Goal: Task Accomplishment & Management: Use online tool/utility

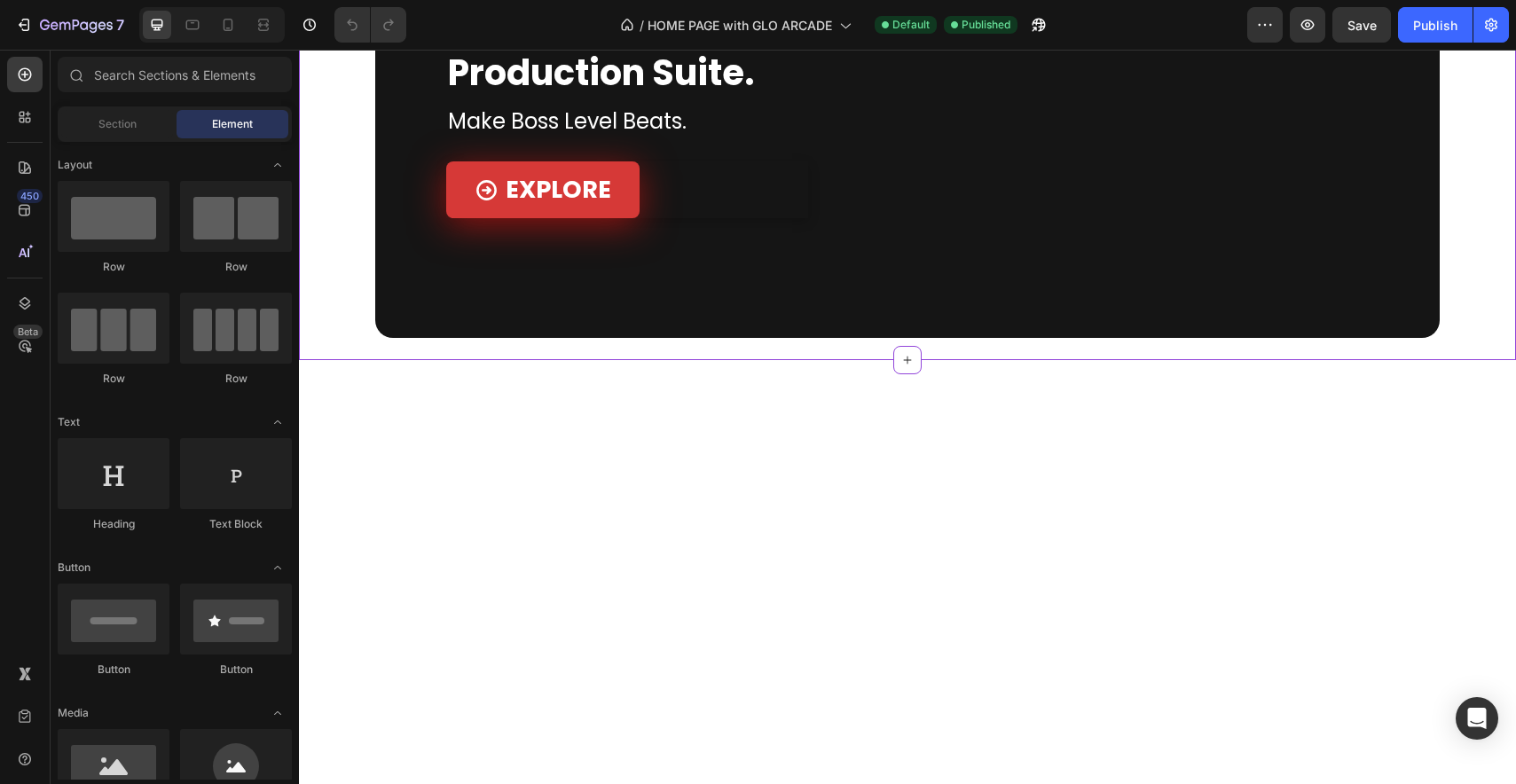
scroll to position [1365, 0]
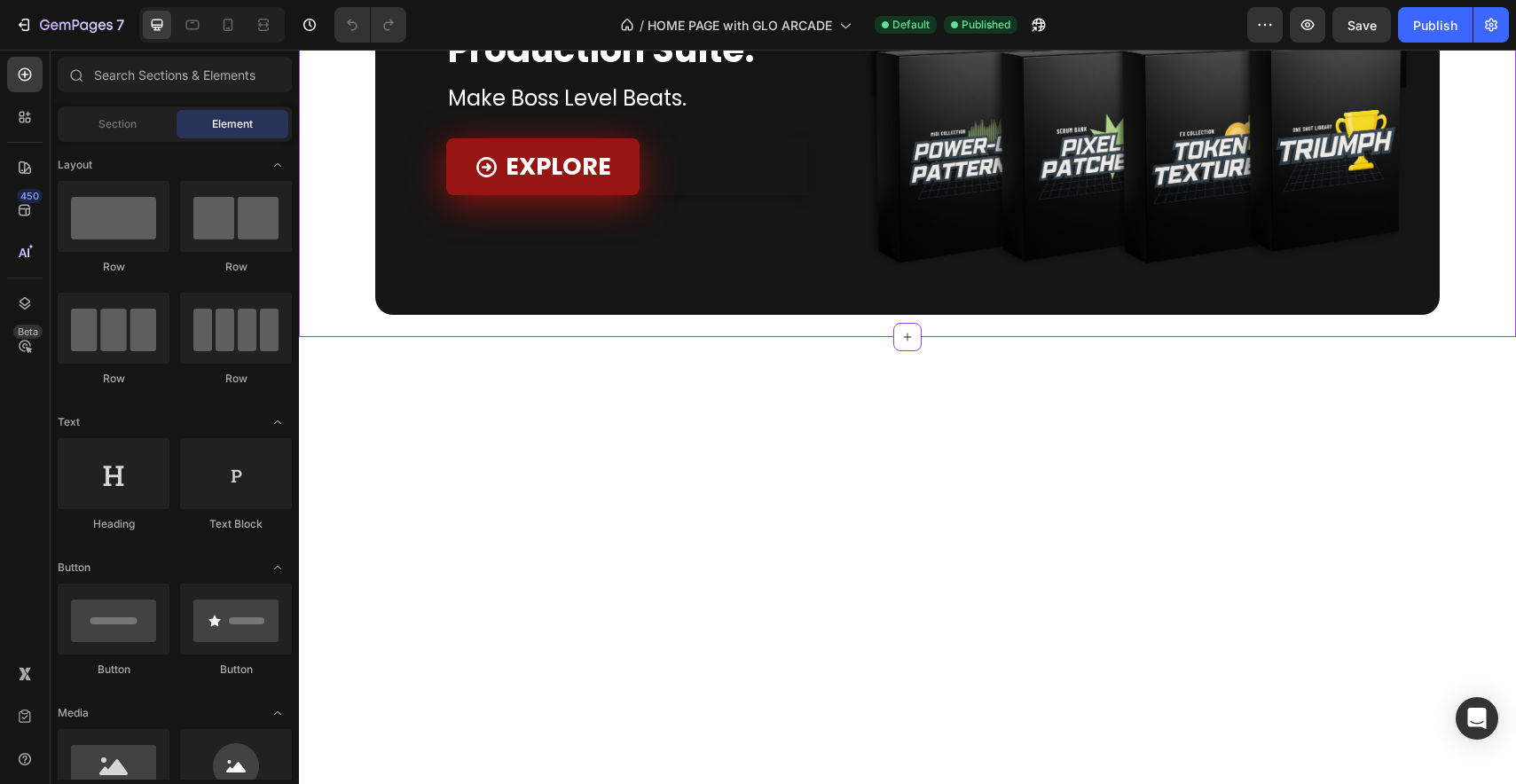
click at [604, 196] on link "EXPLORE" at bounding box center [542, 166] width 193 height 58
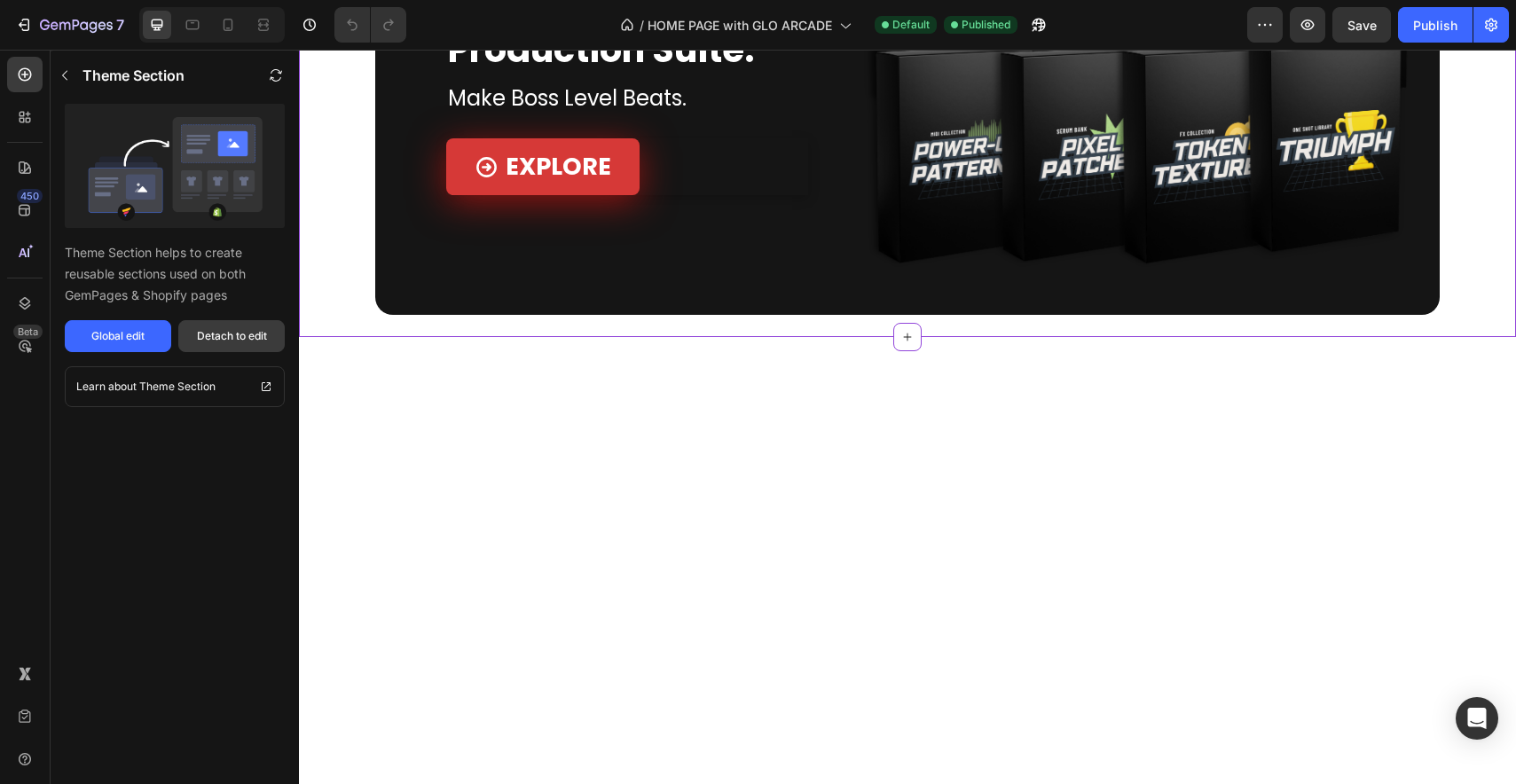
click at [226, 340] on div "Detach to edit" at bounding box center [232, 336] width 70 height 16
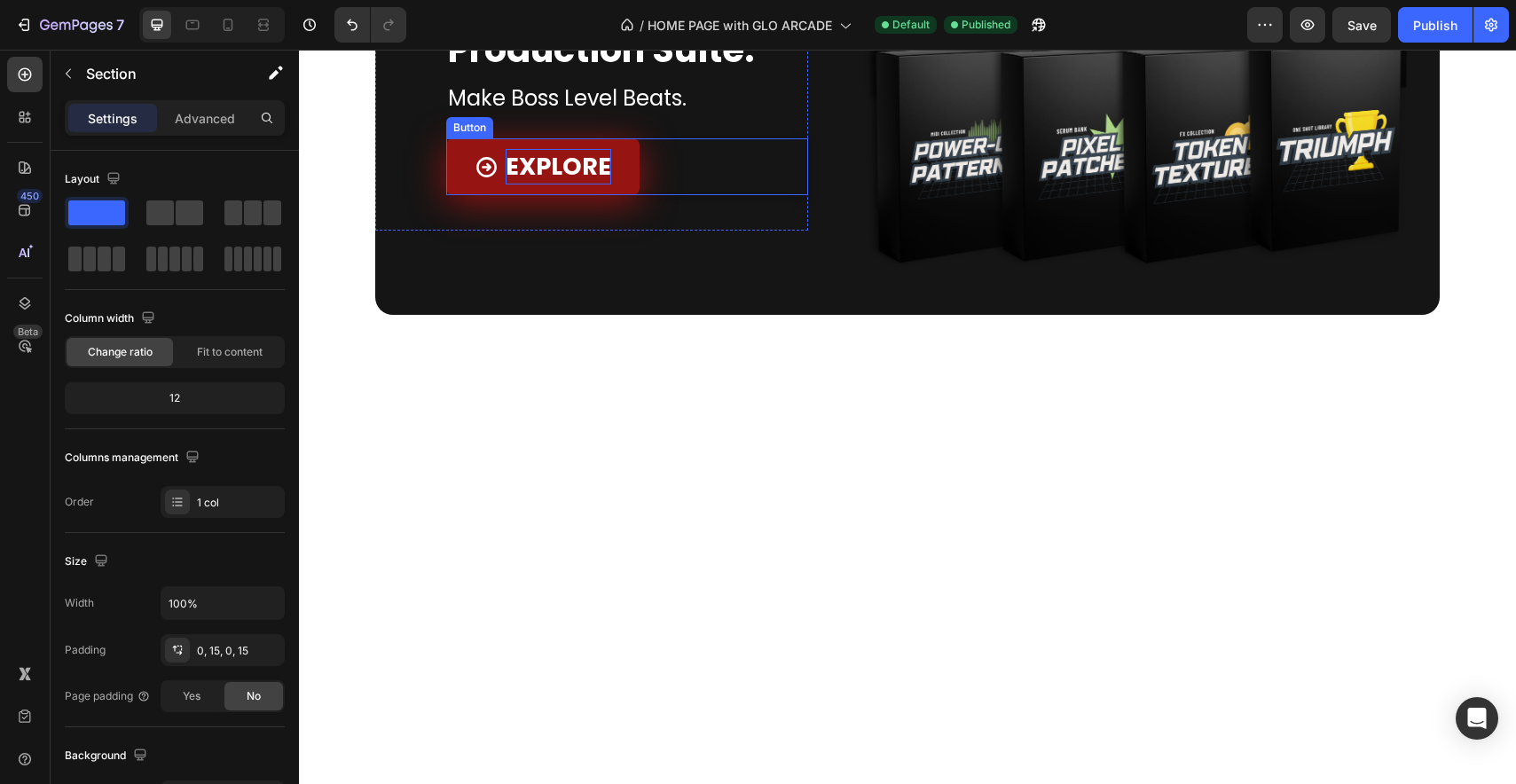
click at [593, 183] on strong "EXPLORE" at bounding box center [558, 166] width 106 height 33
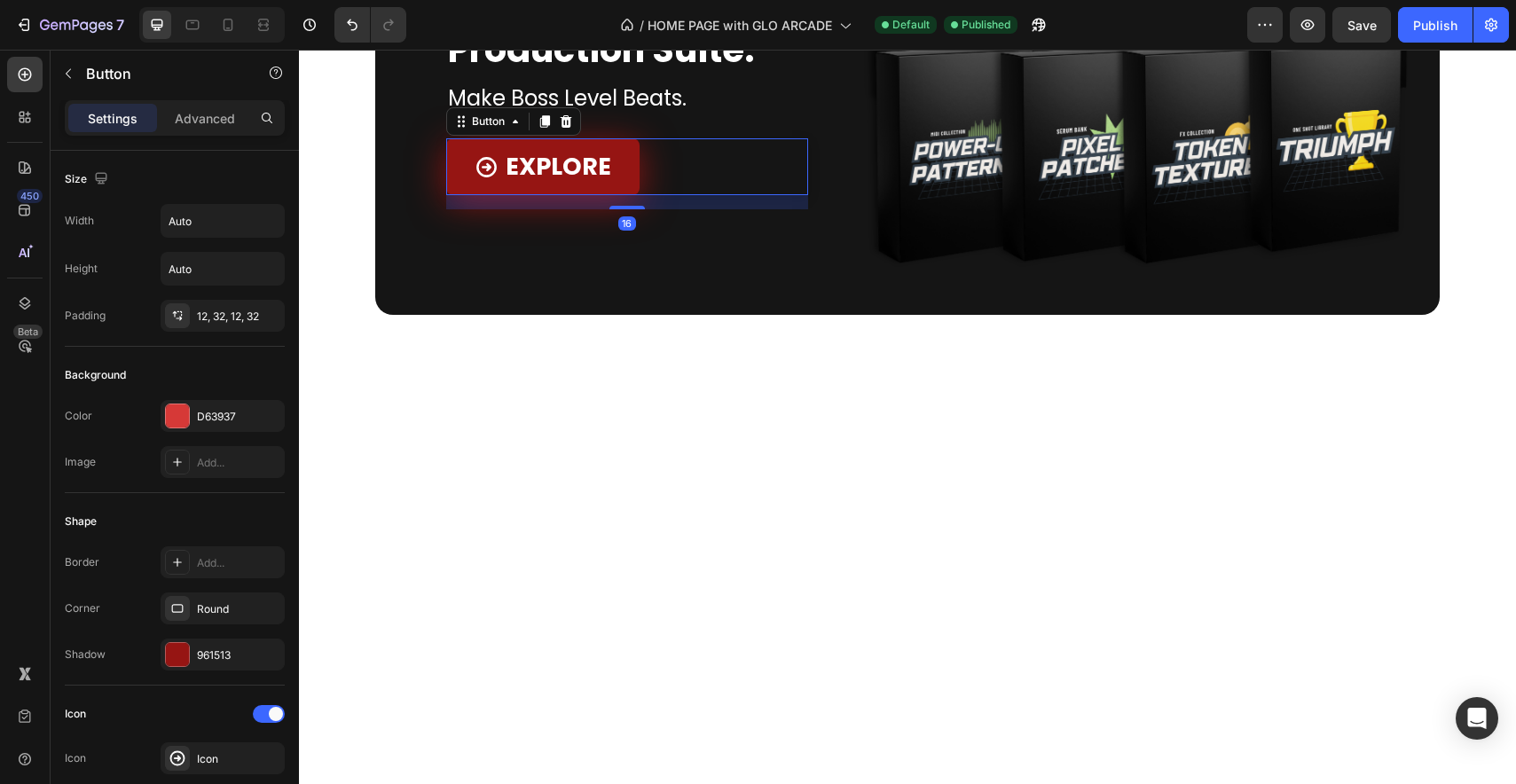
click at [614, 196] on link "EXPLORE" at bounding box center [542, 166] width 193 height 58
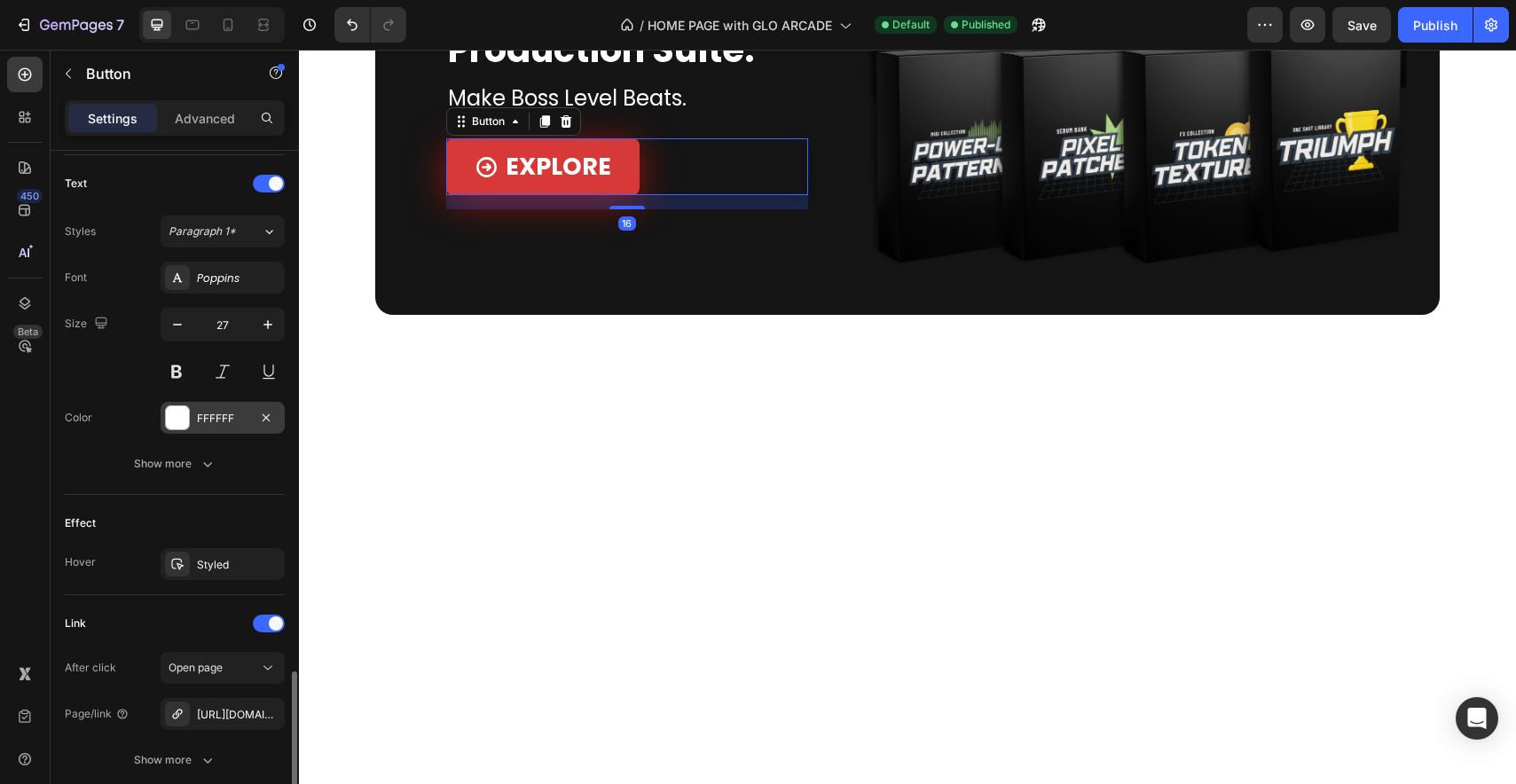
scroll to position [866, 0]
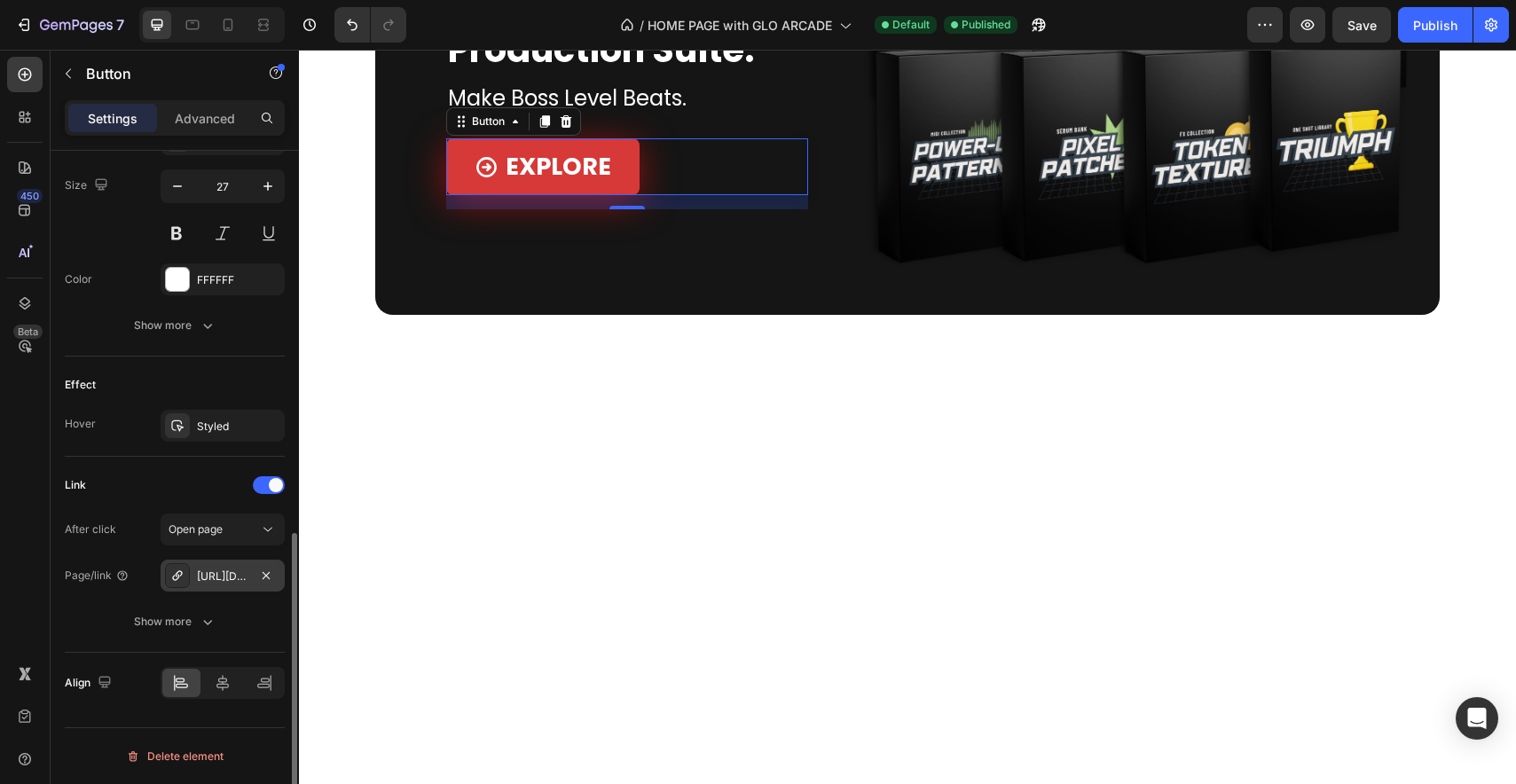
click at [239, 573] on div "[URL][DOMAIN_NAME]" at bounding box center [222, 576] width 51 height 16
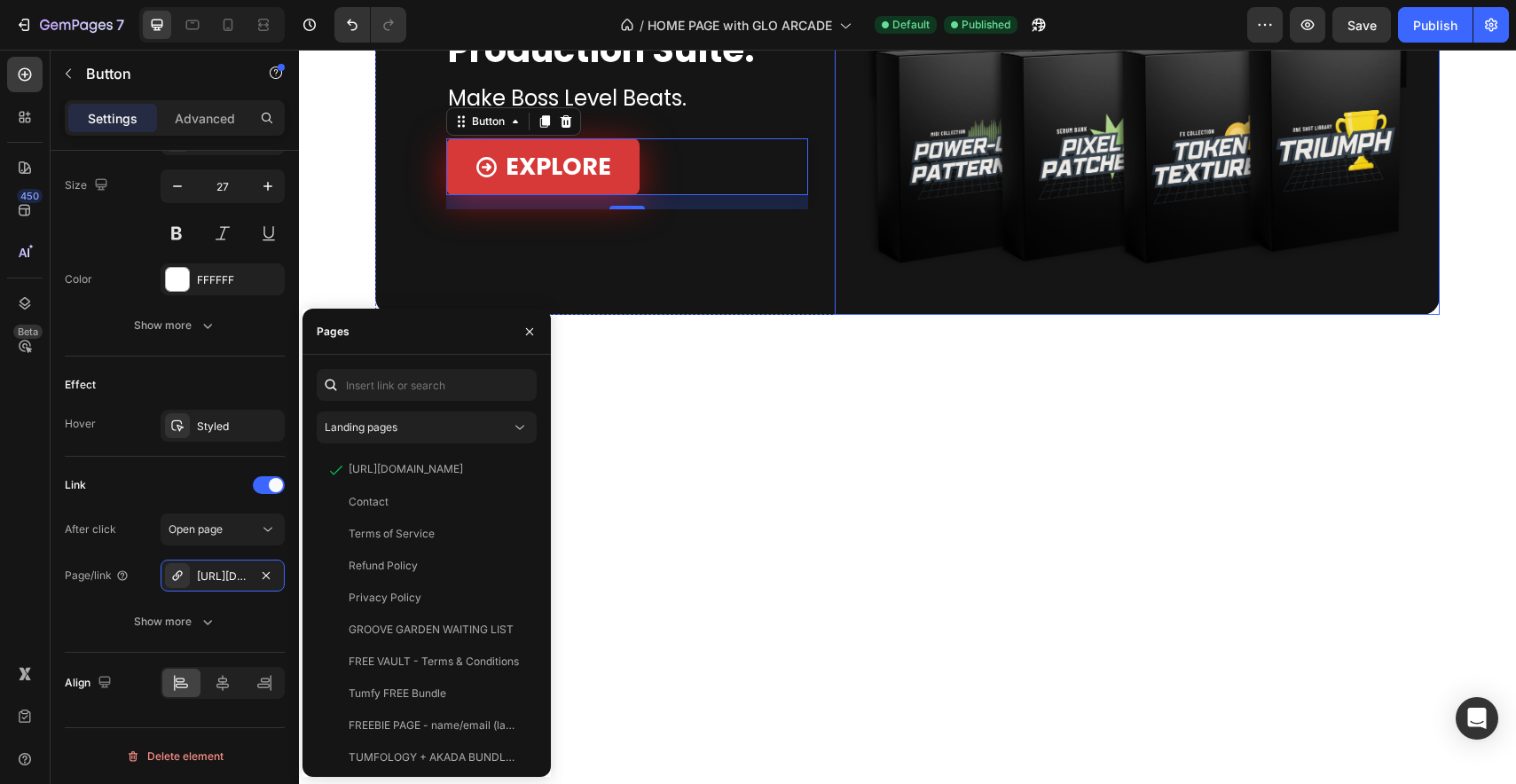
click at [837, 316] on img at bounding box center [1137, 89] width 606 height 454
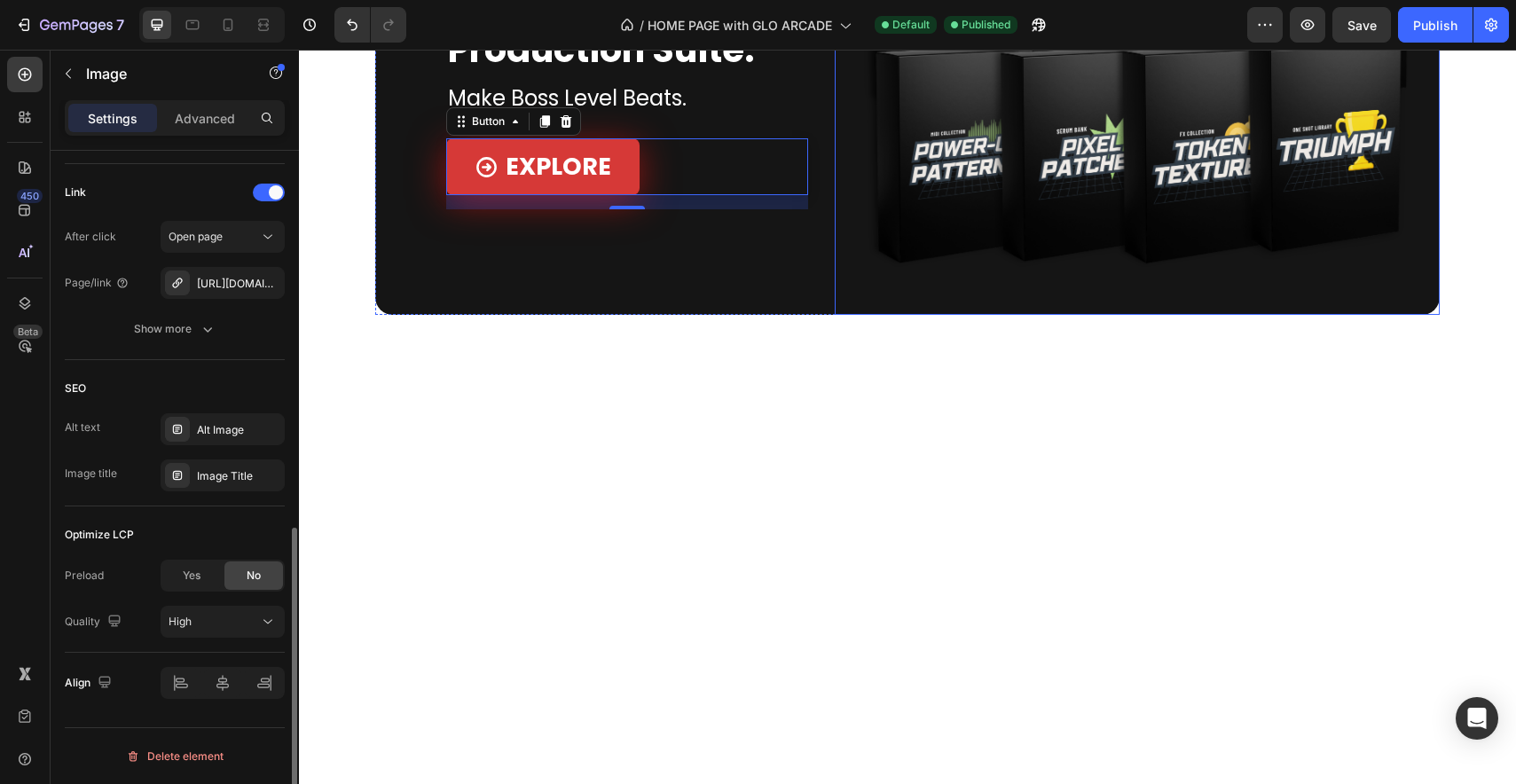
scroll to position [0, 0]
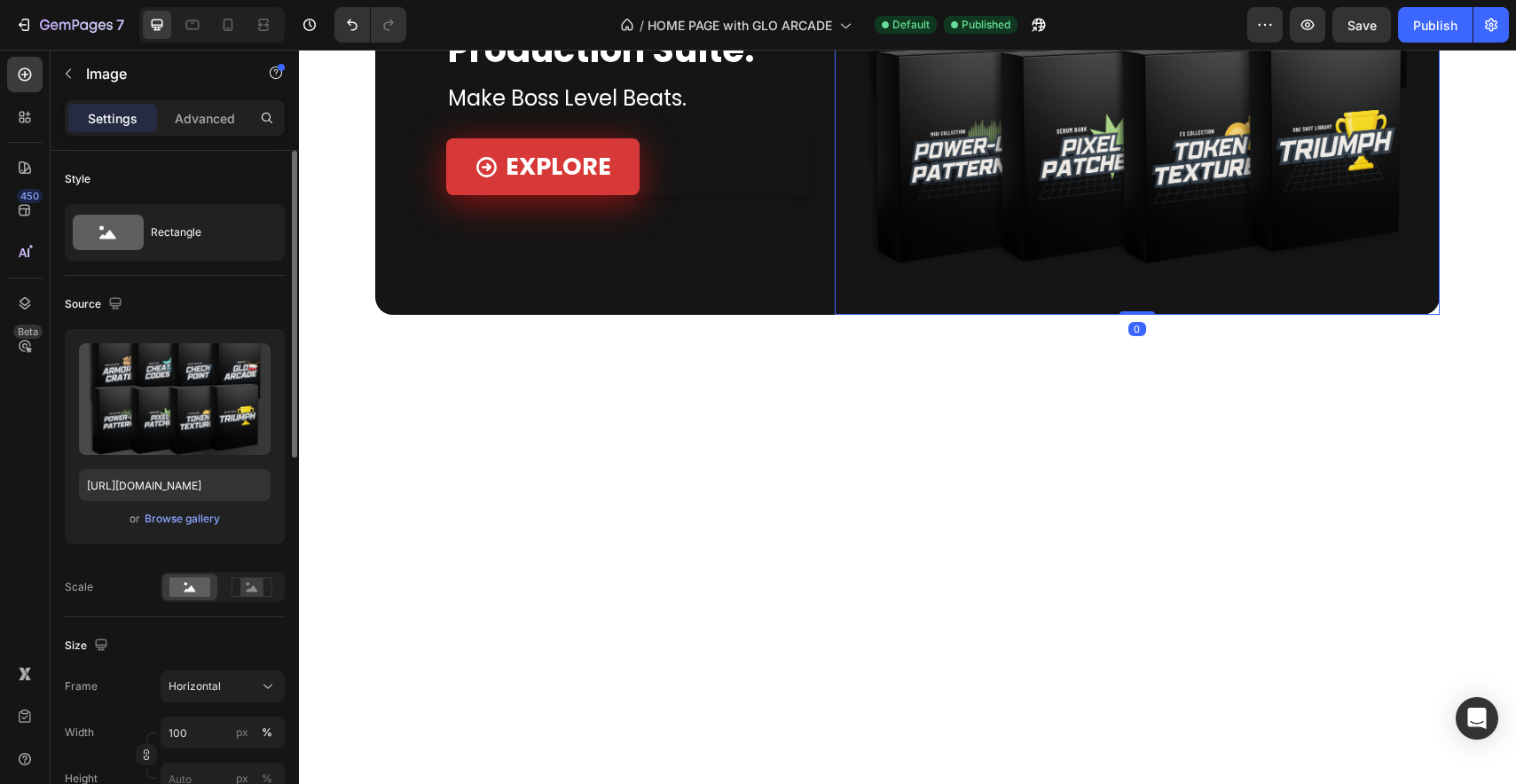
click at [956, 316] on img at bounding box center [1137, 89] width 606 height 454
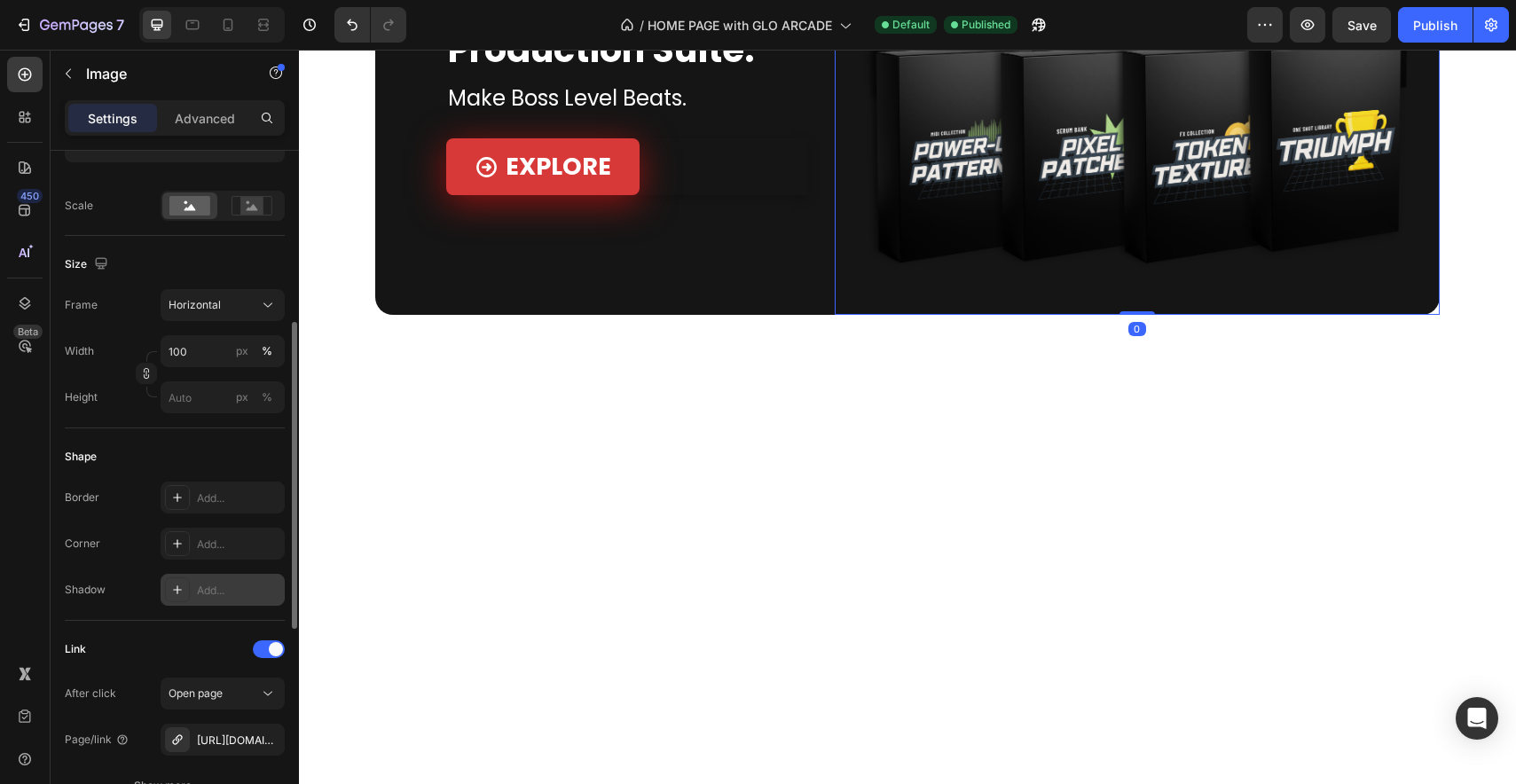
scroll to position [528, 0]
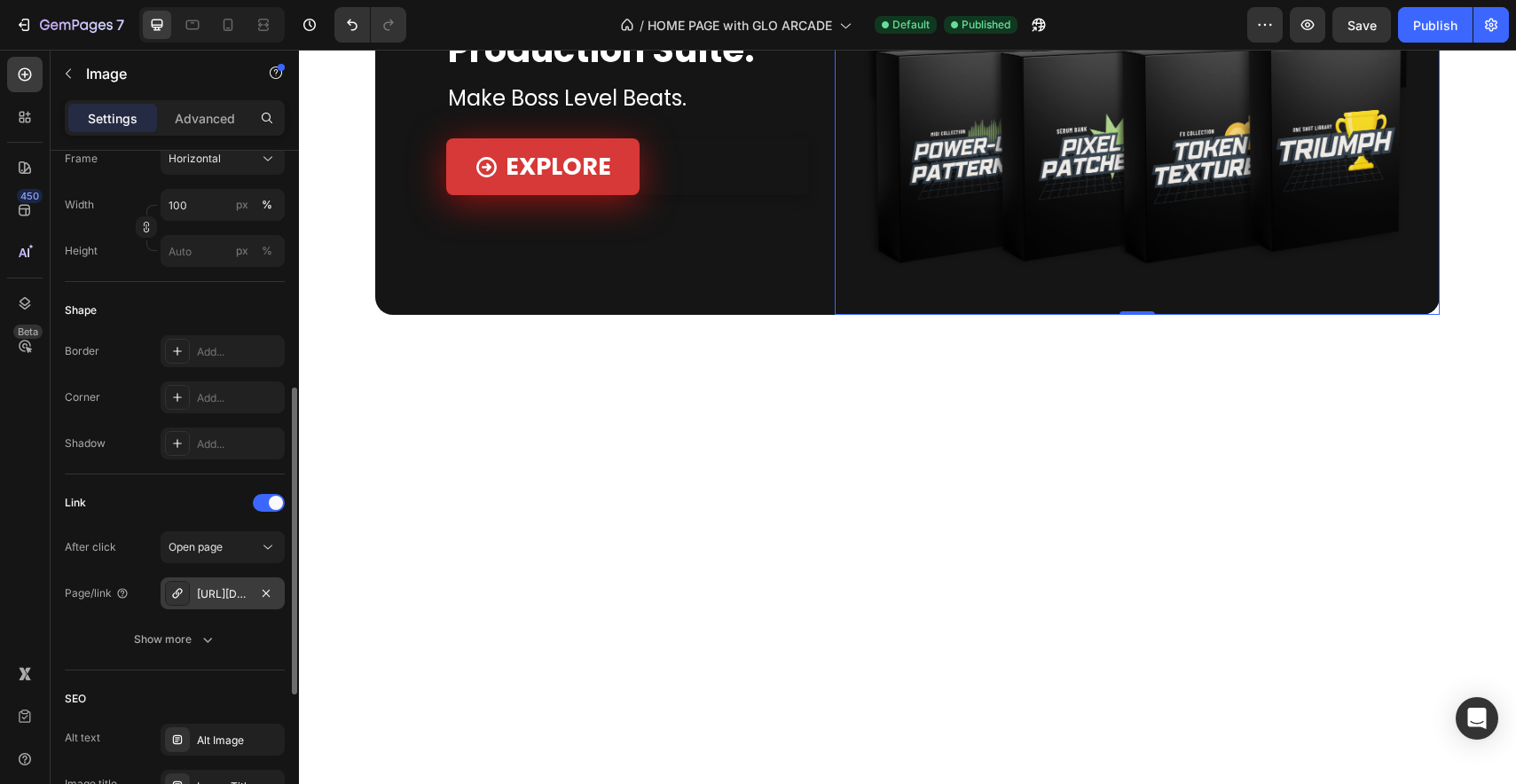
click at [227, 596] on div "[URL][DOMAIN_NAME]" at bounding box center [222, 594] width 51 height 16
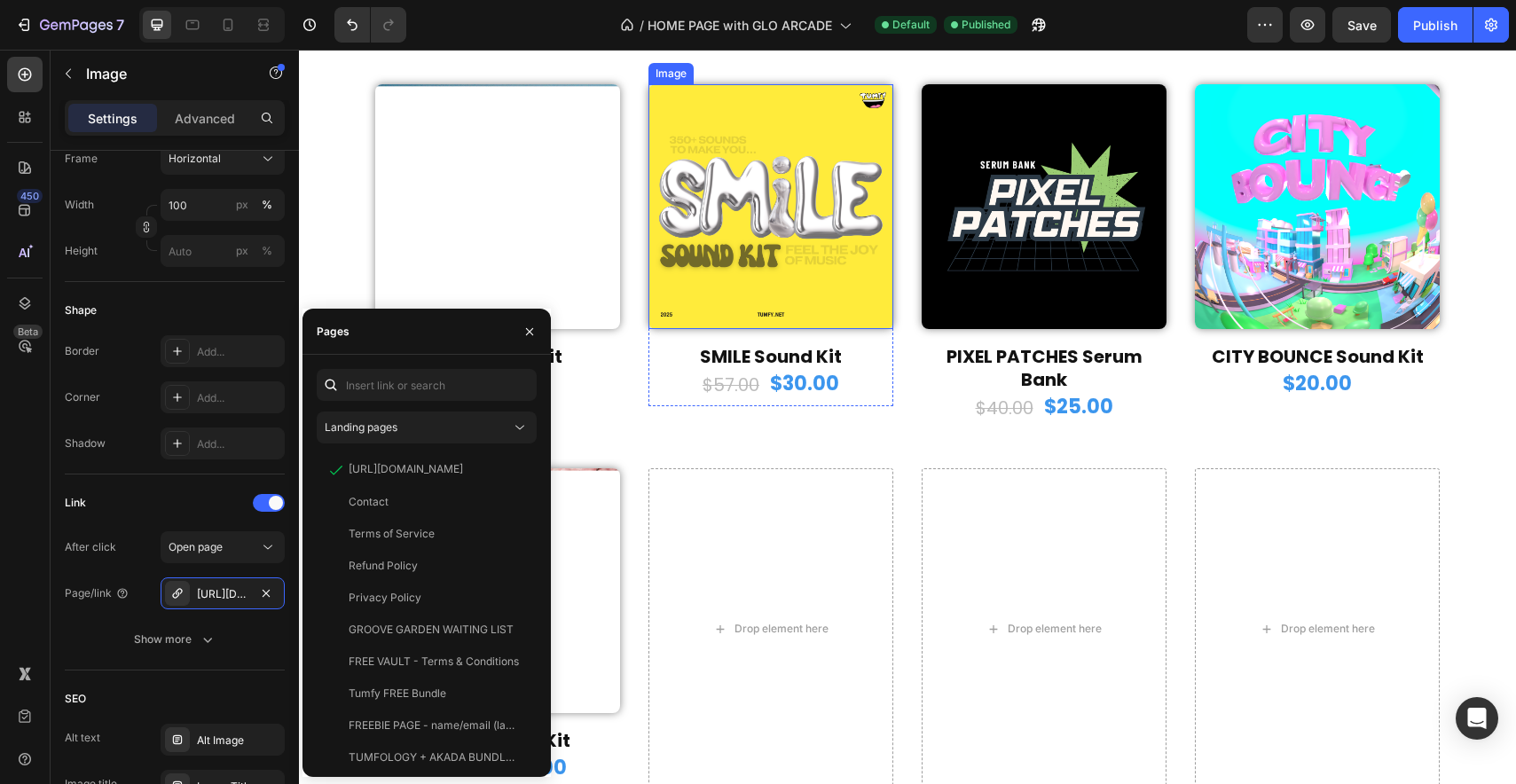
scroll to position [284, 0]
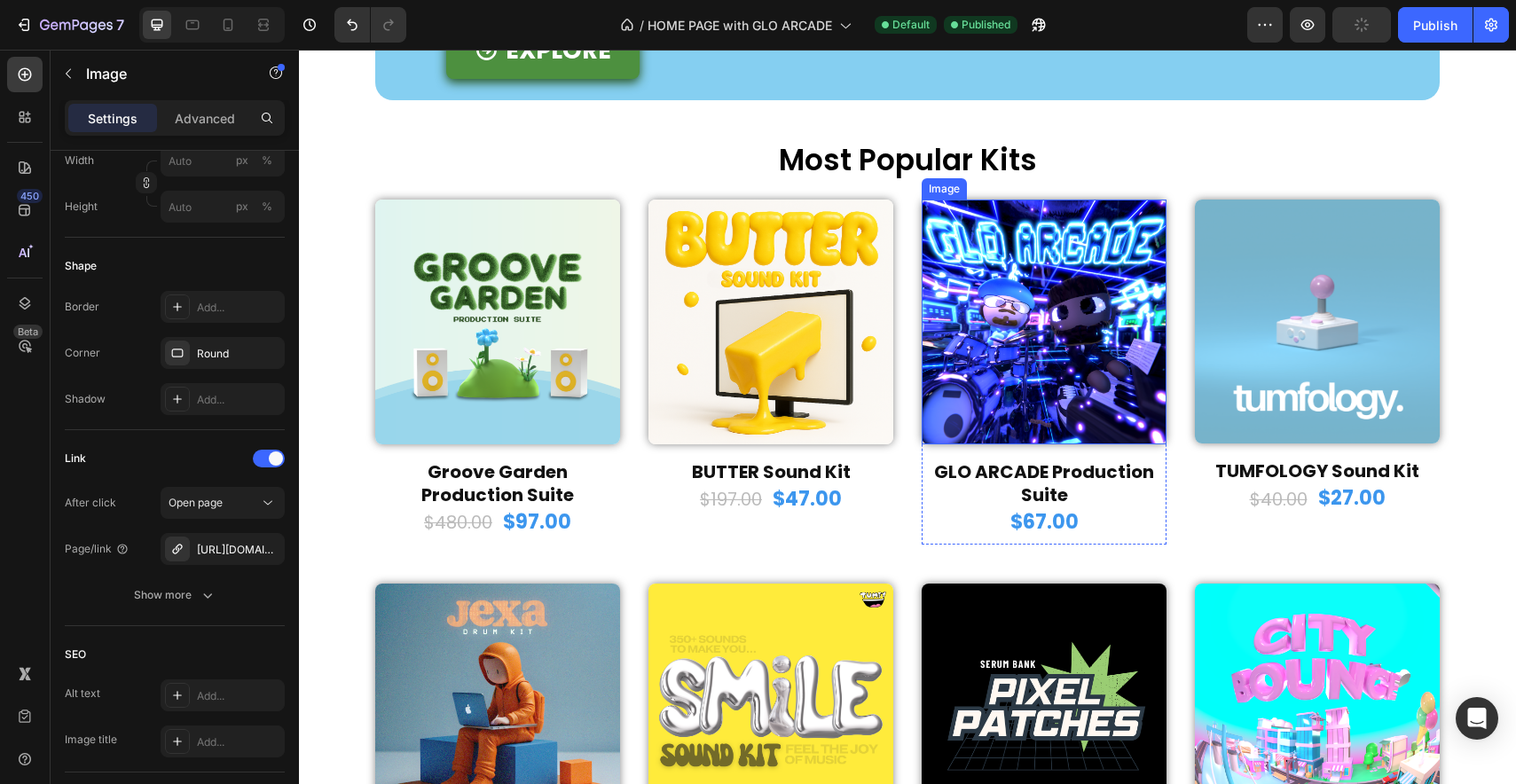
click at [1024, 421] on img at bounding box center [1044, 322] width 245 height 245
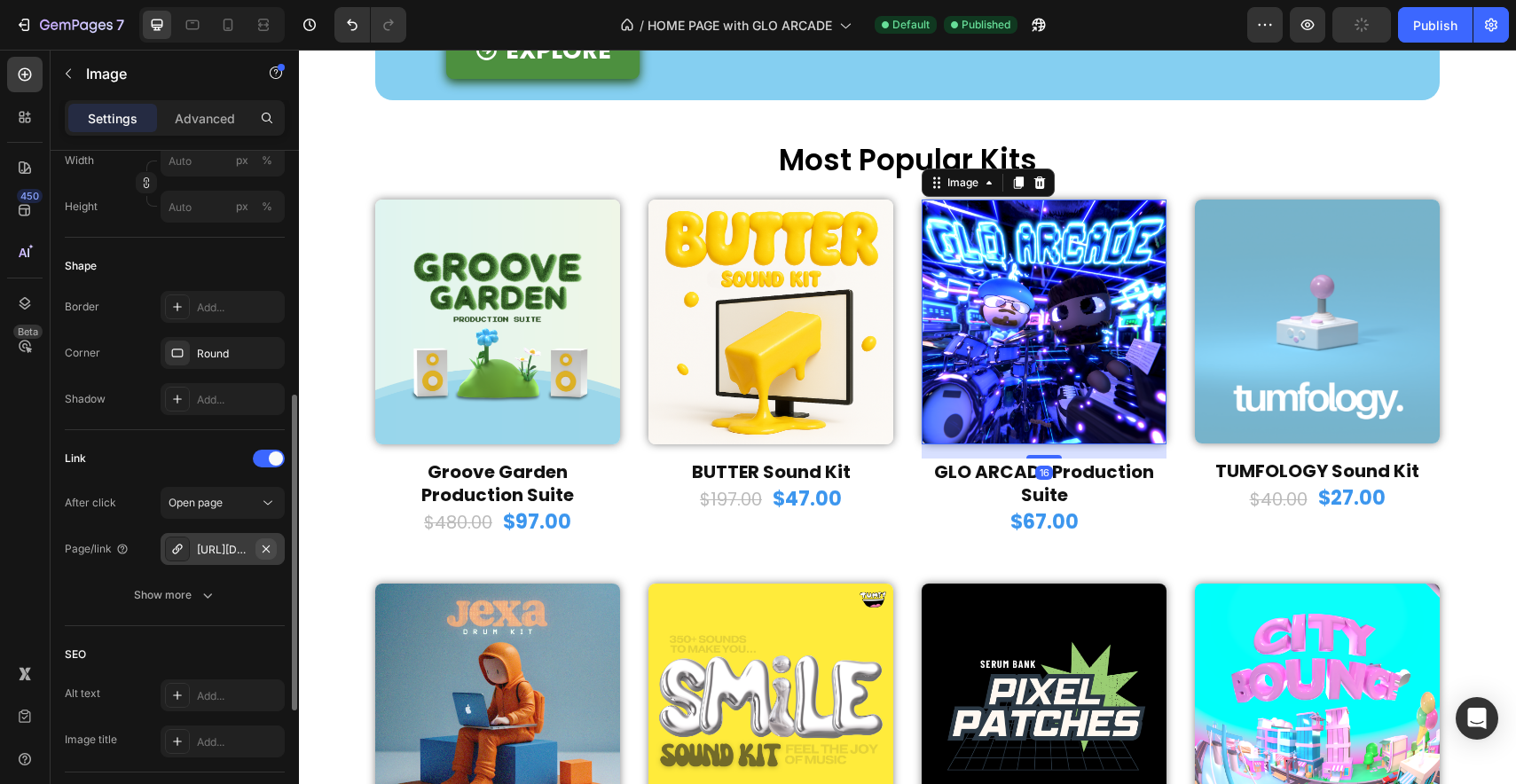
click at [261, 543] on icon "button" at bounding box center [266, 549] width 14 height 14
click at [220, 547] on div "Add..." at bounding box center [238, 549] width 83 height 16
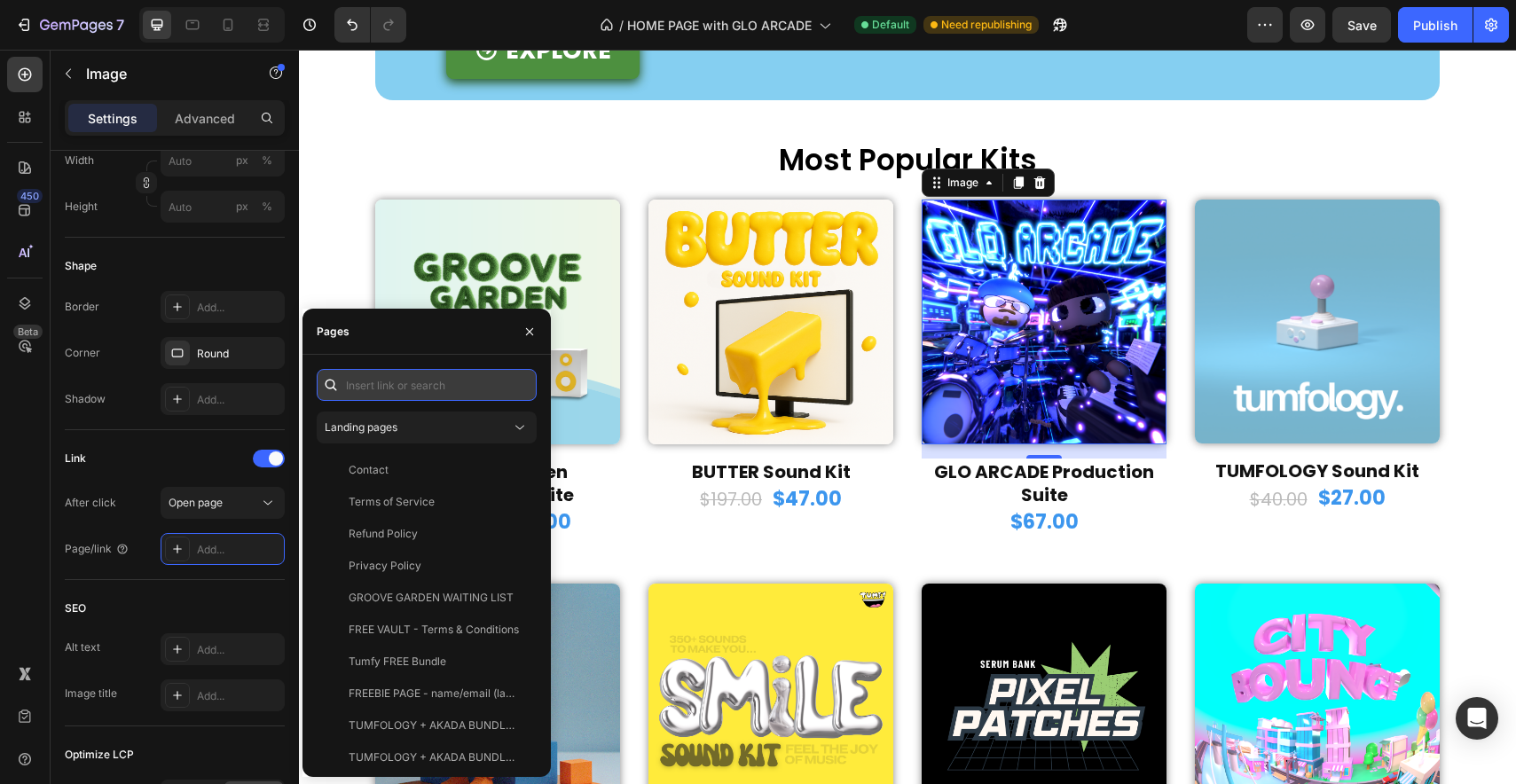
click at [404, 384] on input "text" at bounding box center [427, 385] width 220 height 32
paste input "[URL][DOMAIN_NAME]"
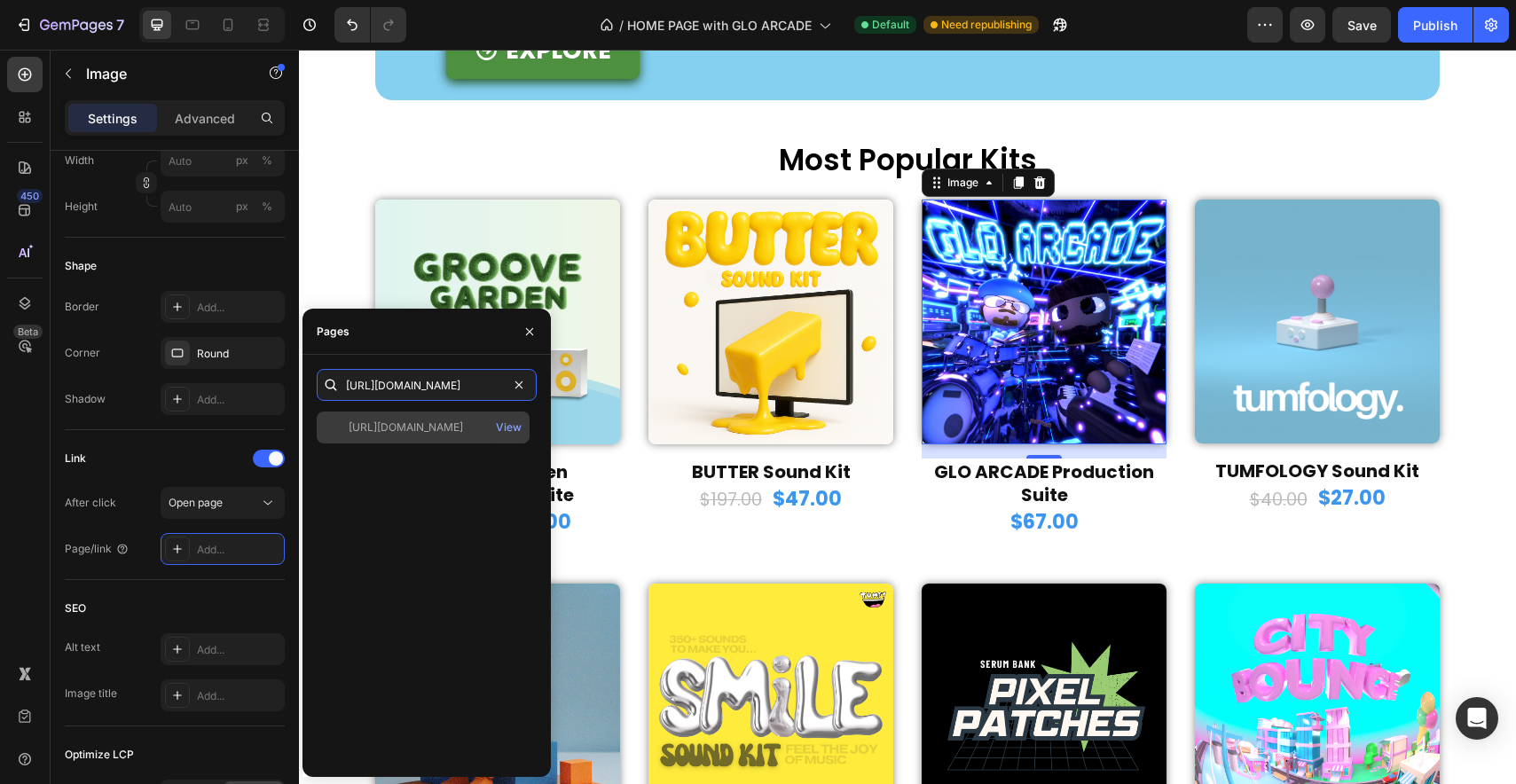
type input "[URL][DOMAIN_NAME]"
click at [421, 433] on div "[URL][DOMAIN_NAME]" at bounding box center [405, 427] width 115 height 16
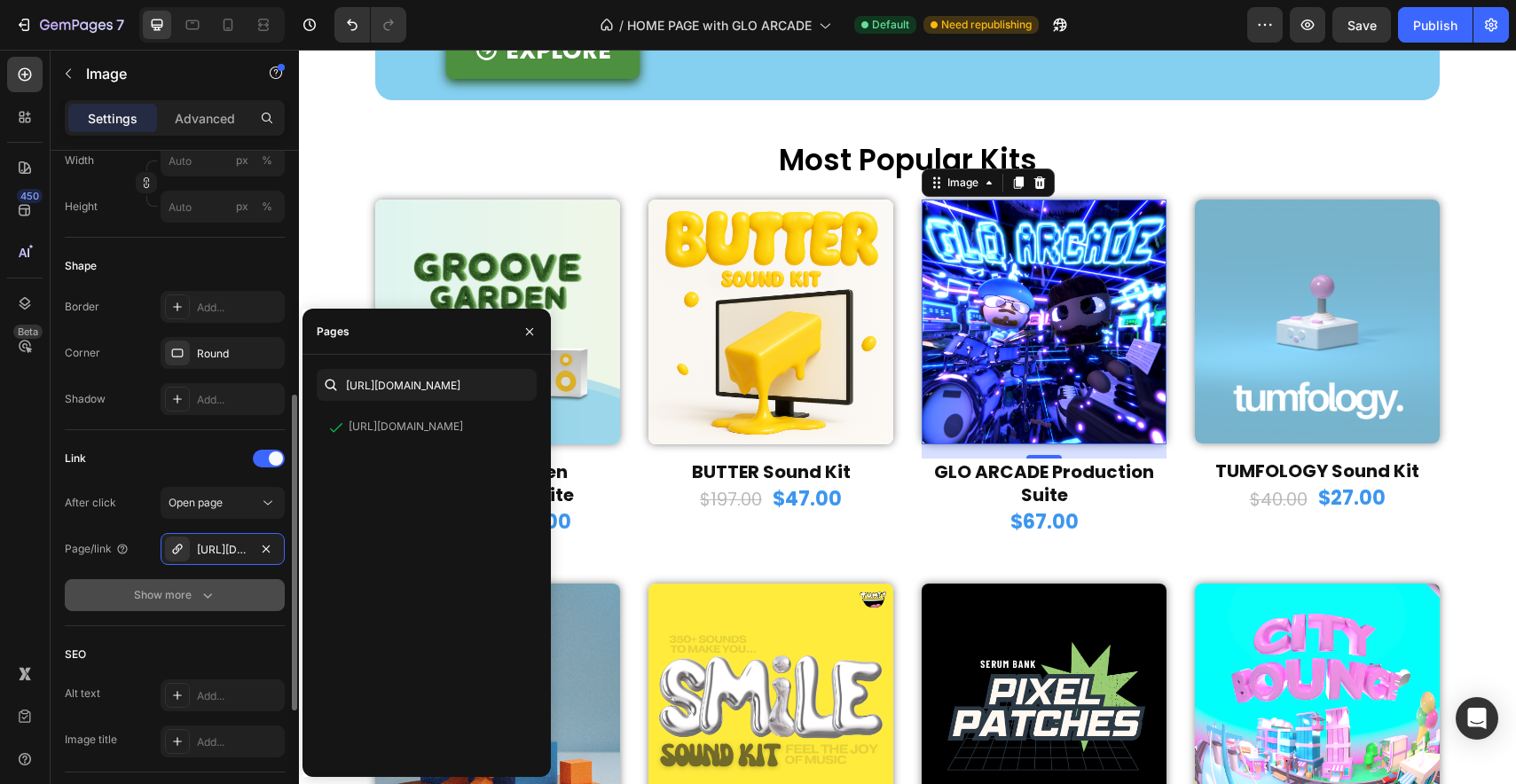
click at [264, 606] on button "Show more" at bounding box center [174, 595] width 220 height 32
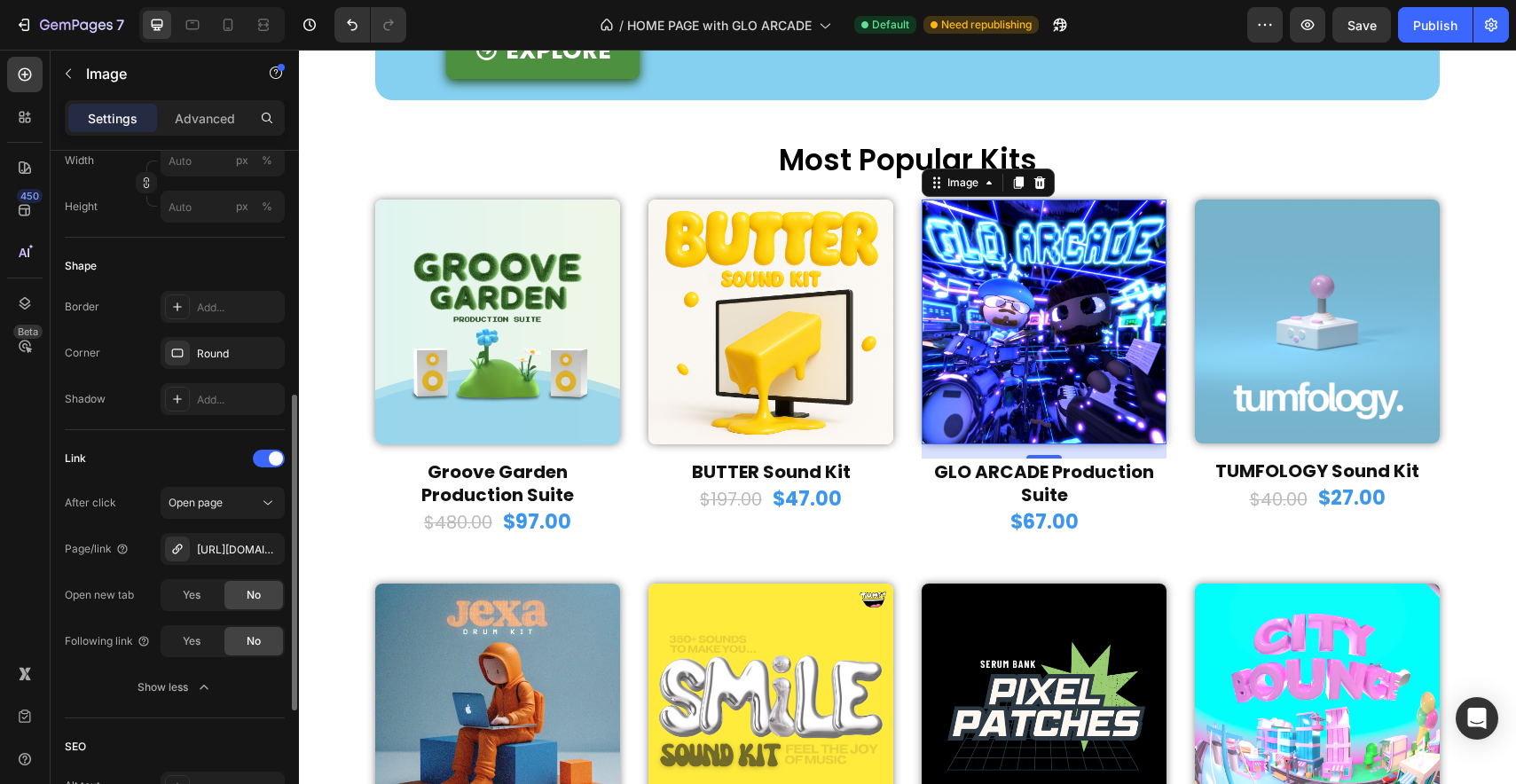
click at [257, 591] on span "No" at bounding box center [254, 595] width 14 height 16
click at [251, 640] on span "No" at bounding box center [254, 640] width 14 height 16
click at [784, 422] on img at bounding box center [770, 322] width 245 height 245
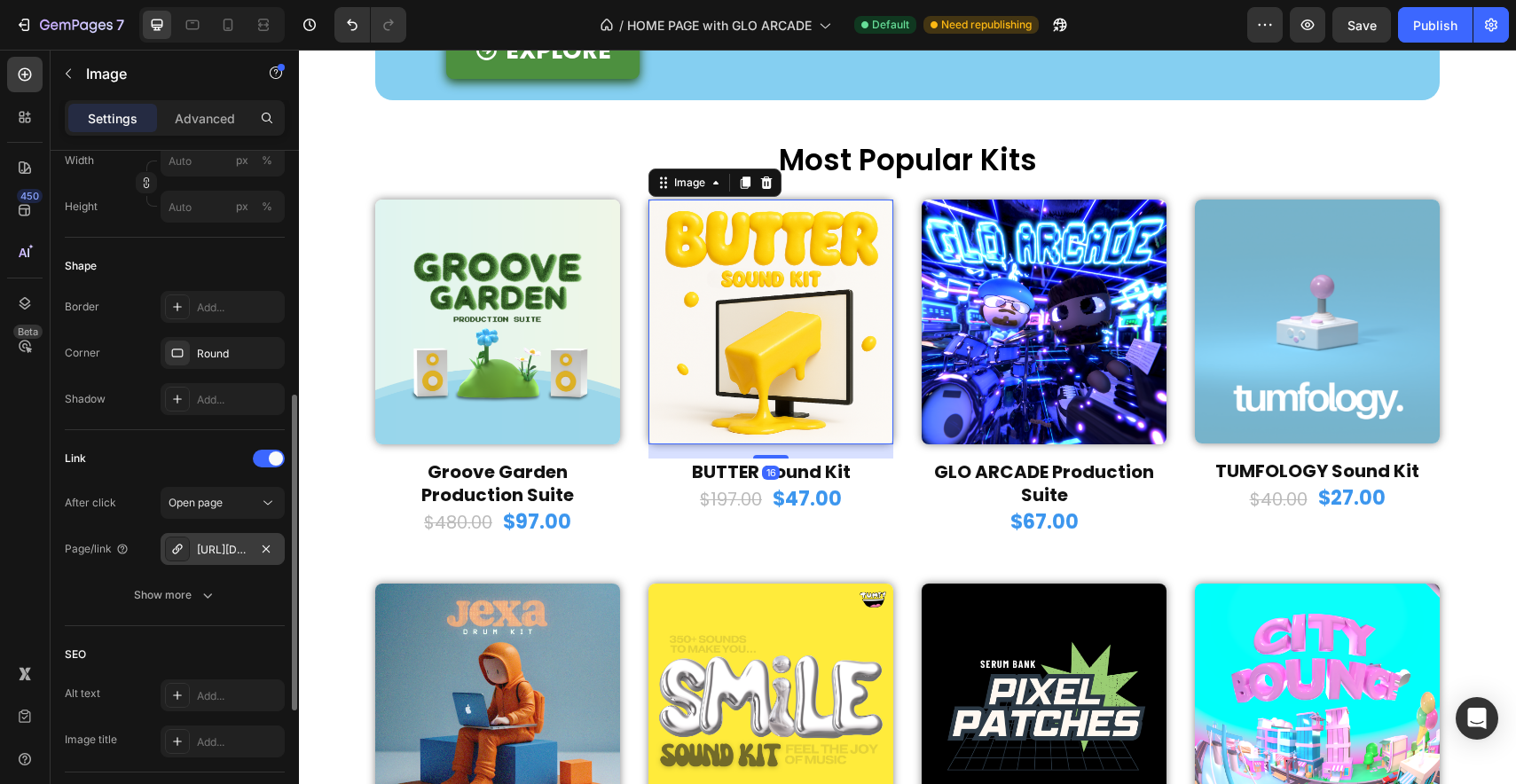
click at [248, 545] on div "[URL][DOMAIN_NAME]" at bounding box center [222, 549] width 51 height 16
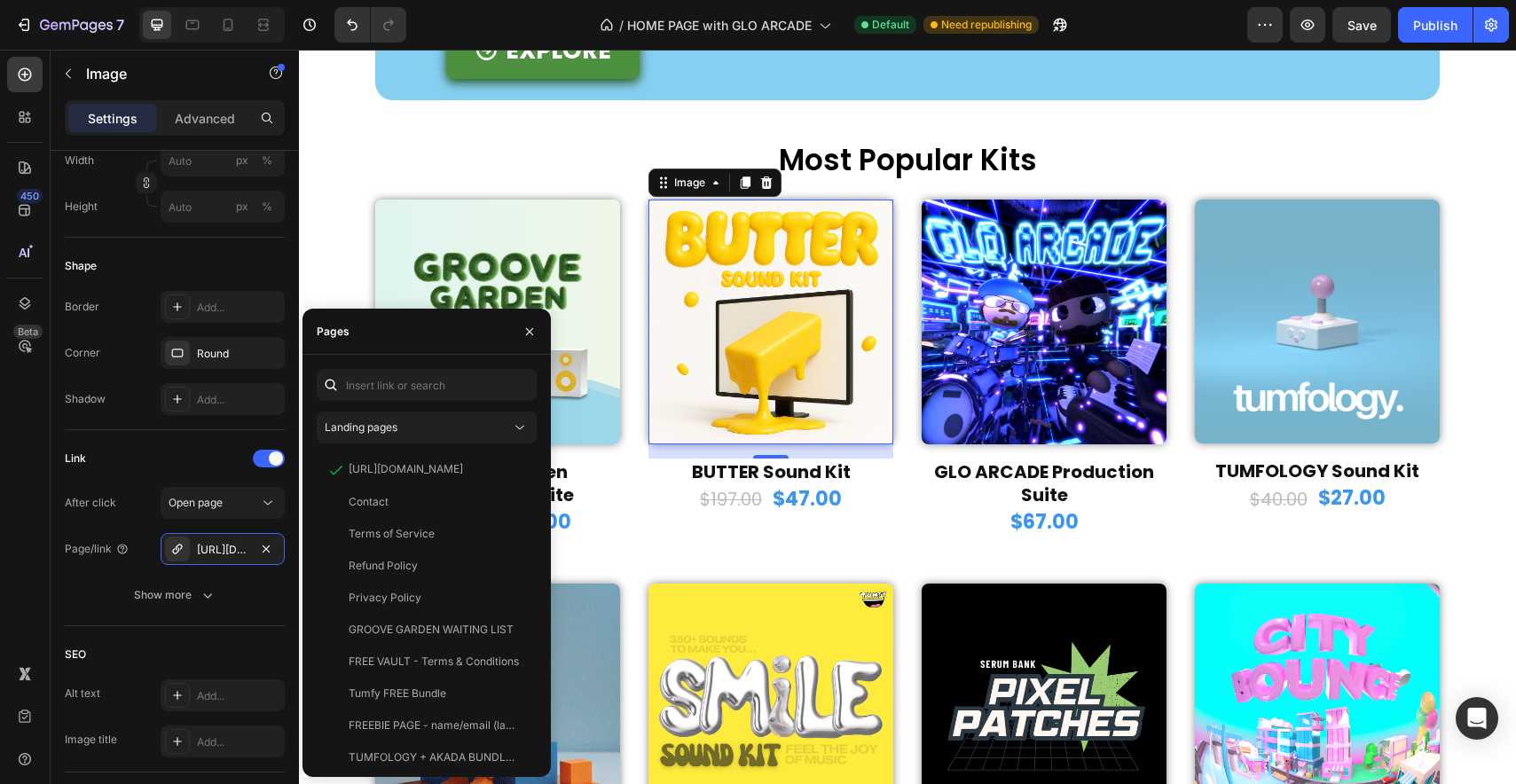
click at [751, 444] on img at bounding box center [770, 322] width 245 height 245
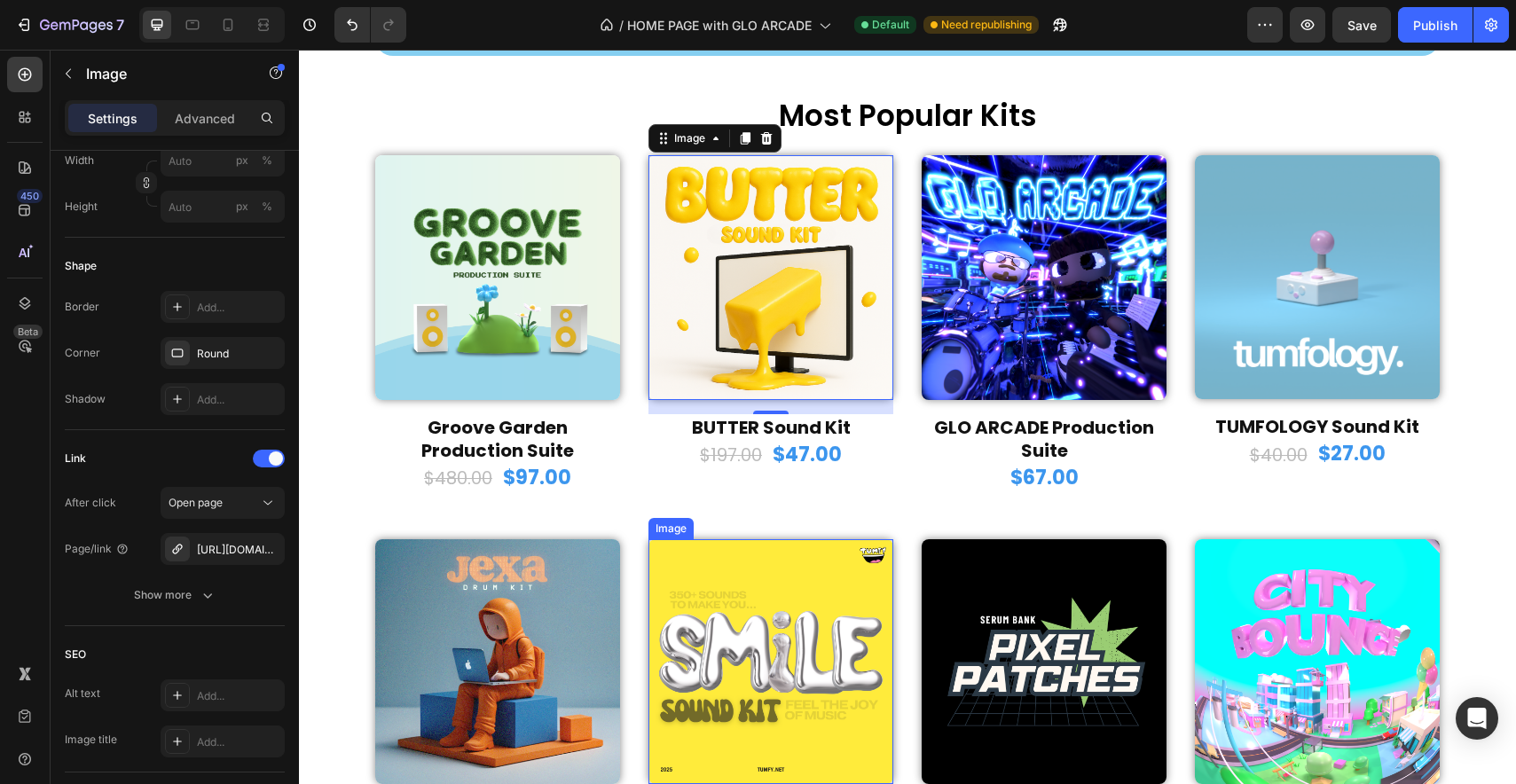
scroll to position [442, 0]
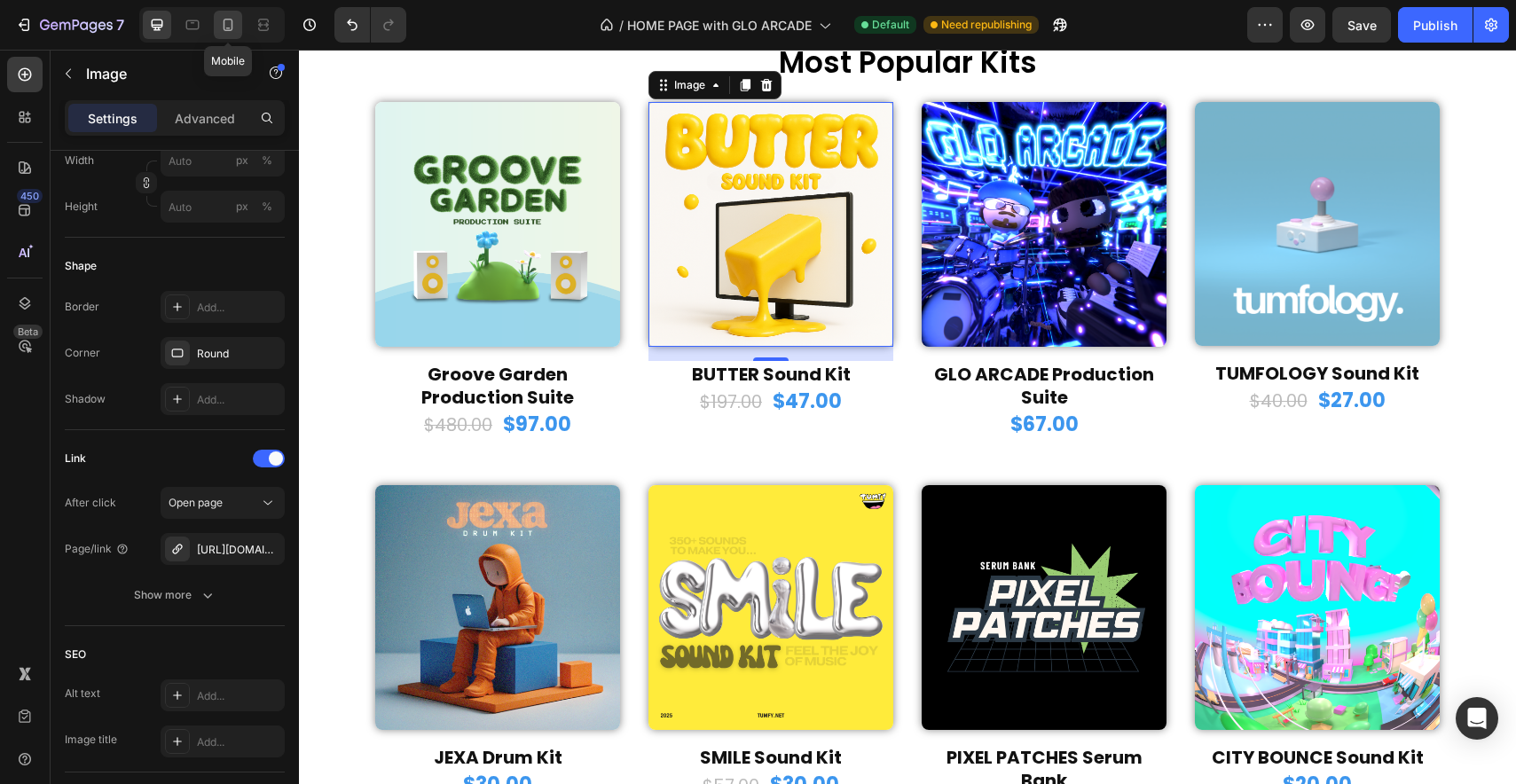
click at [224, 28] on icon at bounding box center [228, 25] width 9 height 12
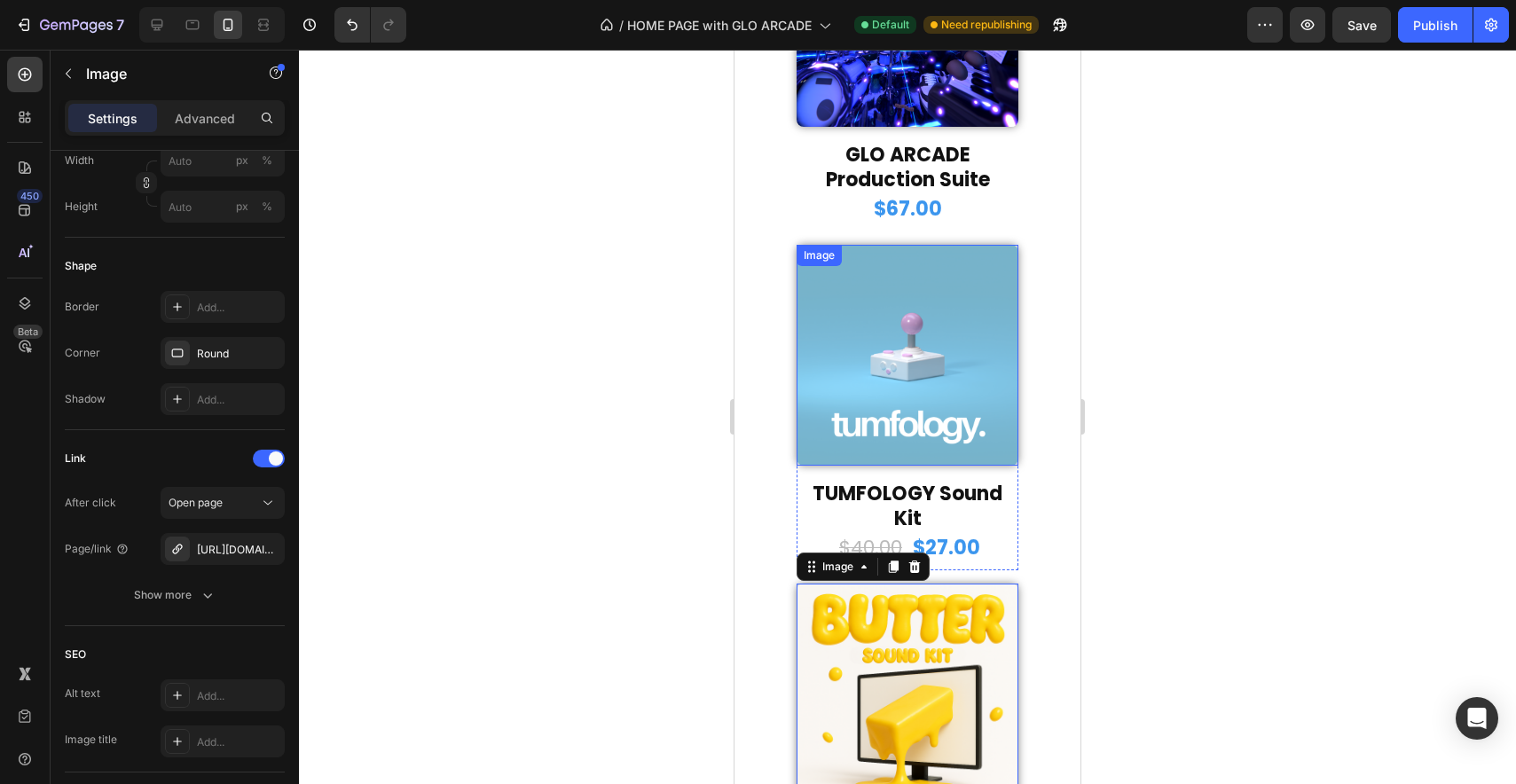
scroll to position [978, 0]
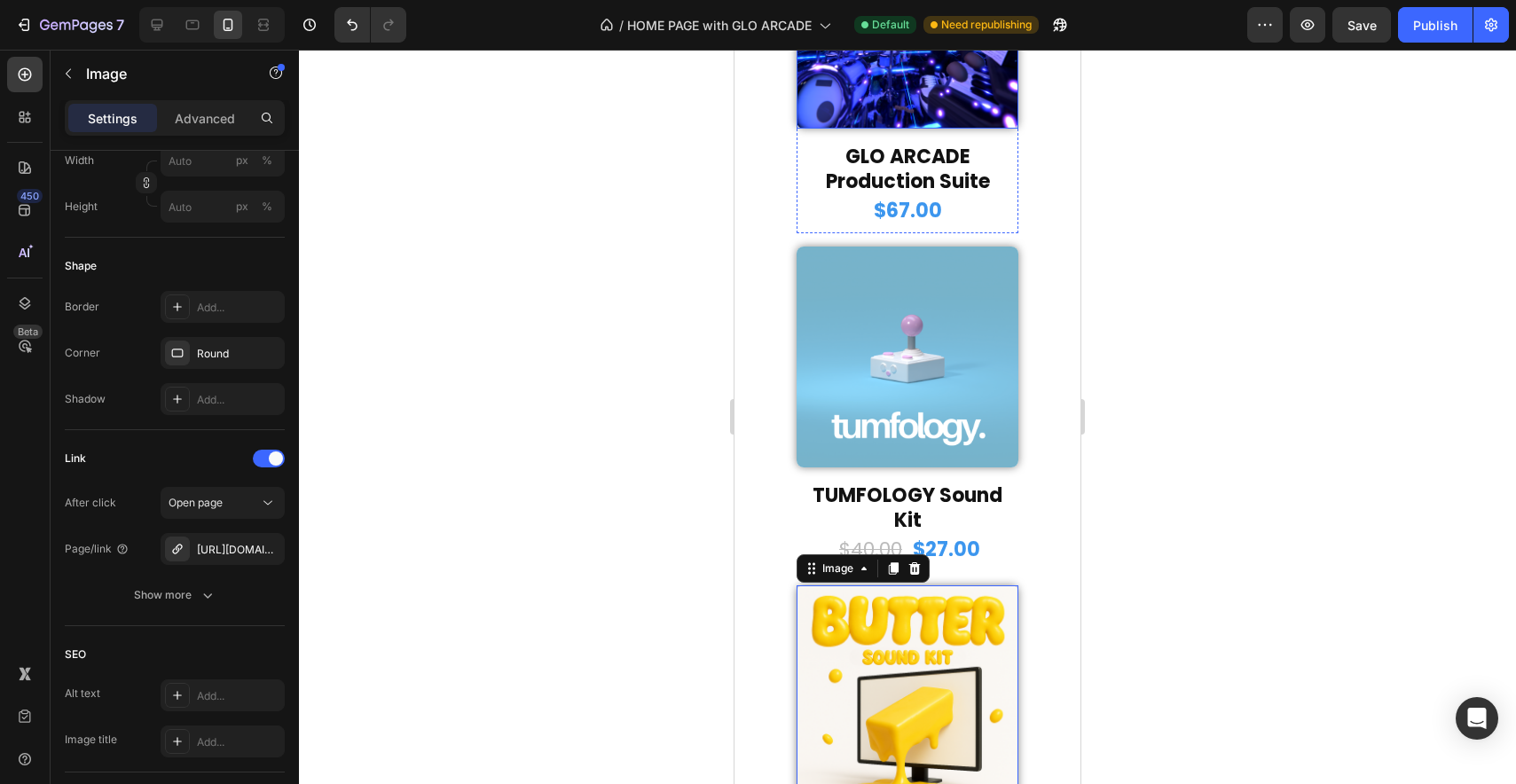
click at [903, 74] on img at bounding box center [908, 18] width 221 height 221
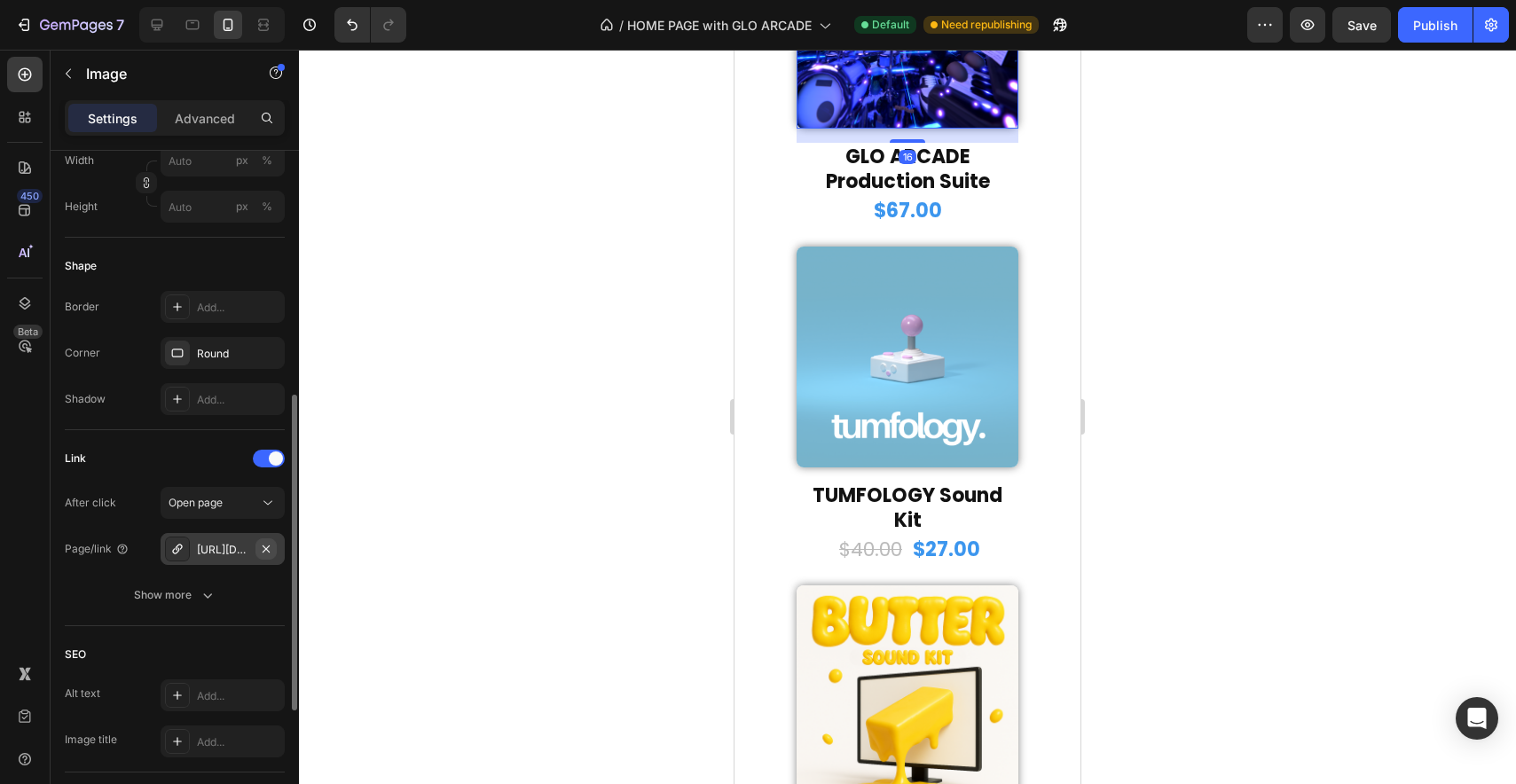
click at [262, 550] on icon "button" at bounding box center [266, 549] width 14 height 14
click at [246, 550] on div "Add..." at bounding box center [238, 549] width 83 height 16
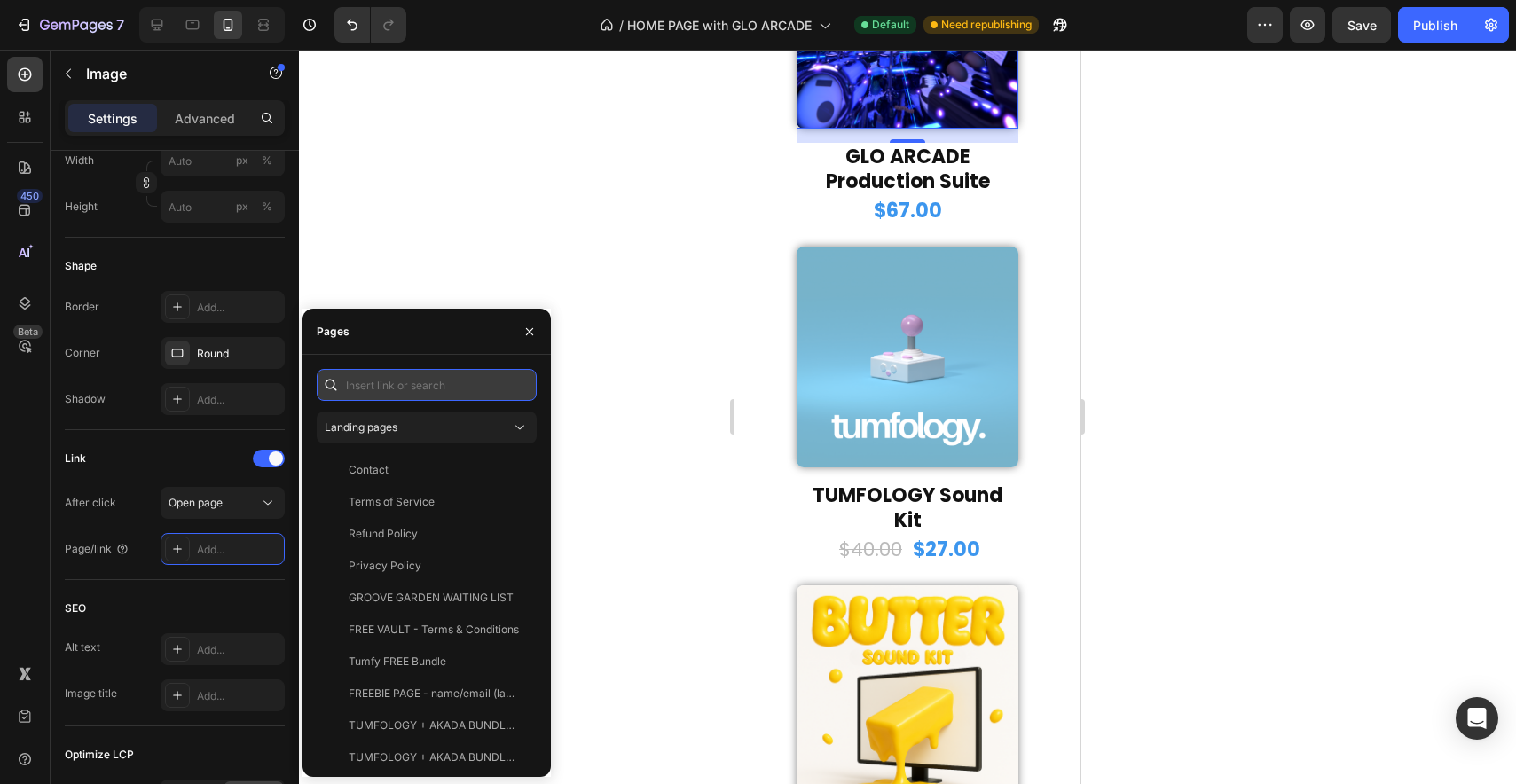
click at [446, 388] on input "text" at bounding box center [427, 385] width 220 height 32
paste input "[URL][DOMAIN_NAME]"
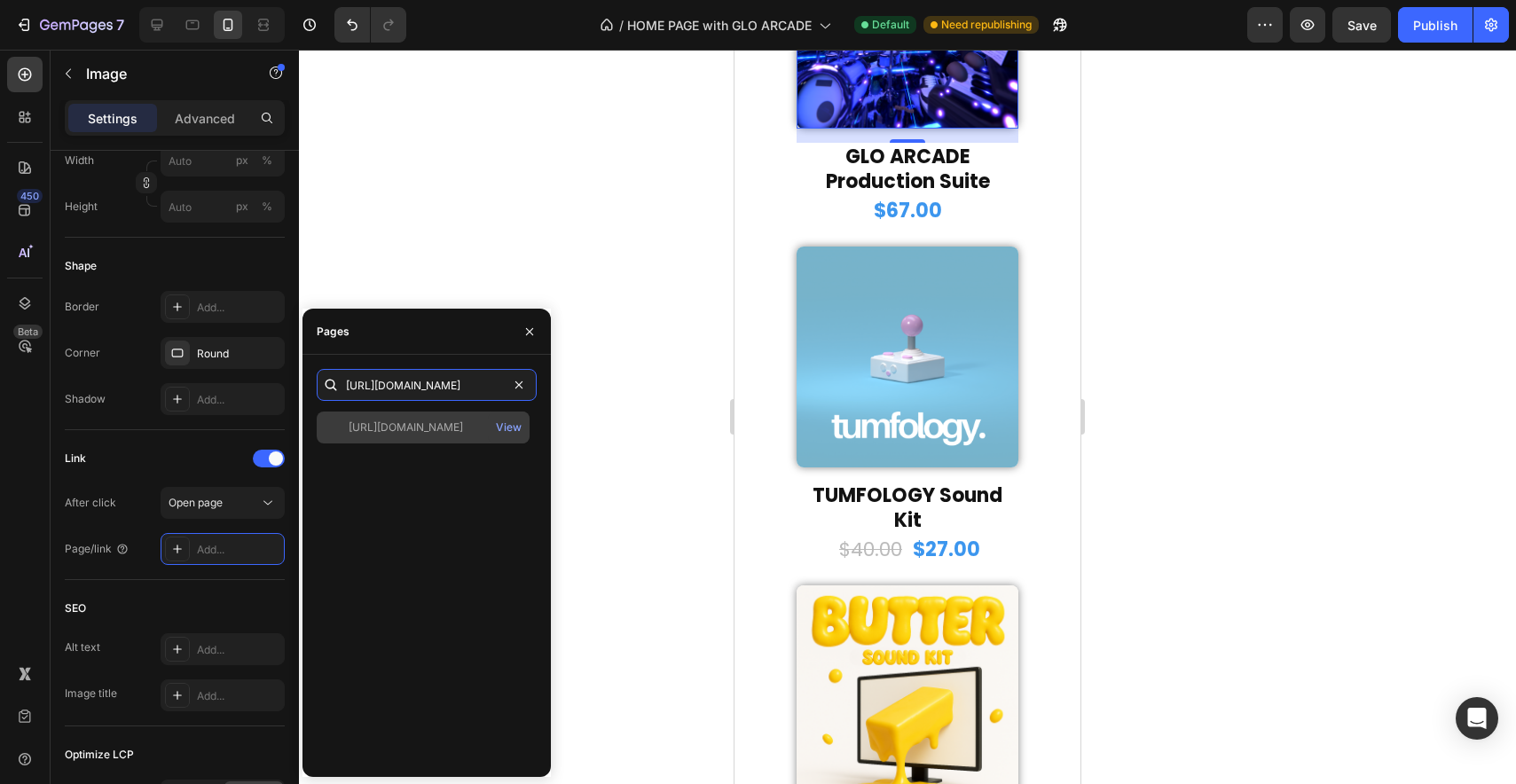
type input "[URL][DOMAIN_NAME]"
click at [492, 429] on div "View" at bounding box center [509, 427] width 42 height 32
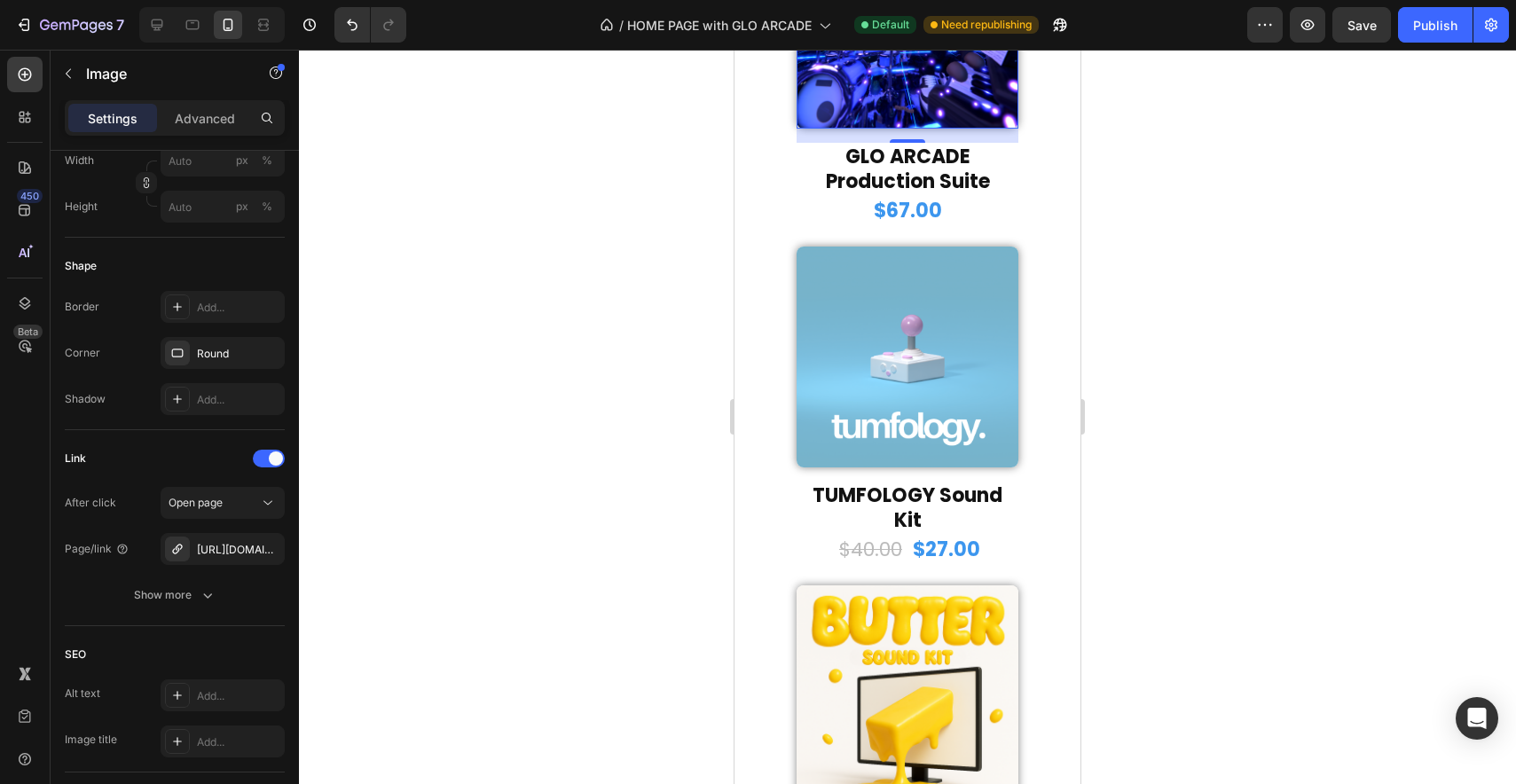
click at [1177, 415] on div at bounding box center [908, 416] width 1217 height 734
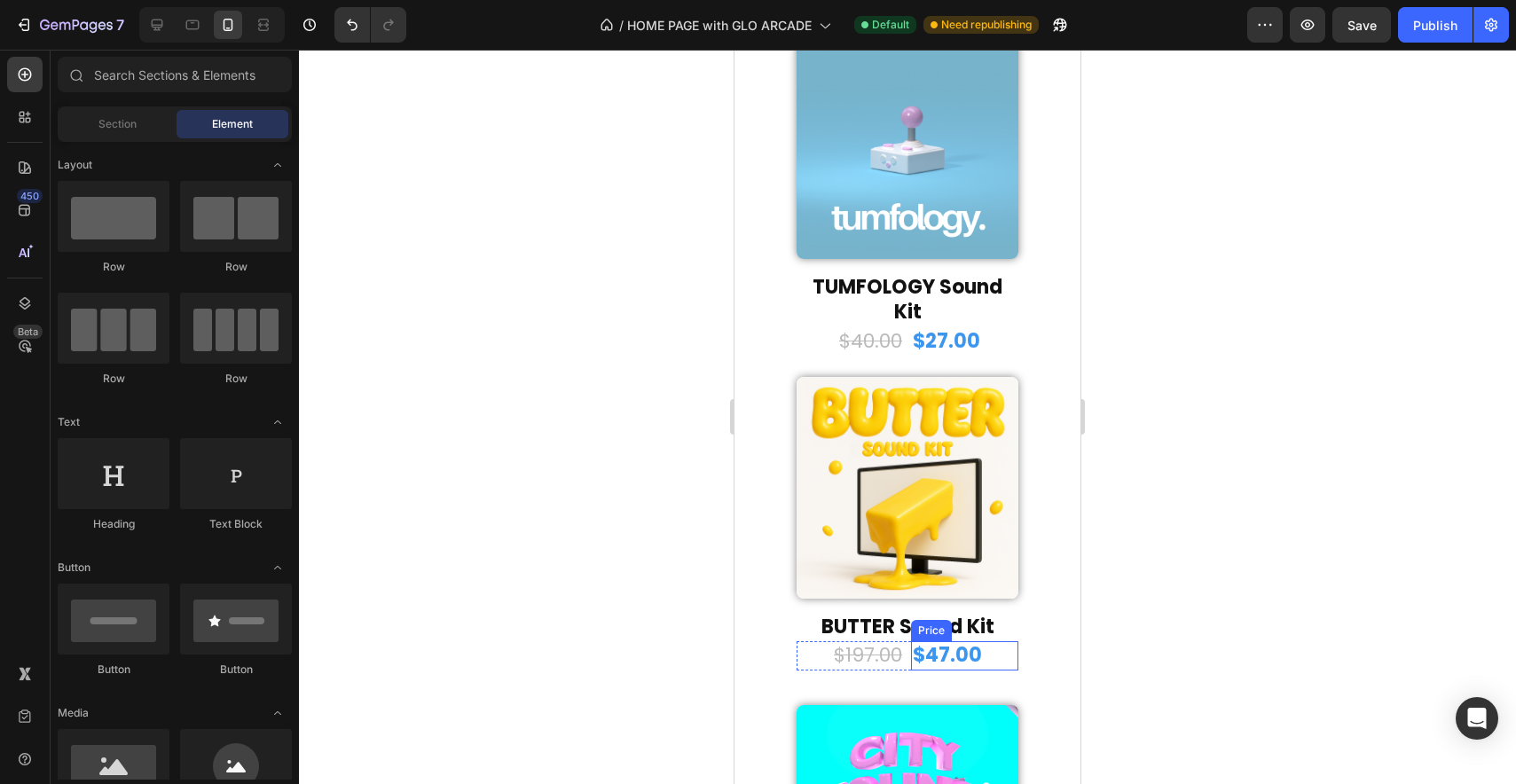
scroll to position [984, 0]
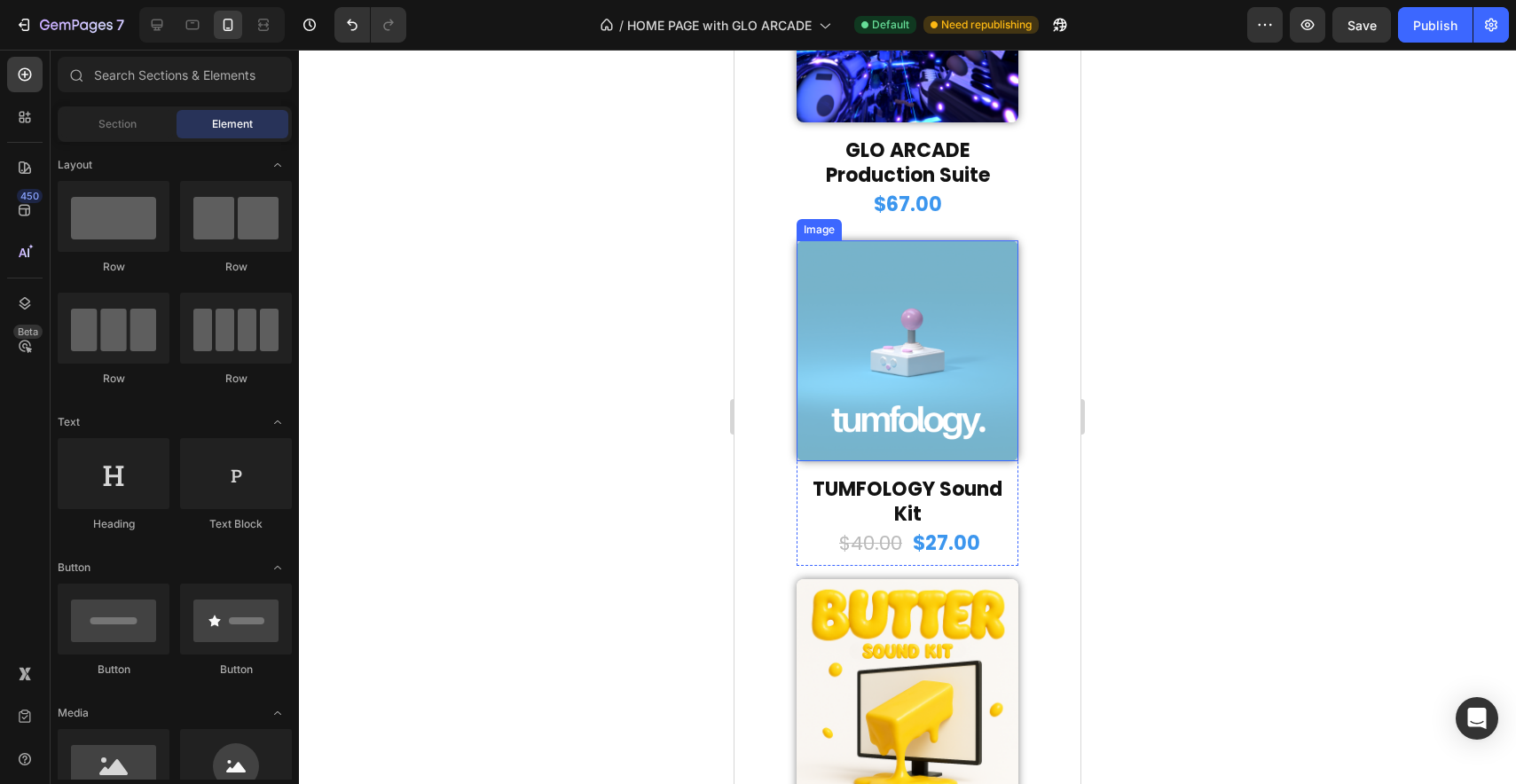
click at [952, 291] on img at bounding box center [908, 350] width 221 height 220
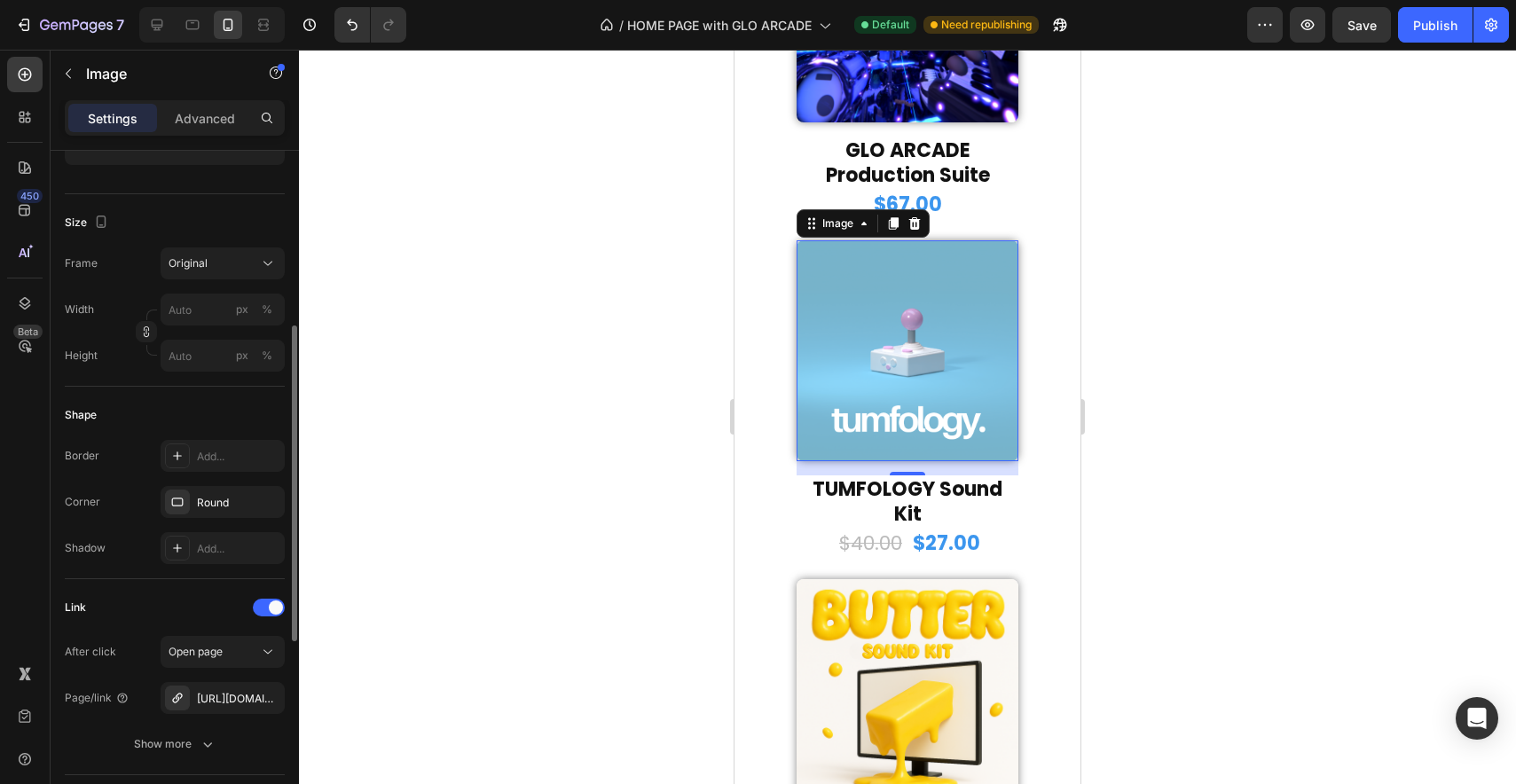
scroll to position [524, 0]
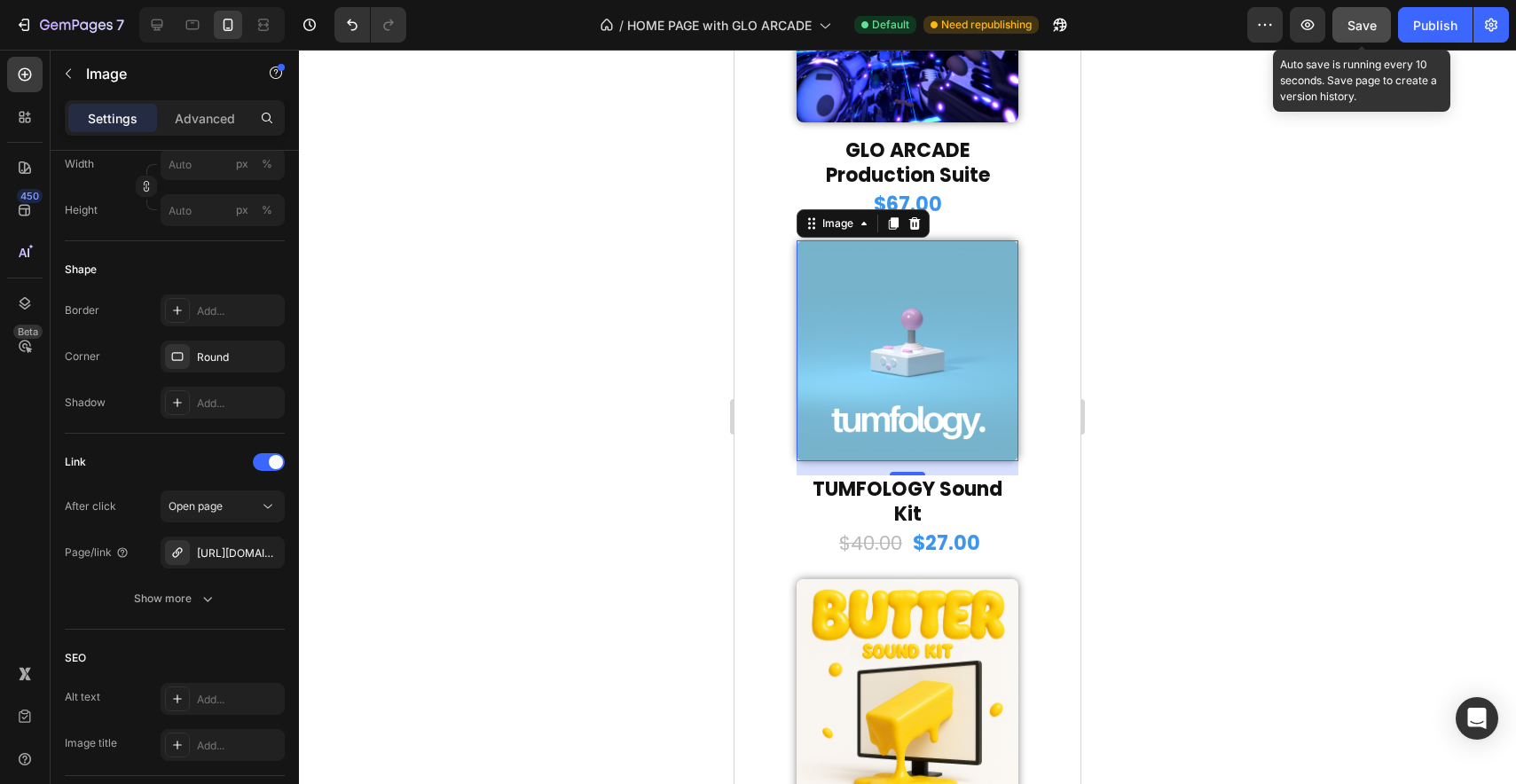
click at [1375, 25] on span "Save" at bounding box center [1362, 26] width 29 height 15
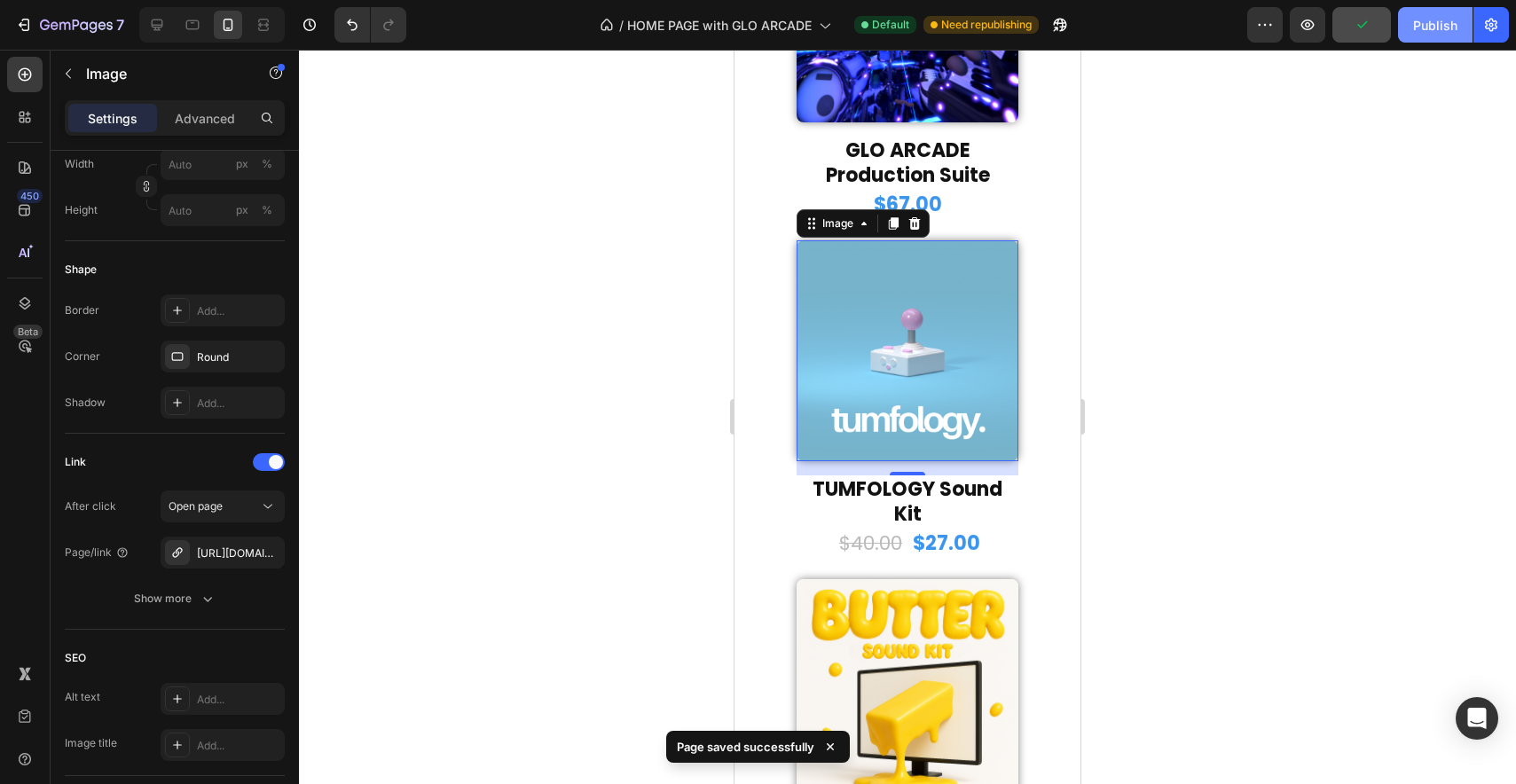
click at [1405, 25] on button "Publish" at bounding box center [1435, 24] width 75 height 35
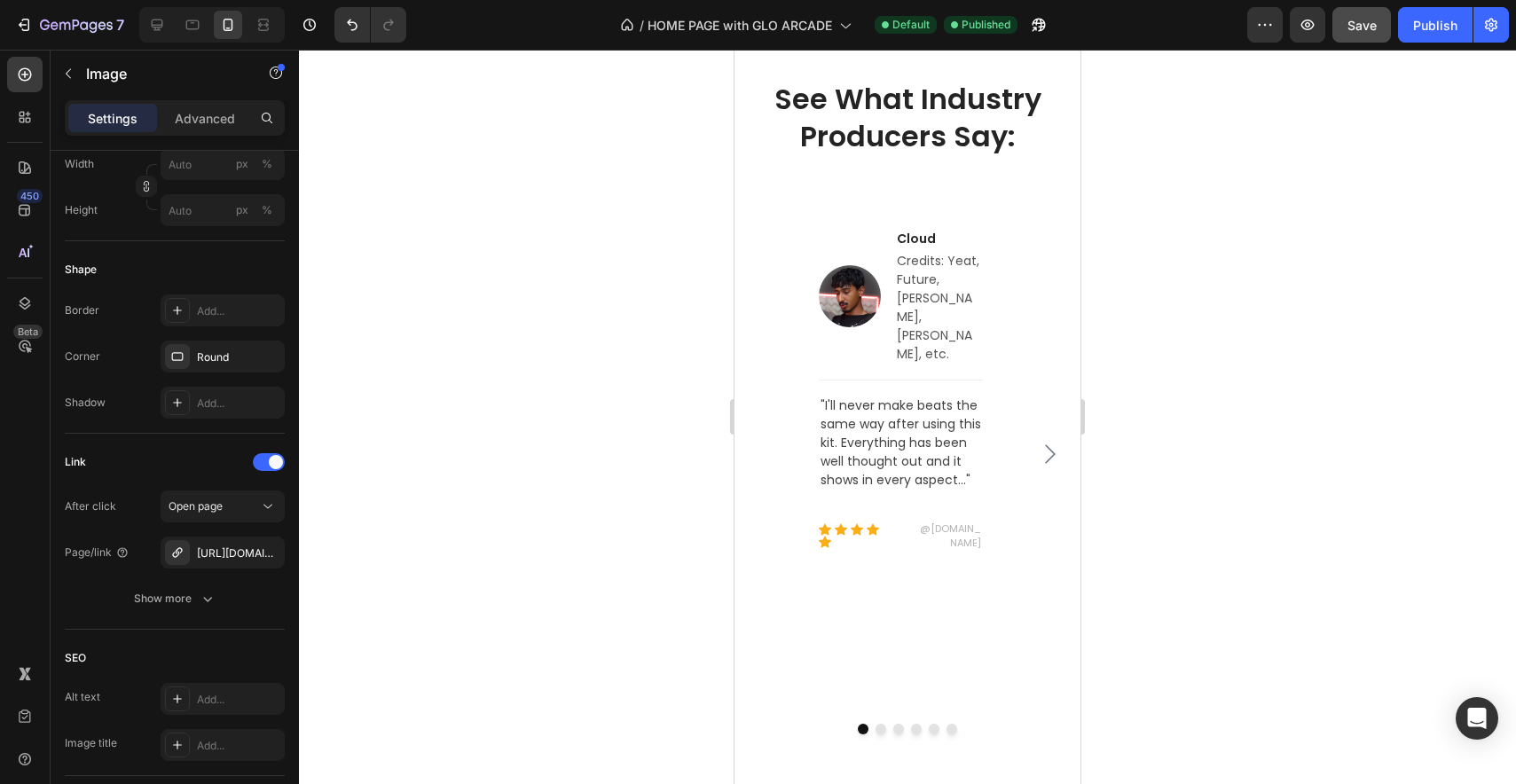
scroll to position [3959, 0]
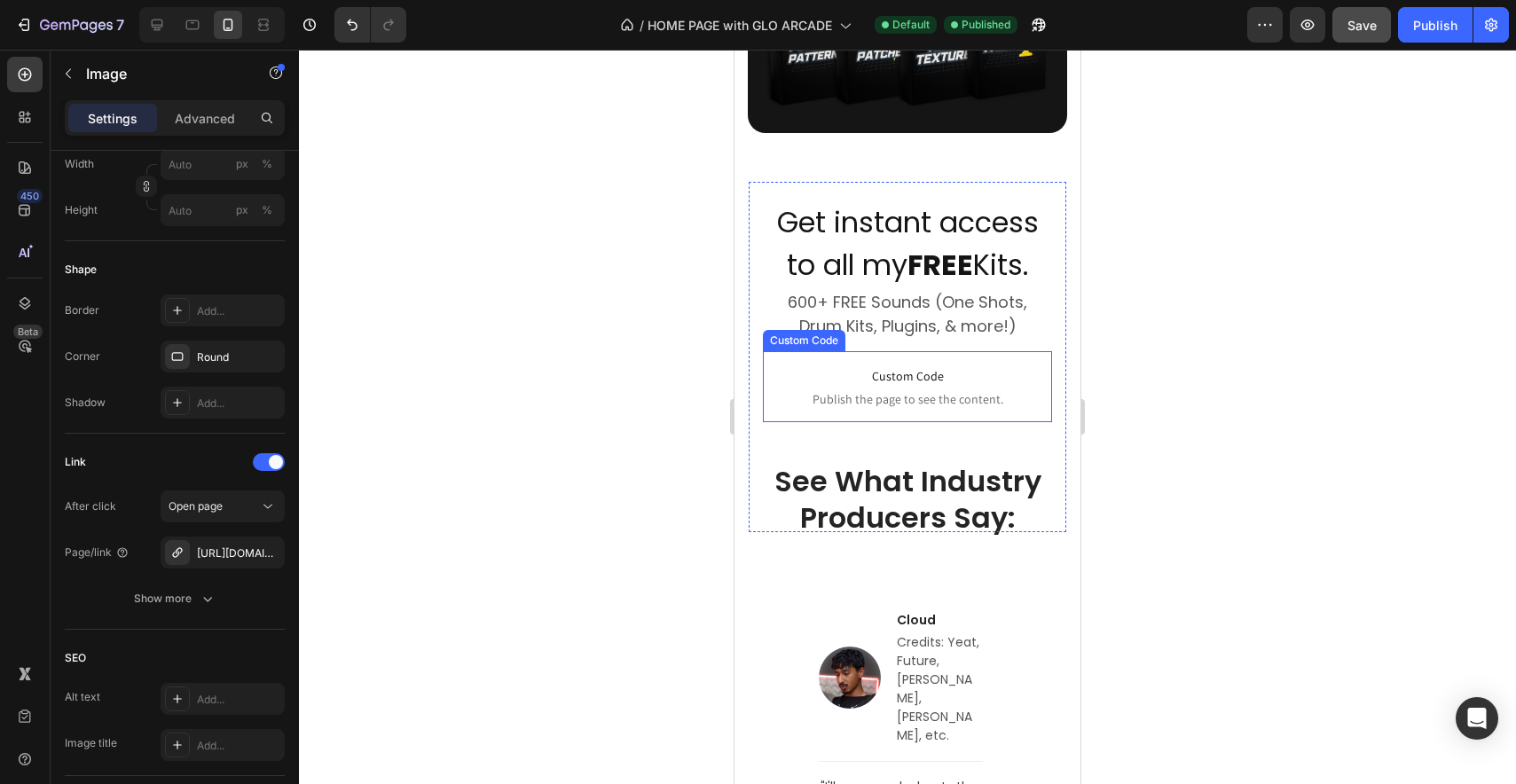
click at [951, 375] on span "Custom Code" at bounding box center [908, 375] width 290 height 21
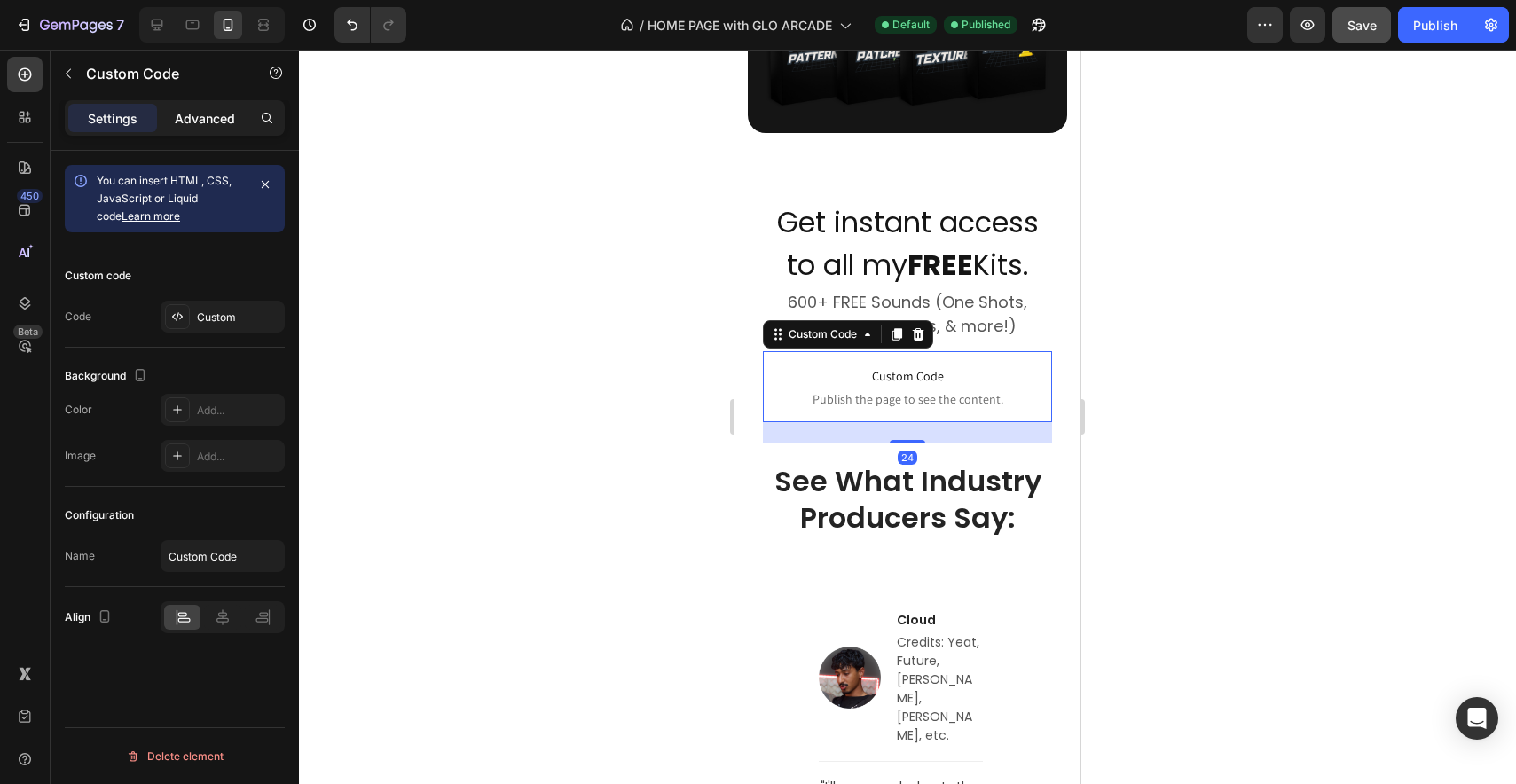
click at [220, 114] on p "Advanced" at bounding box center [205, 118] width 61 height 19
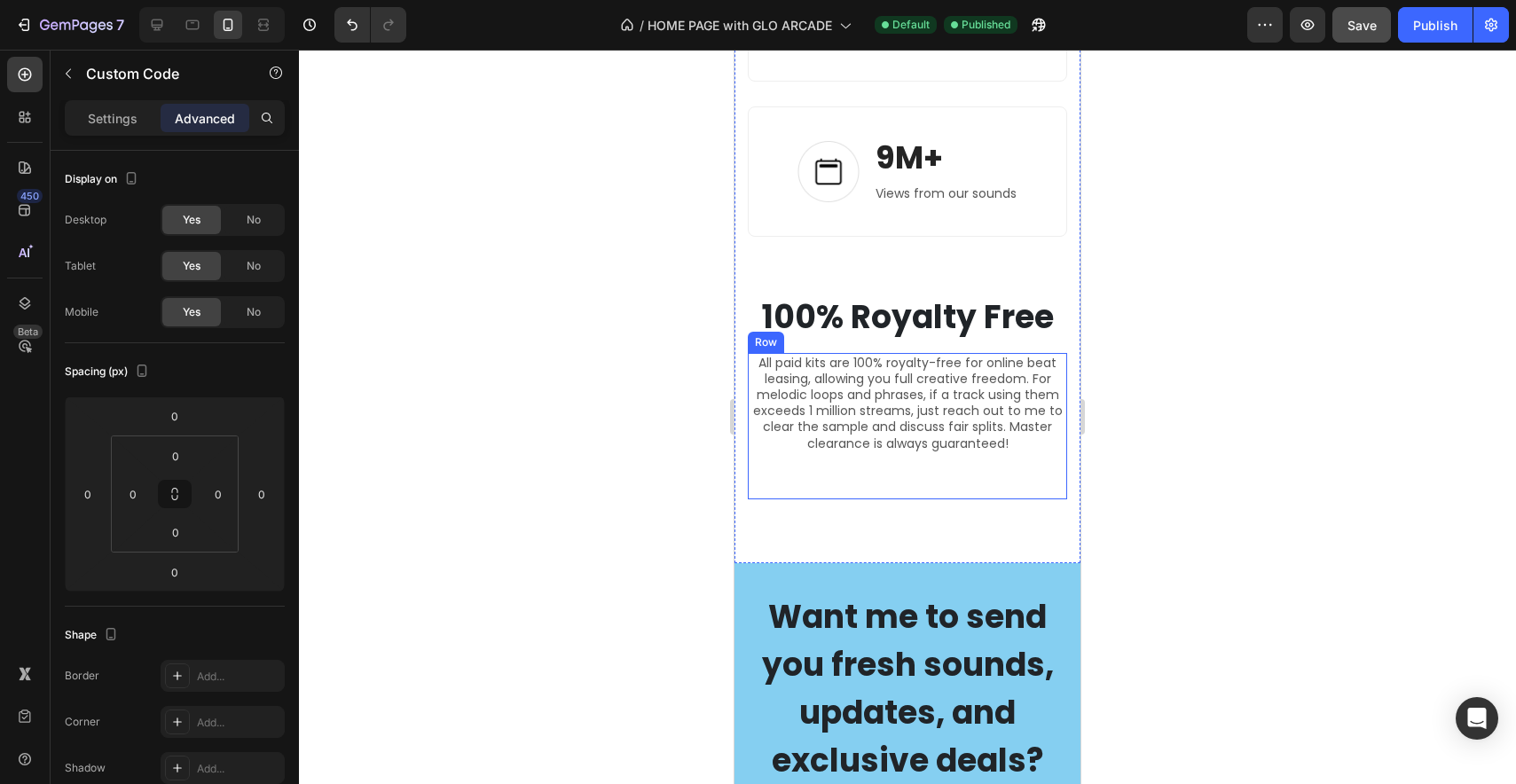
scroll to position [5290, 0]
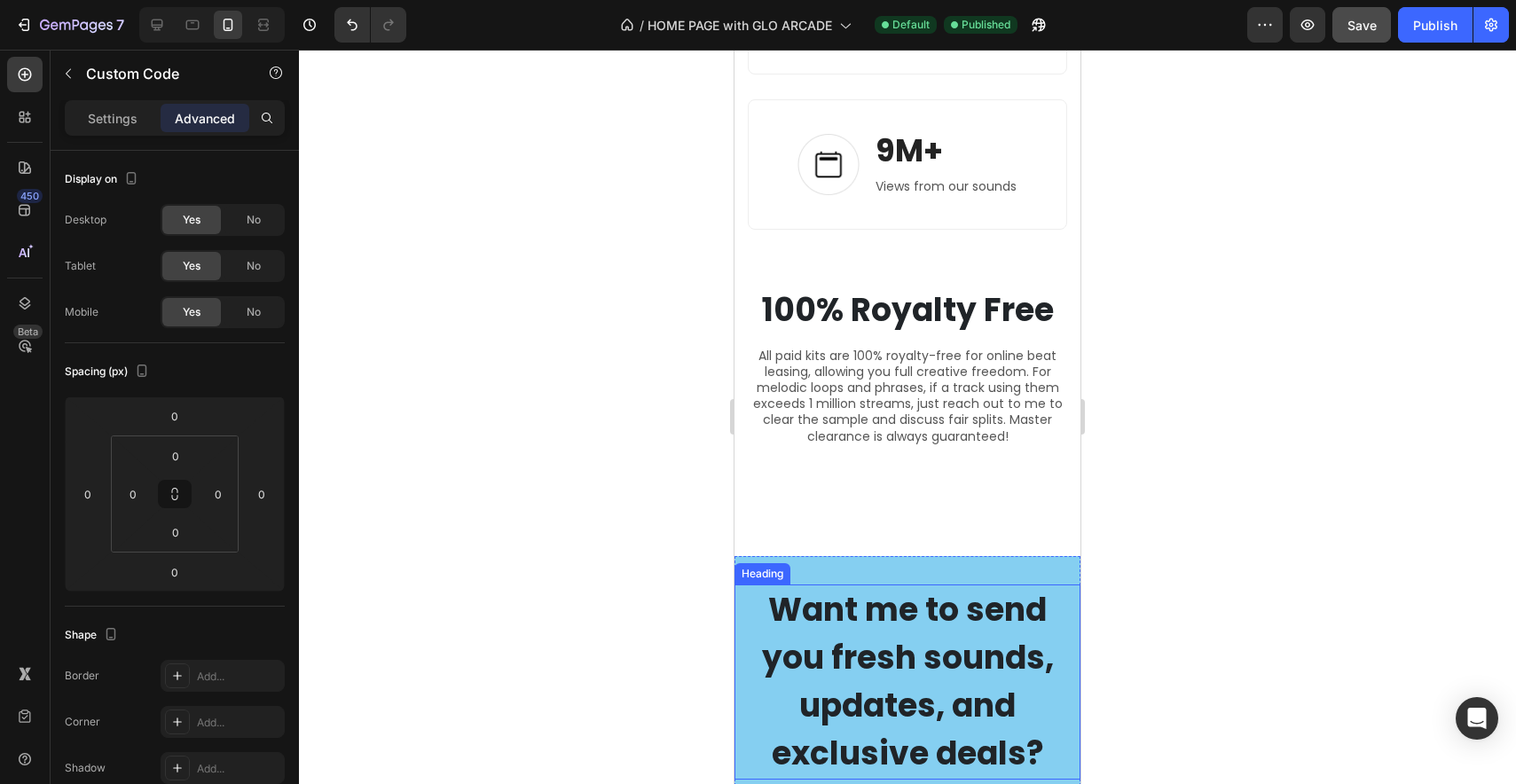
click at [956, 610] on h2 "Want me to send you fresh sounds, updates, and exclusive deals?" at bounding box center [908, 682] width 346 height 195
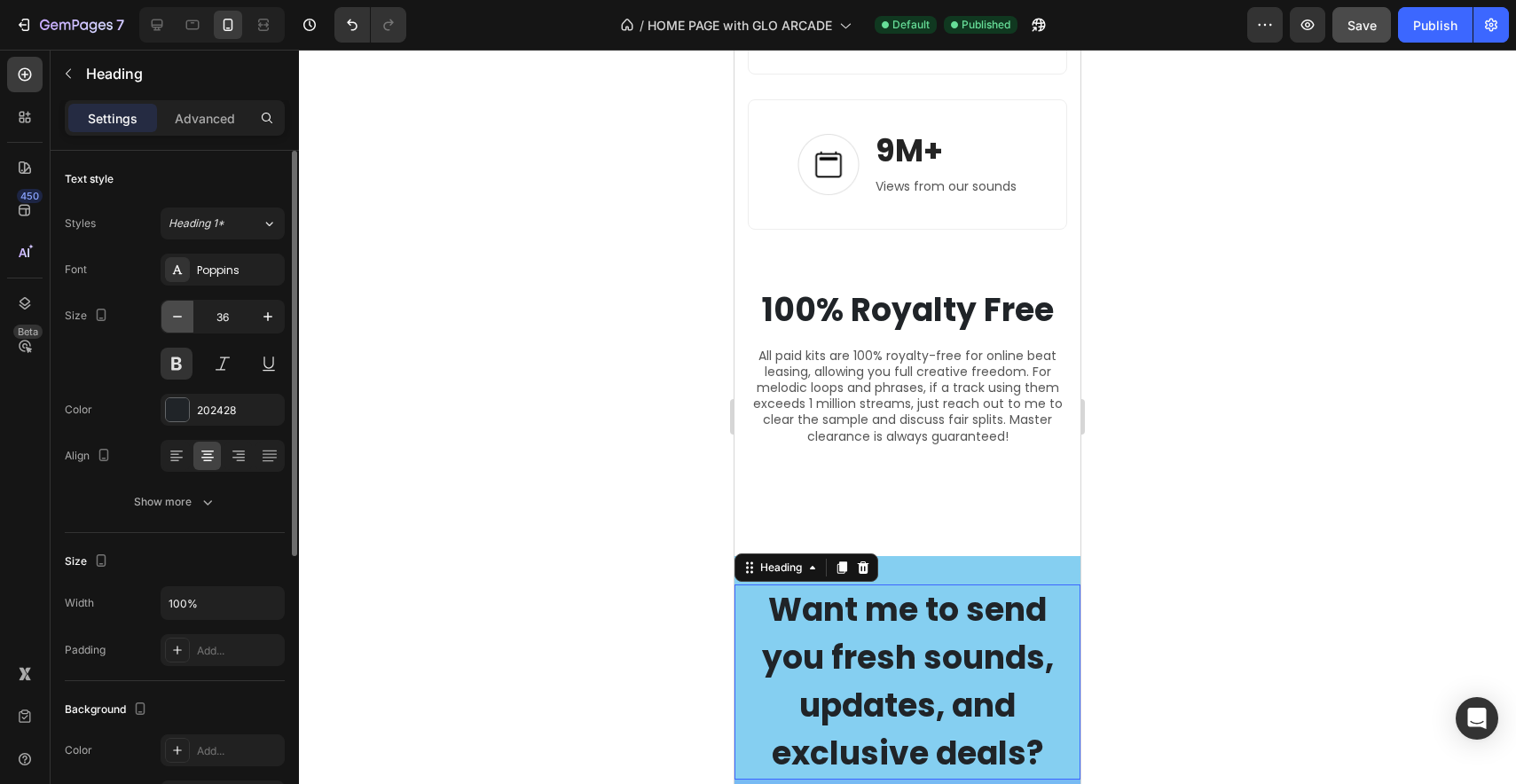
click at [176, 318] on icon "button" at bounding box center [177, 316] width 18 height 18
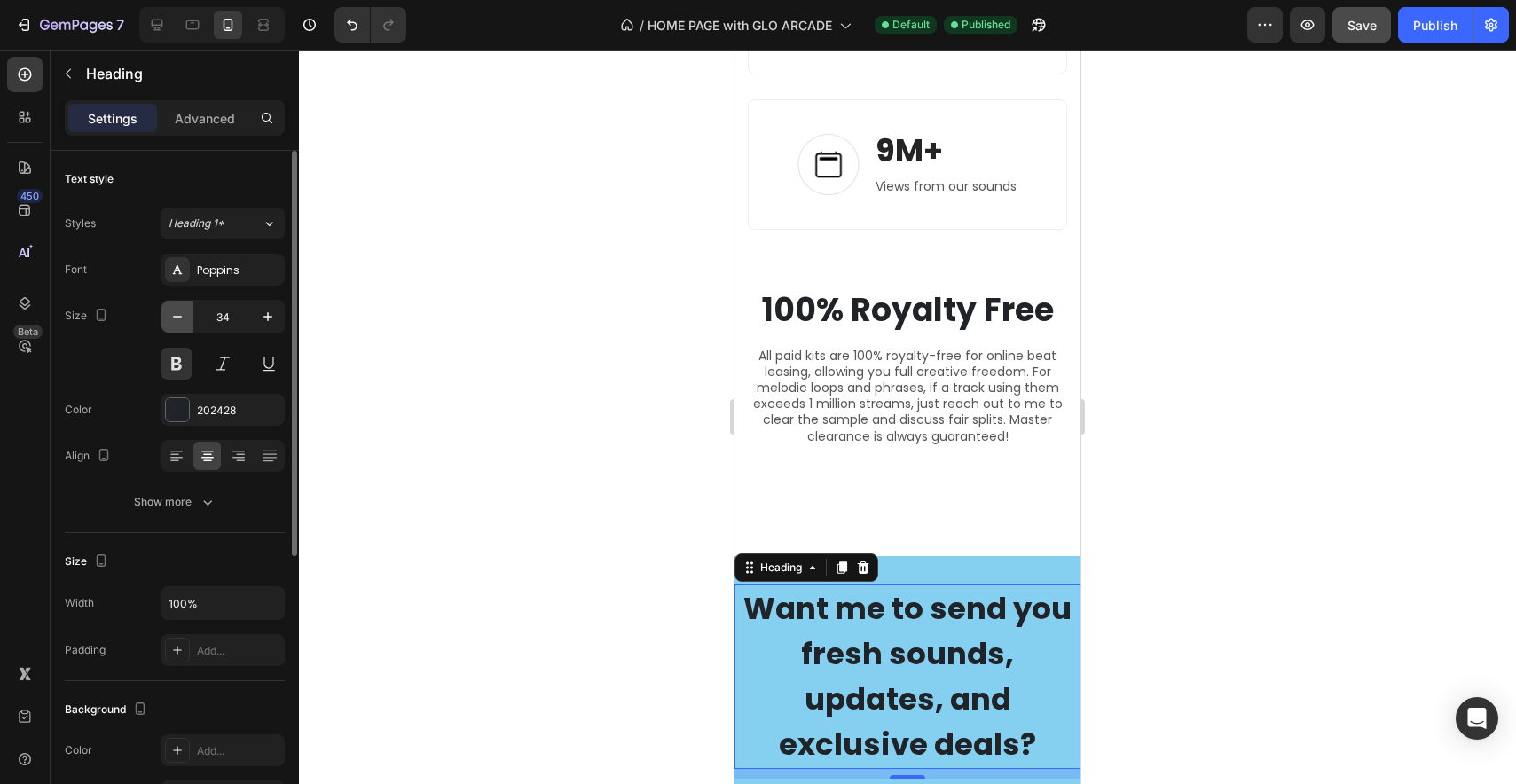
click at [176, 318] on icon "button" at bounding box center [177, 316] width 18 height 18
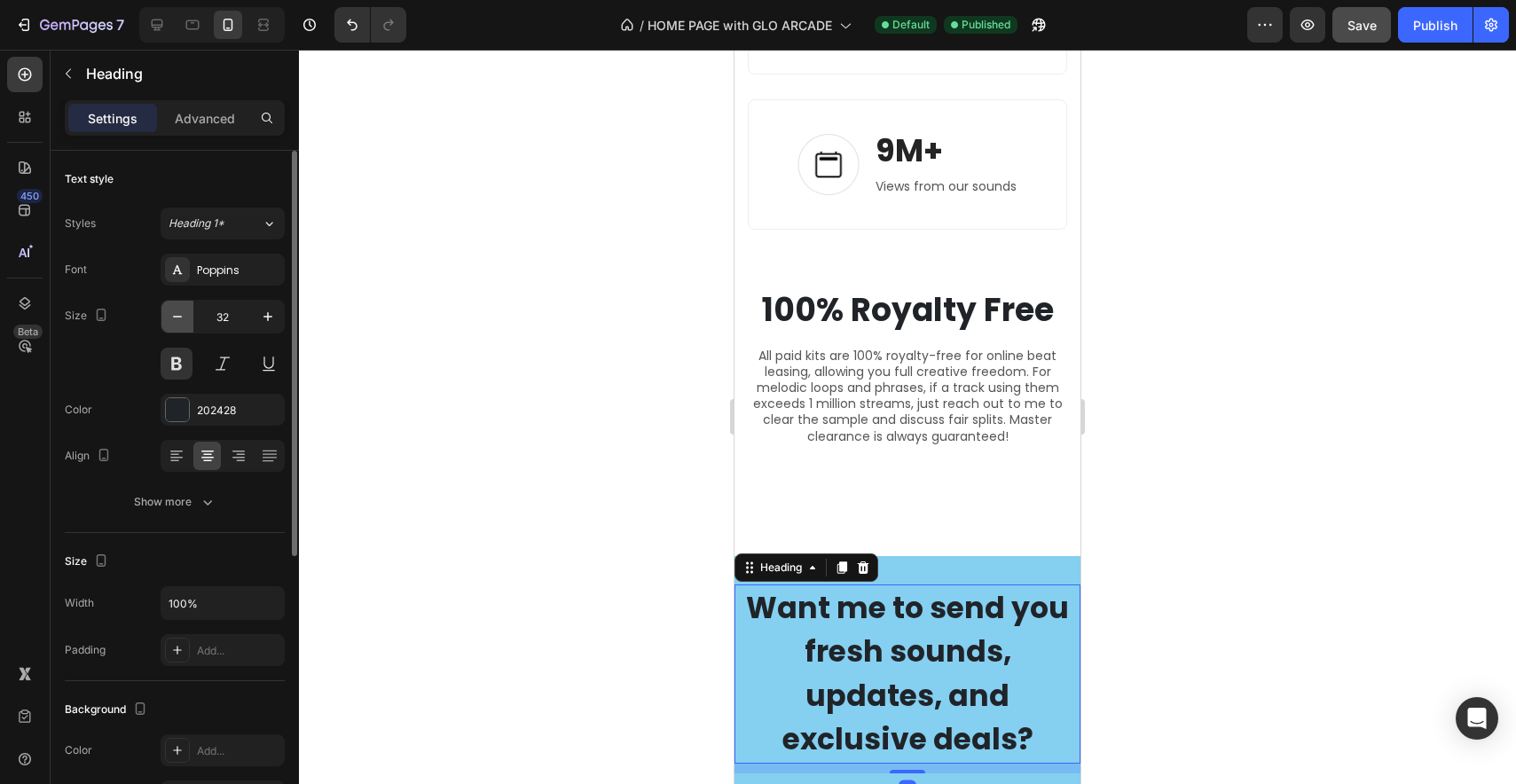
click at [176, 318] on icon "button" at bounding box center [177, 316] width 18 height 18
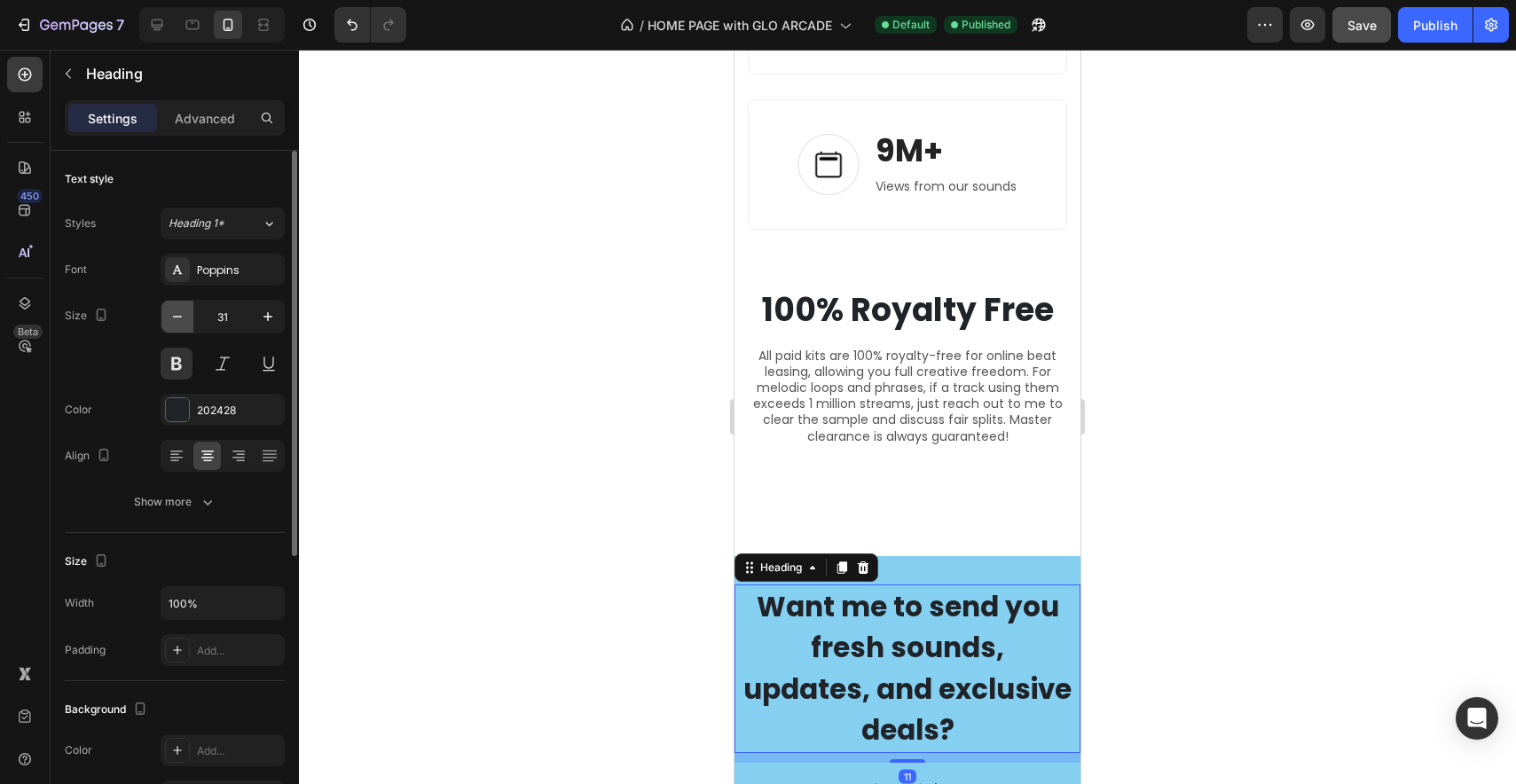
click at [176, 318] on icon "button" at bounding box center [177, 316] width 18 height 18
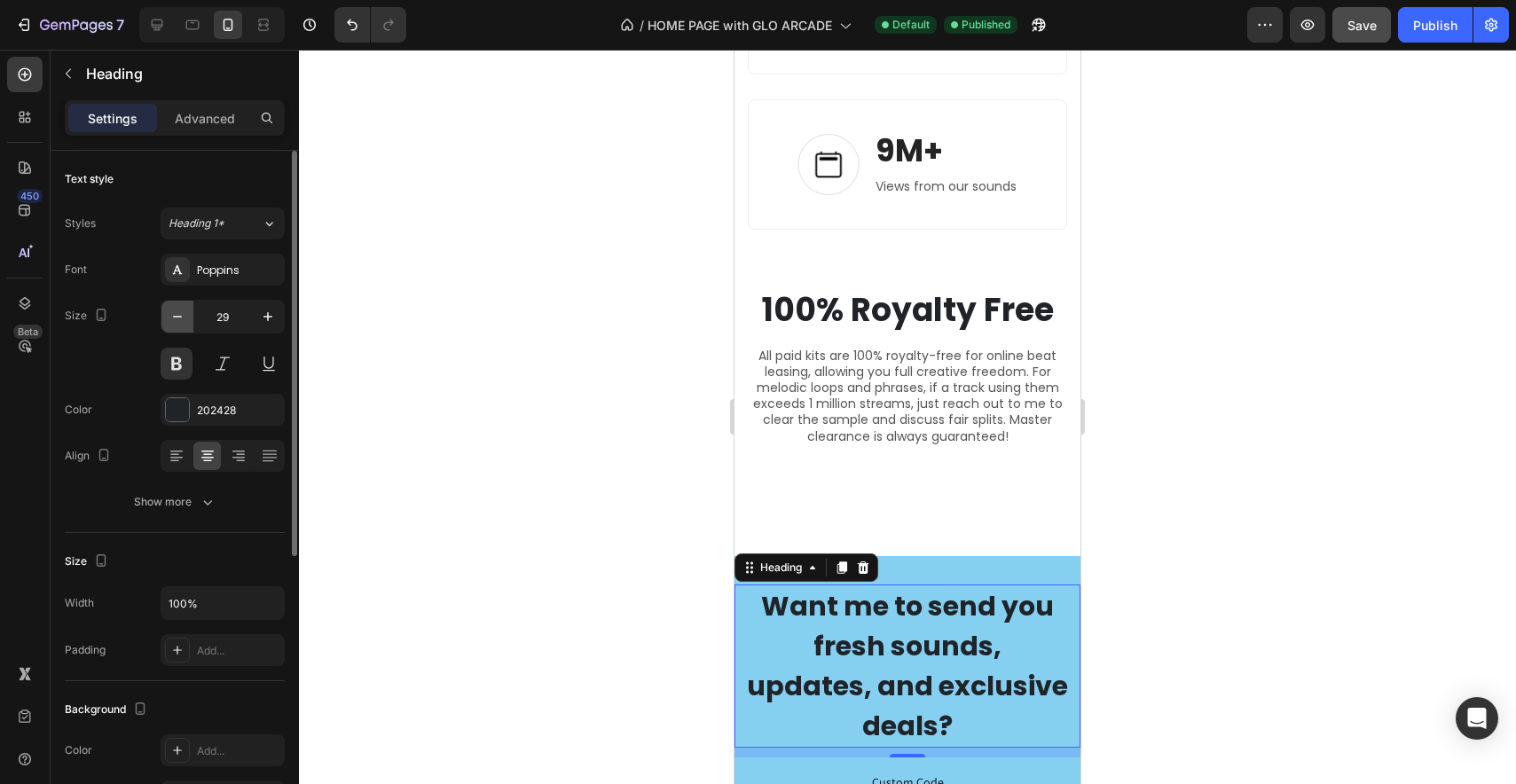
click at [176, 318] on icon "button" at bounding box center [177, 316] width 18 height 18
type input "28"
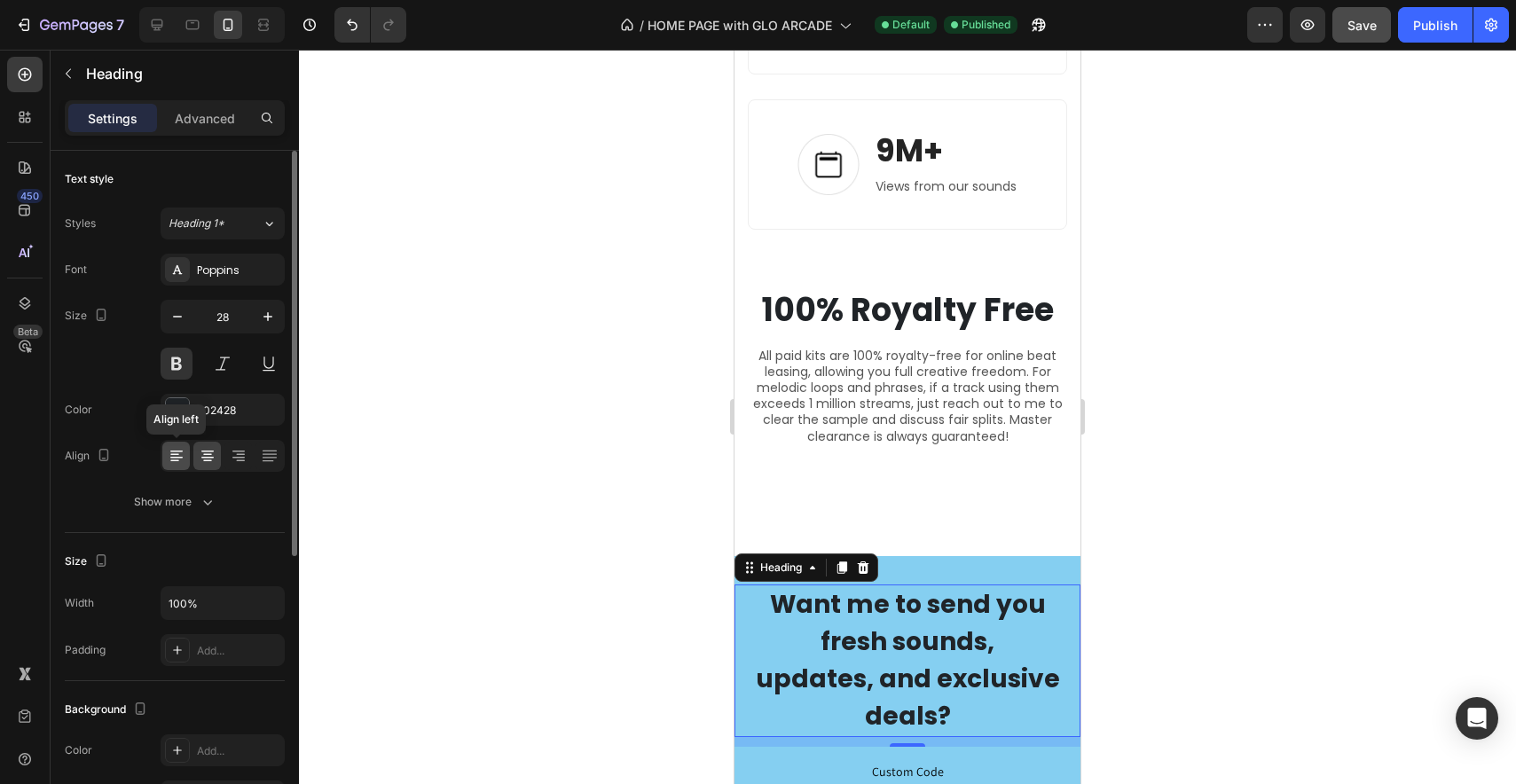
click at [179, 453] on icon at bounding box center [176, 455] width 18 height 18
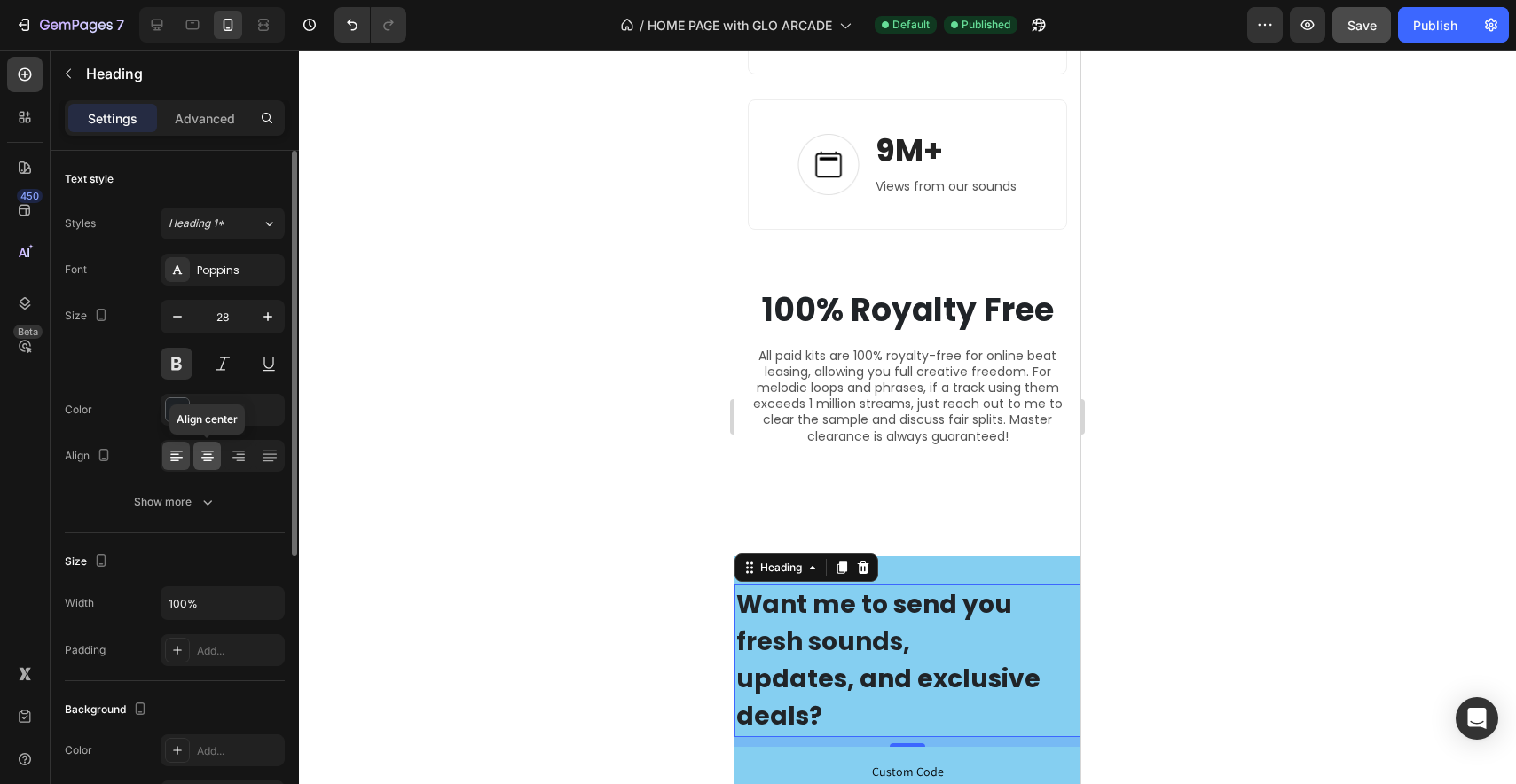
click at [208, 454] on icon at bounding box center [207, 455] width 9 height 2
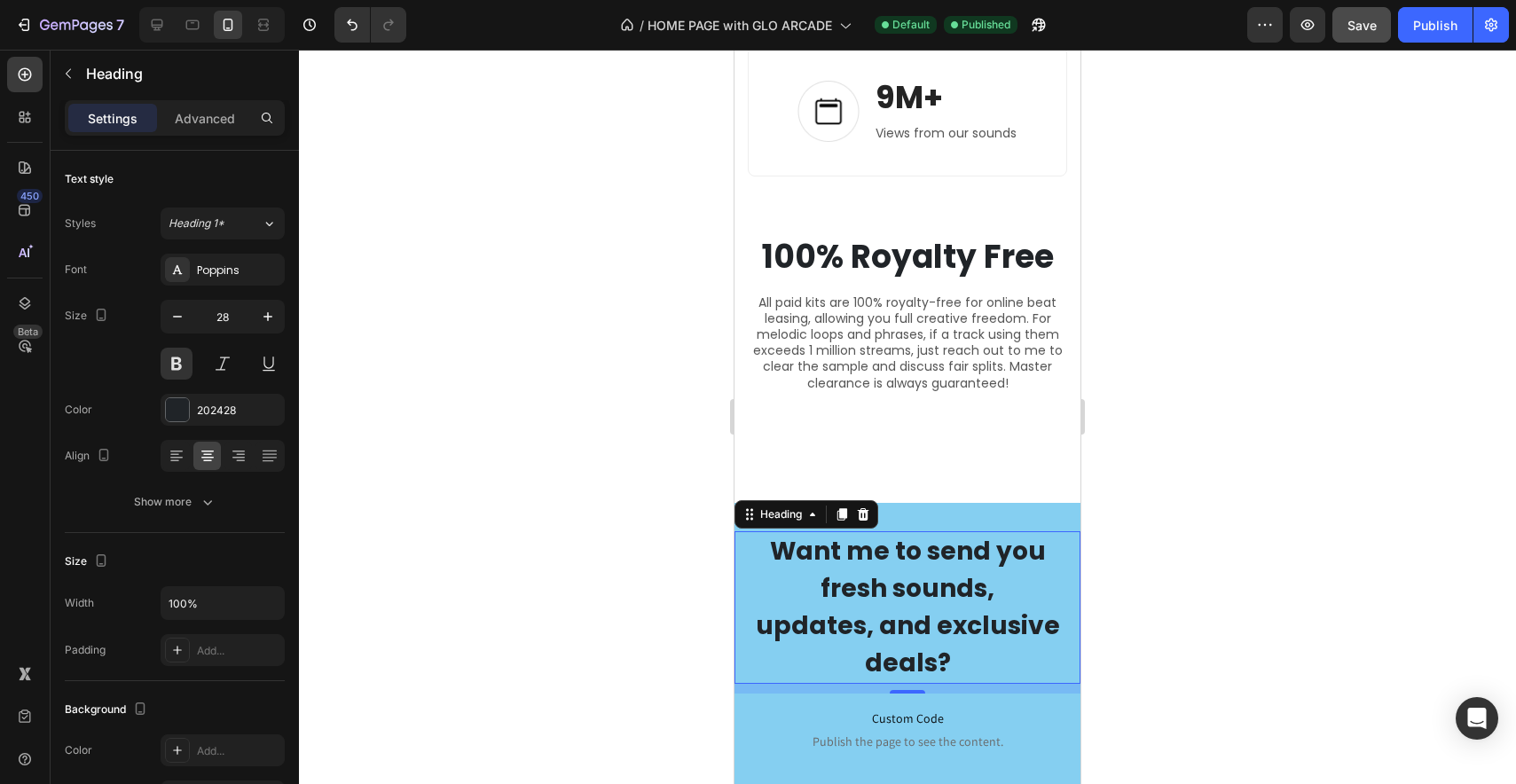
scroll to position [5454, 0]
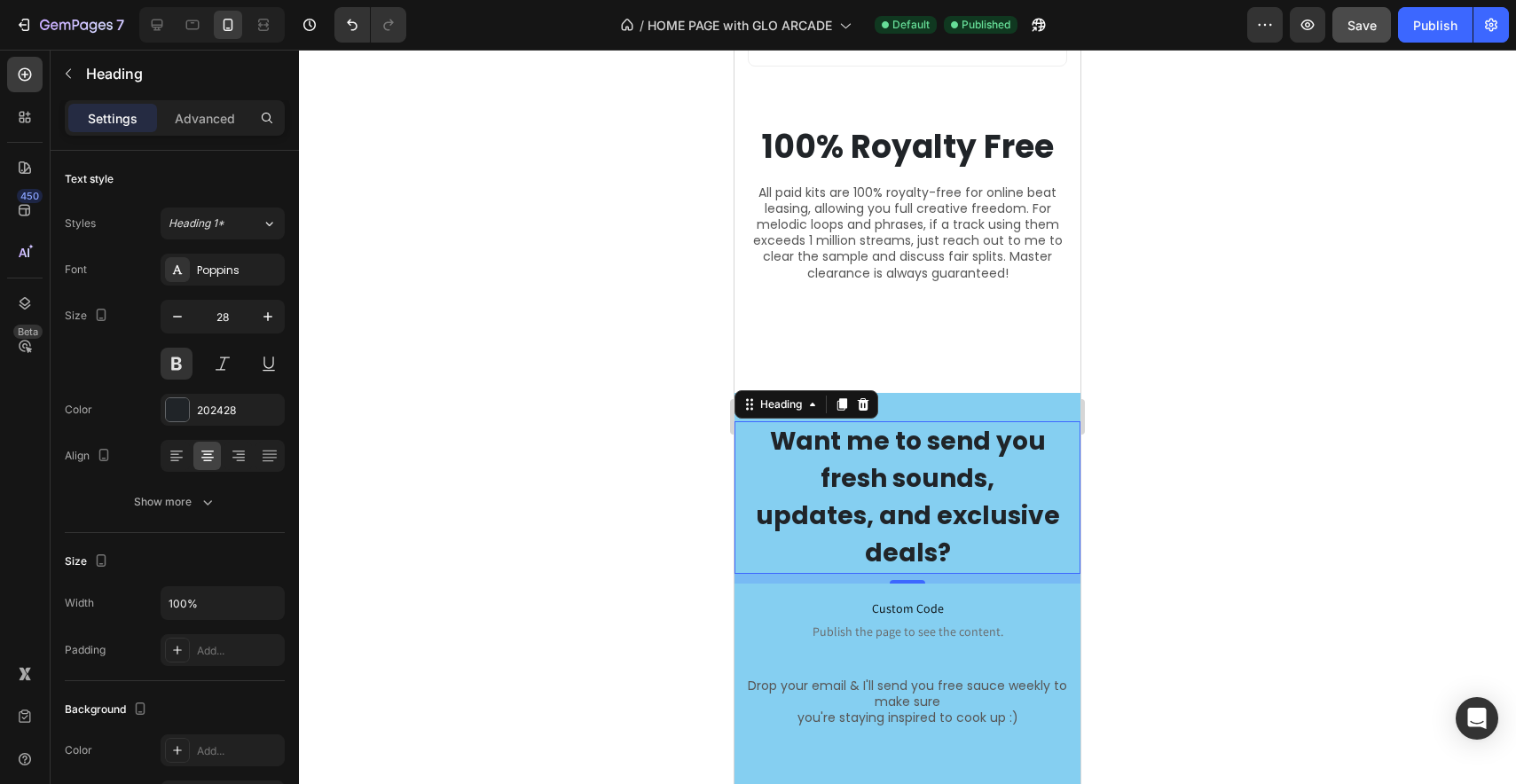
click at [818, 497] on h2 "Want me to send you fresh sounds, updates, and exclusive deals?" at bounding box center [908, 497] width 346 height 152
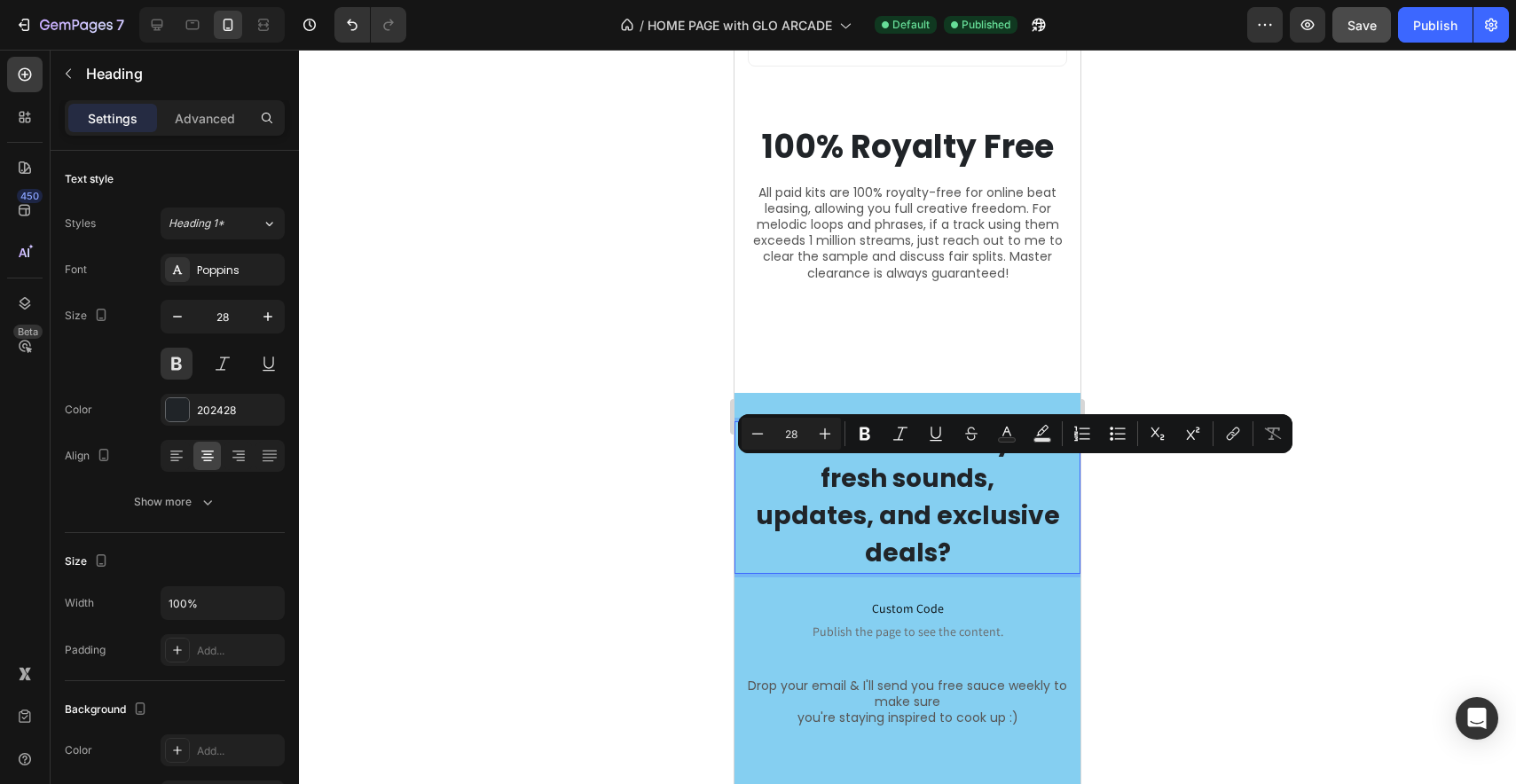
click at [764, 518] on p "Want me to send you fresh sounds, updates, and exclusive deals?" at bounding box center [908, 497] width 343 height 148
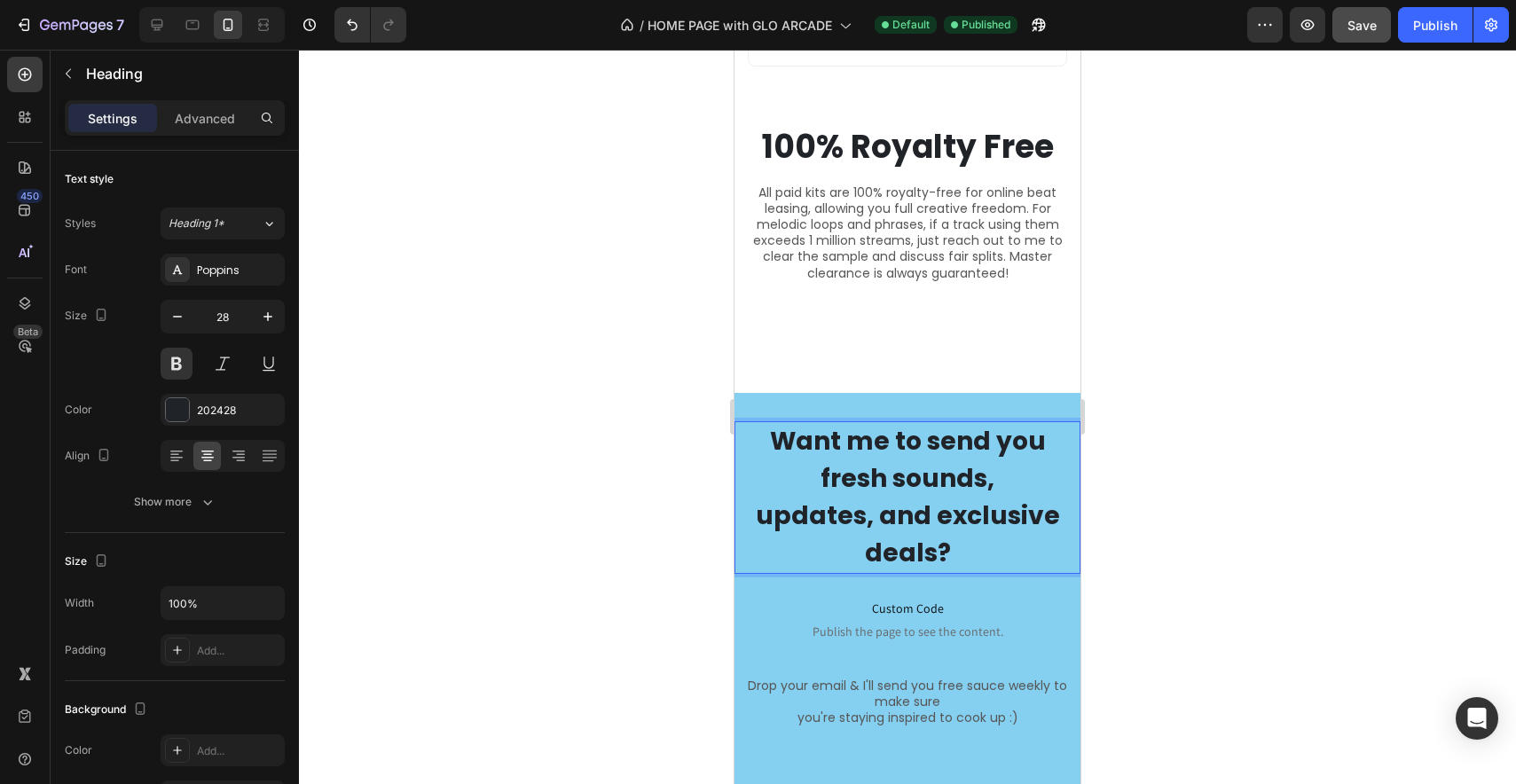
click at [758, 517] on p "Want me to send you fresh sounds, updates, and exclusive deals?" at bounding box center [908, 497] width 343 height 148
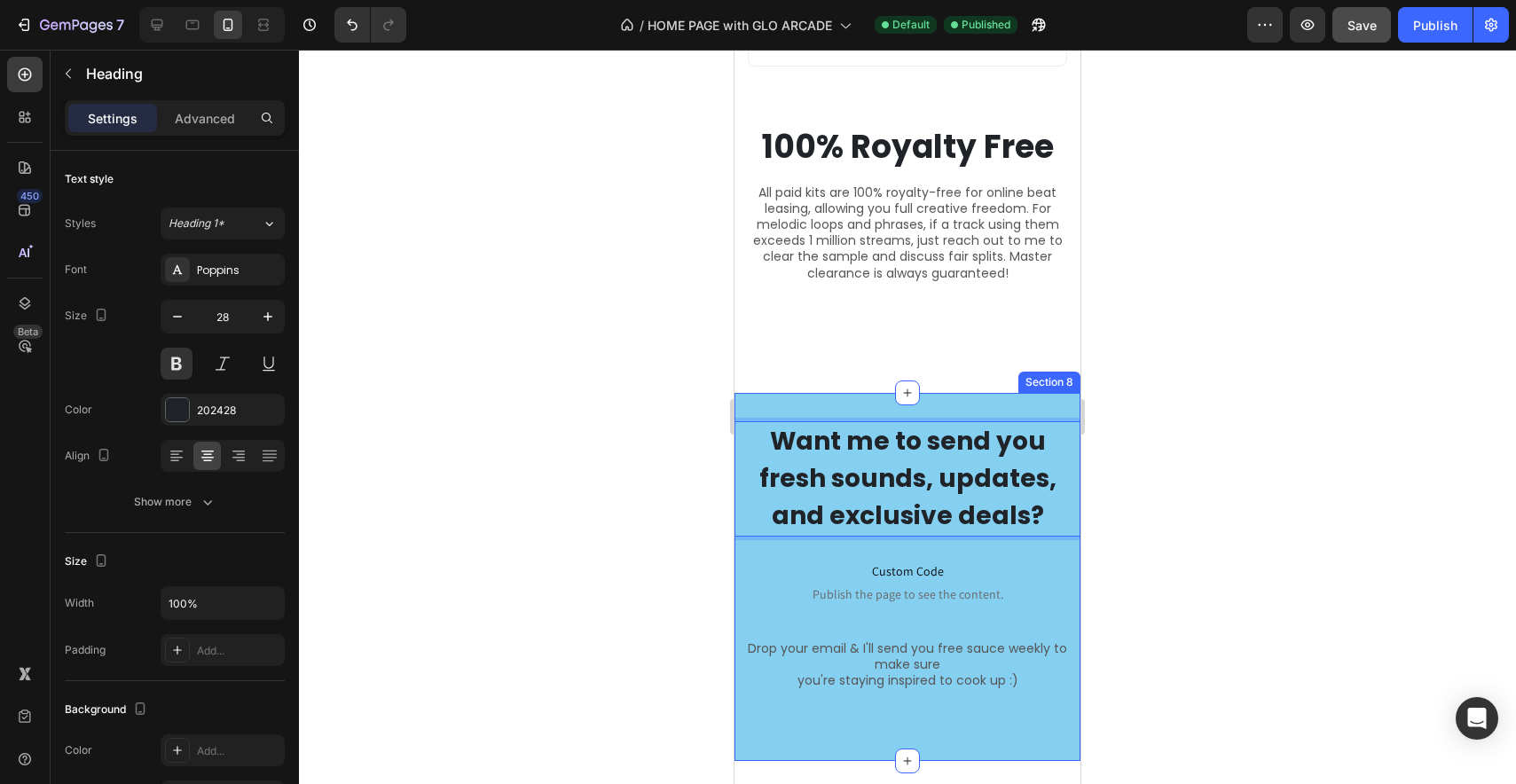
click at [1041, 529] on p "Want me to send you fresh sounds, updates, and exclusive deals?" at bounding box center [908, 479] width 343 height 112
click at [1050, 518] on p "Want me to send you fresh sounds, updates, and exclusive deals?" at bounding box center [908, 479] width 343 height 112
click at [919, 477] on p "Want me to send you fresh sounds, updates, and exclusive deals?" at bounding box center [908, 479] width 343 height 112
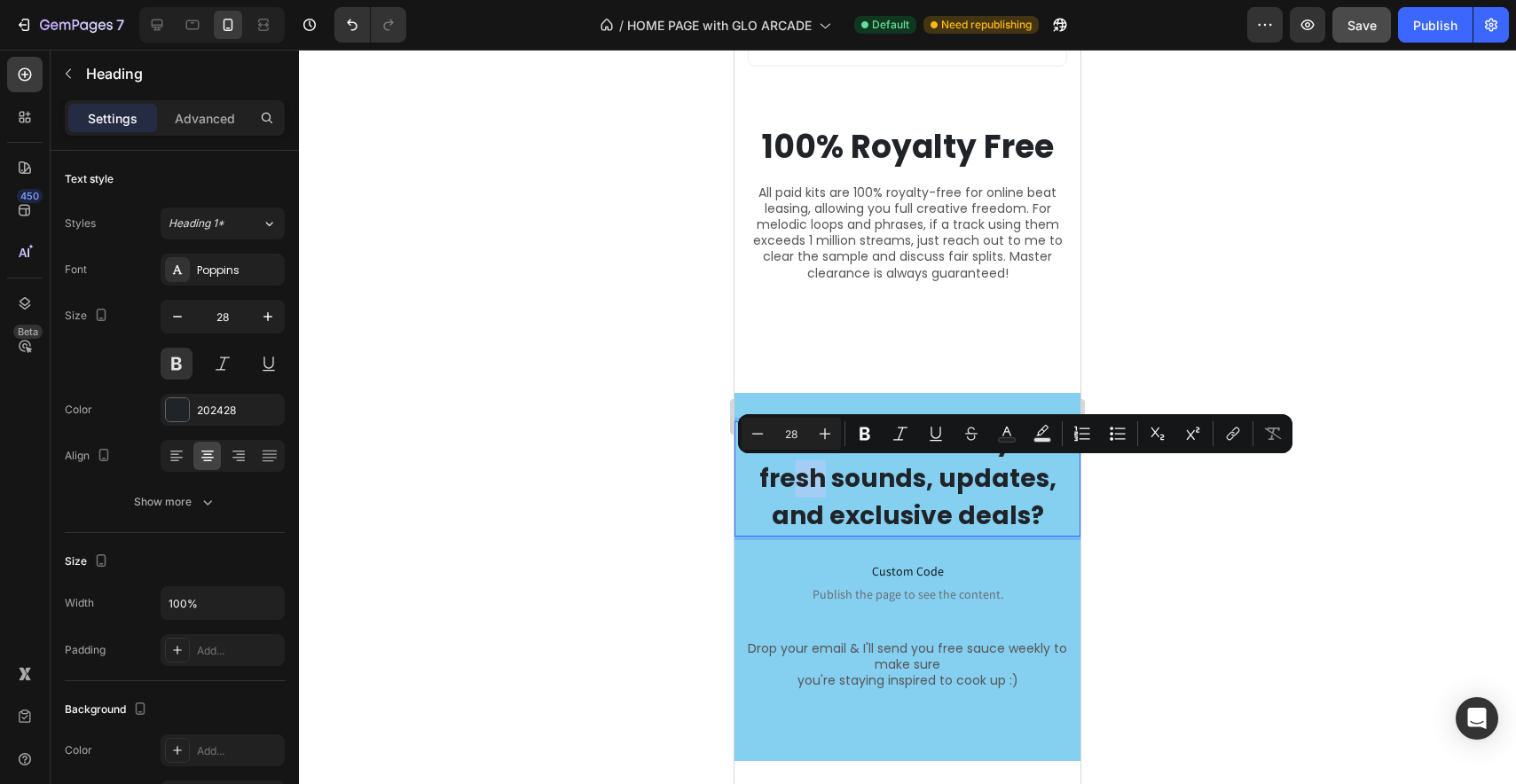
drag, startPoint x: 819, startPoint y: 482, endPoint x: 796, endPoint y: 480, distance: 23.1
click at [796, 480] on p "Want me to send you fresh sounds, updates, and exclusive deals?" at bounding box center [908, 479] width 343 height 112
drag, startPoint x: 859, startPoint y: 475, endPoint x: 766, endPoint y: 474, distance: 93.0
click at [766, 474] on p "Want me to send you free sounds, updates, and exclusive deals?" at bounding box center [908, 479] width 343 height 112
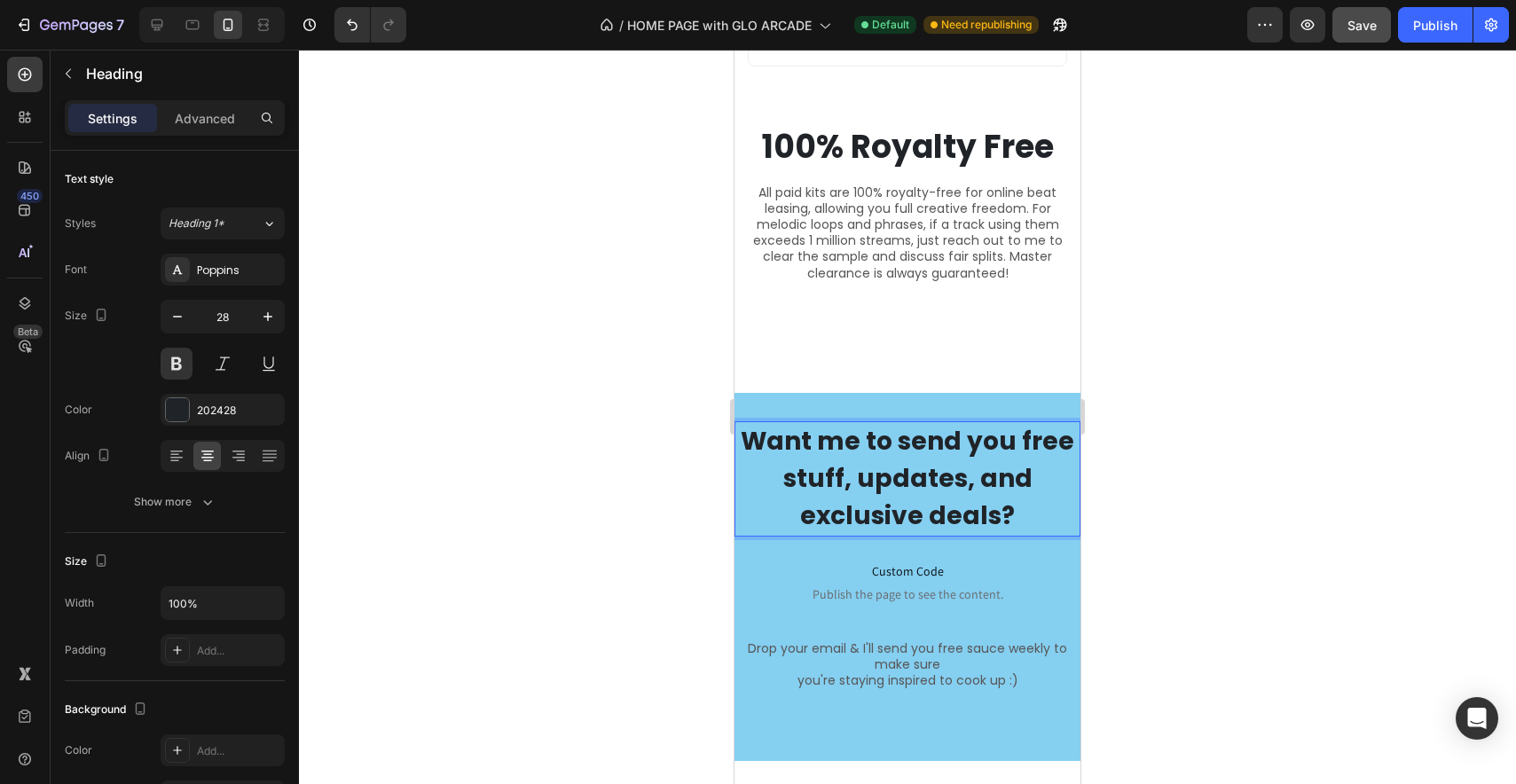
click at [1014, 512] on p "Want me to send you free stuff, updates, and exclusive deals?" at bounding box center [908, 479] width 343 height 112
click at [837, 476] on p "Want me to send you free stuff, updates, and exclusive deals?" at bounding box center [908, 479] width 343 height 112
click at [904, 658] on p "Drop your email & I'll send you free sauce weekly to make sure" at bounding box center [908, 656] width 343 height 32
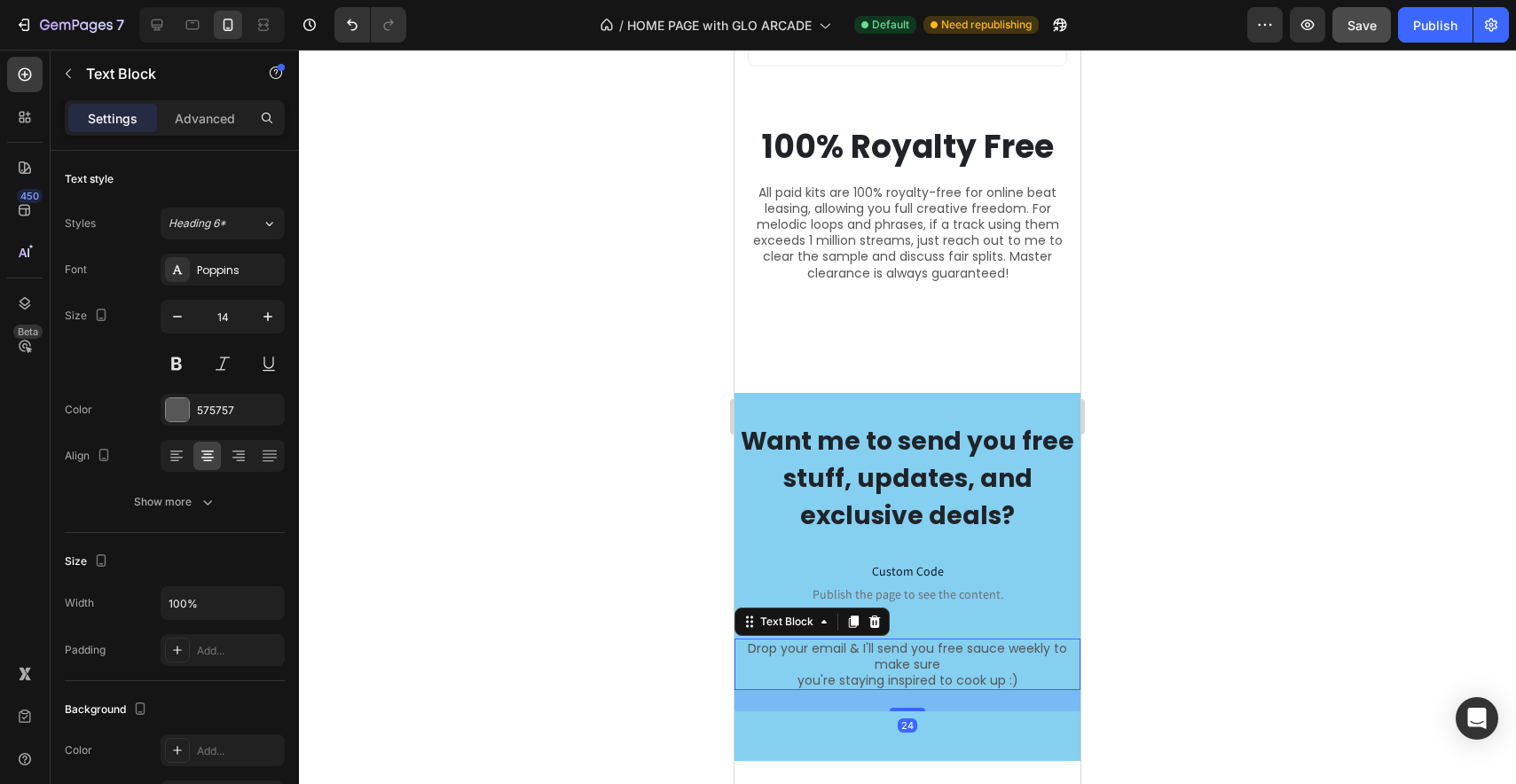
click at [823, 673] on p "you're staying inspired to cook up :)" at bounding box center [908, 680] width 343 height 16
click at [781, 677] on p "you're staying inspired to cook up :)" at bounding box center [908, 680] width 343 height 16
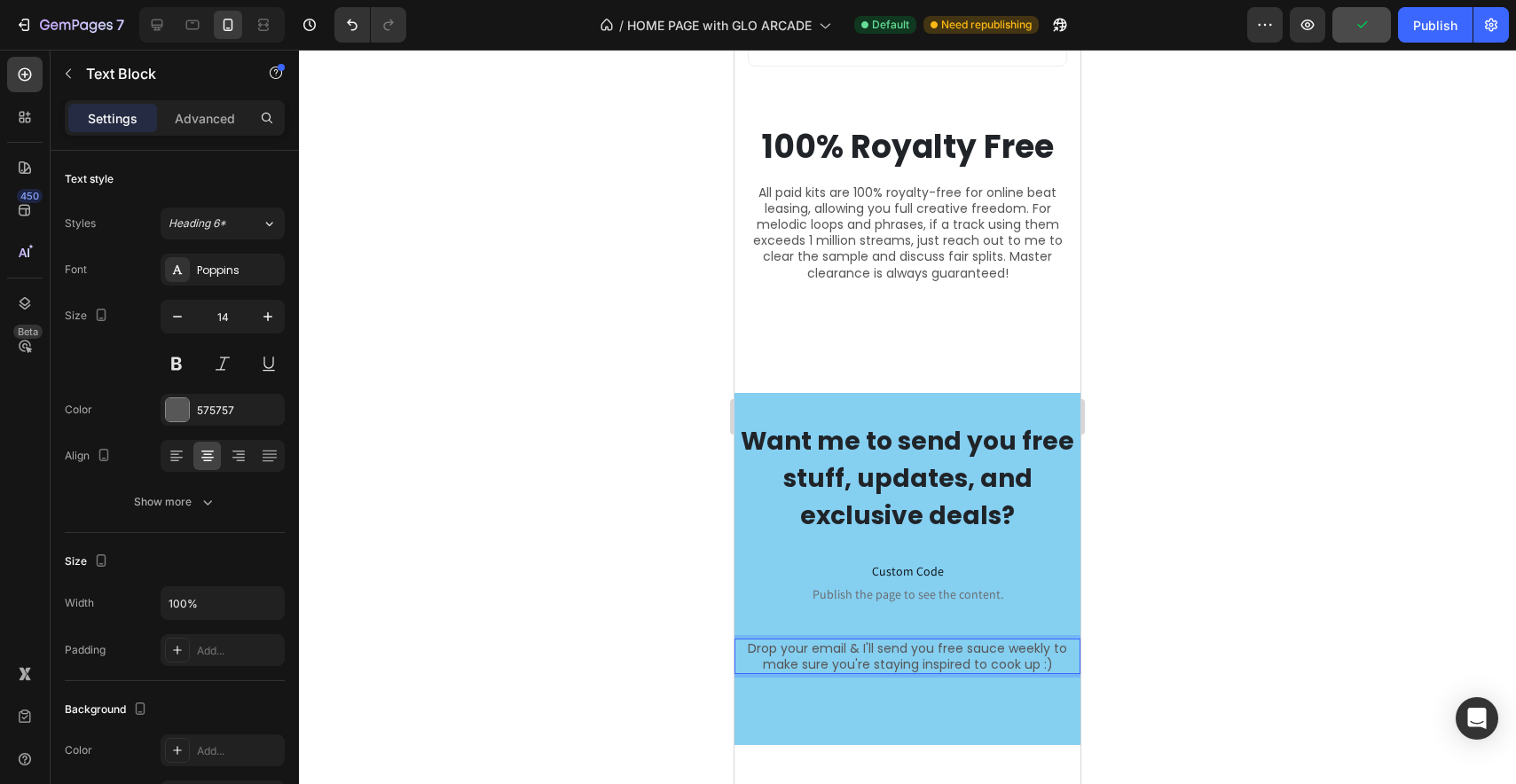
click at [934, 661] on p "Drop your email & I'll send you free sauce weekly to make sure you're staying i…" at bounding box center [908, 656] width 343 height 32
click at [1048, 660] on p "Drop your email & I'll send you free sauce weekly to make sure you're staying i…" at bounding box center [908, 656] width 343 height 32
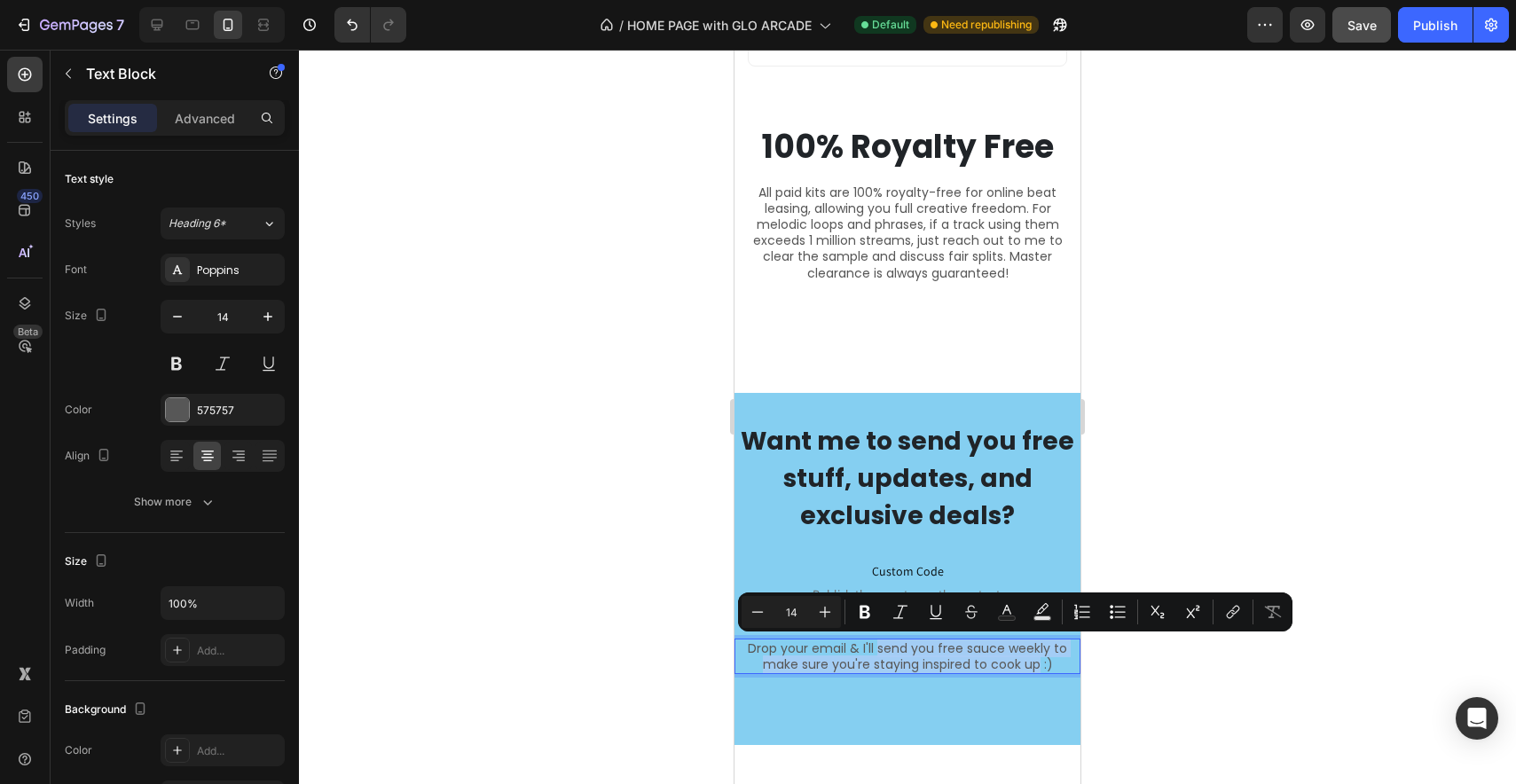
drag, startPoint x: 873, startPoint y: 650, endPoint x: 1031, endPoint y: 667, distance: 158.9
click at [1031, 667] on p "Drop your email & I'll send you free sauce weekly to make sure you're staying i…" at bounding box center [908, 656] width 343 height 32
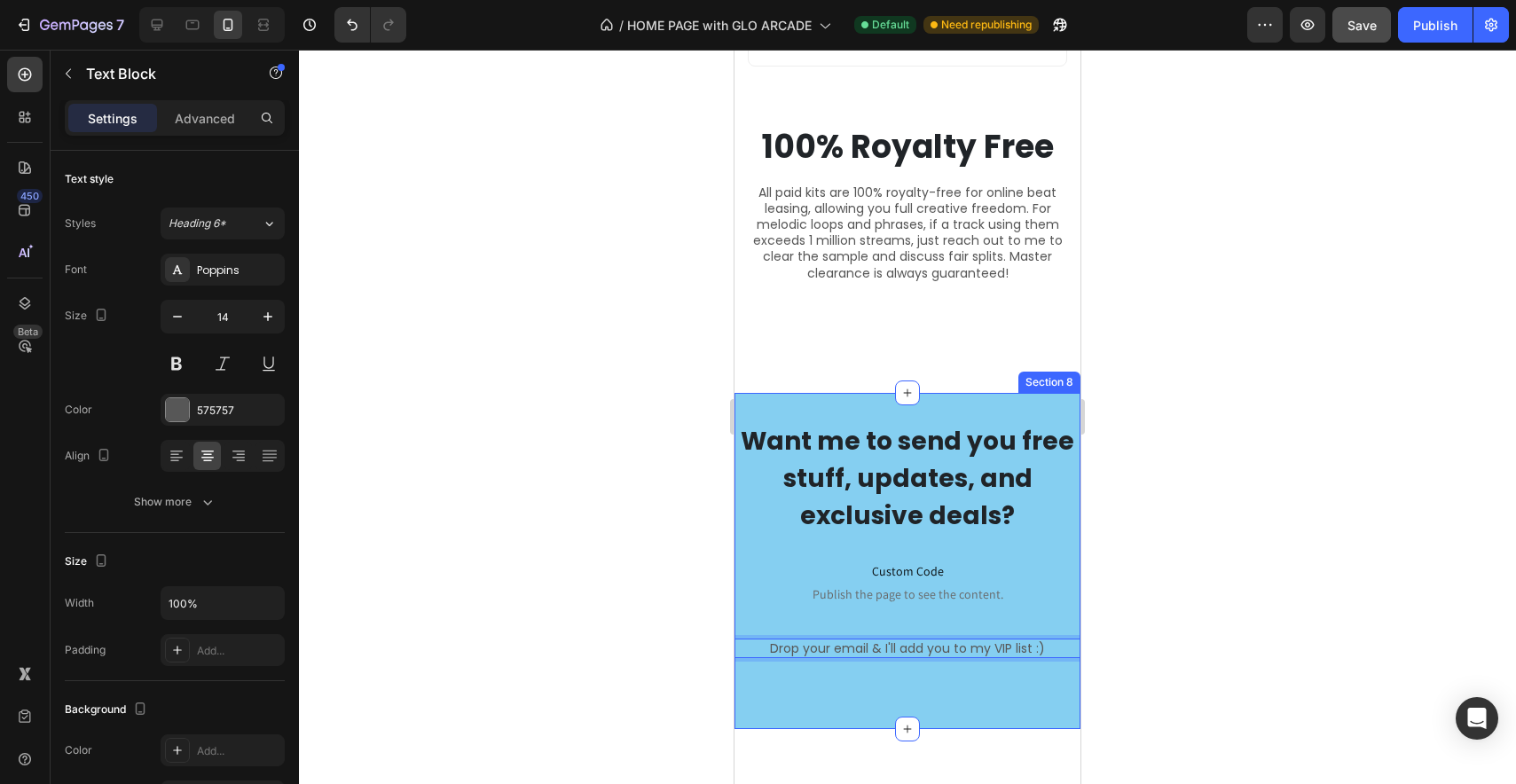
click at [998, 717] on div "Want me to send you free stuff, updates, and exclusive deals? Heading Custom Co…" at bounding box center [908, 560] width 346 height 336
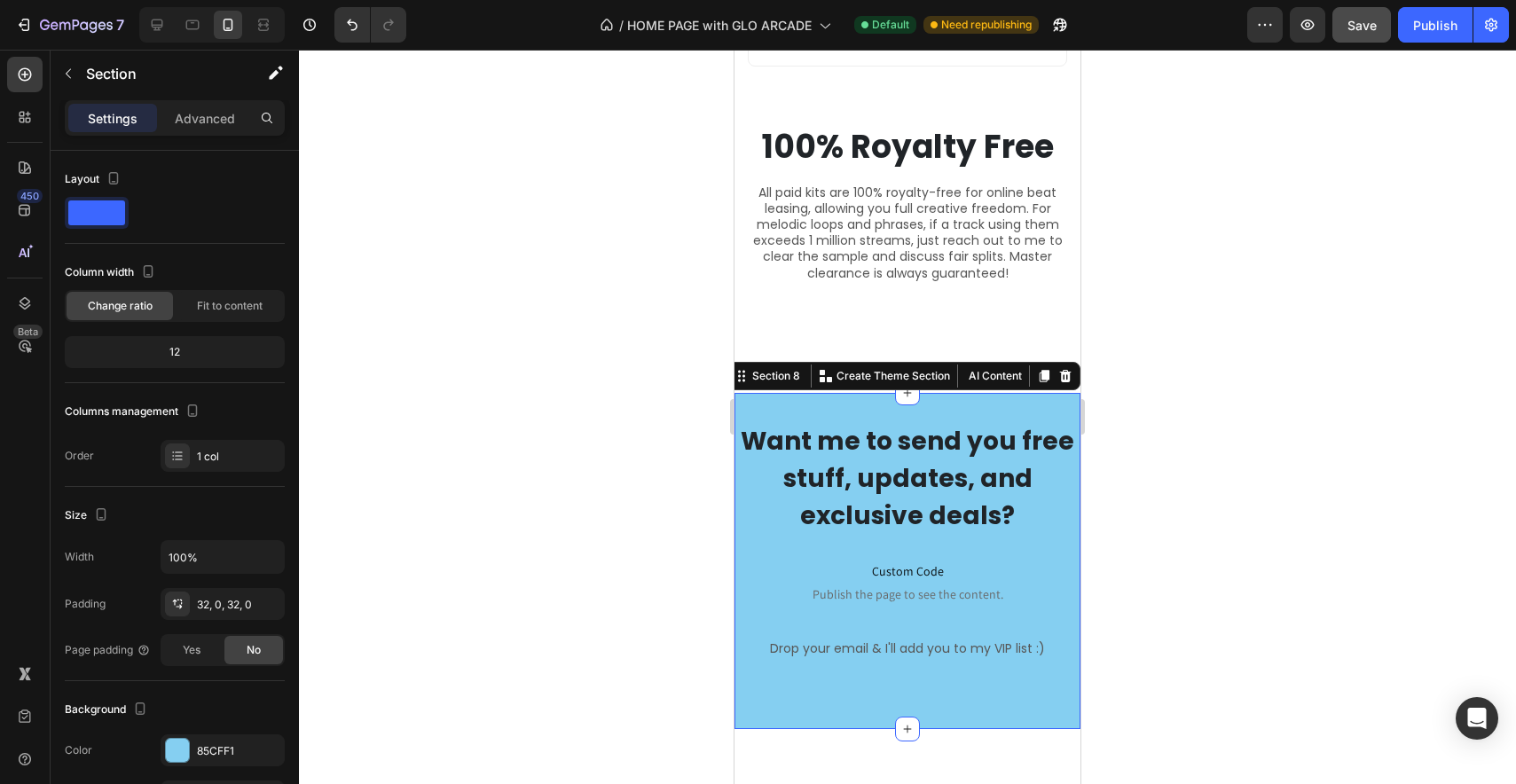
click at [1124, 645] on div at bounding box center [908, 416] width 1217 height 734
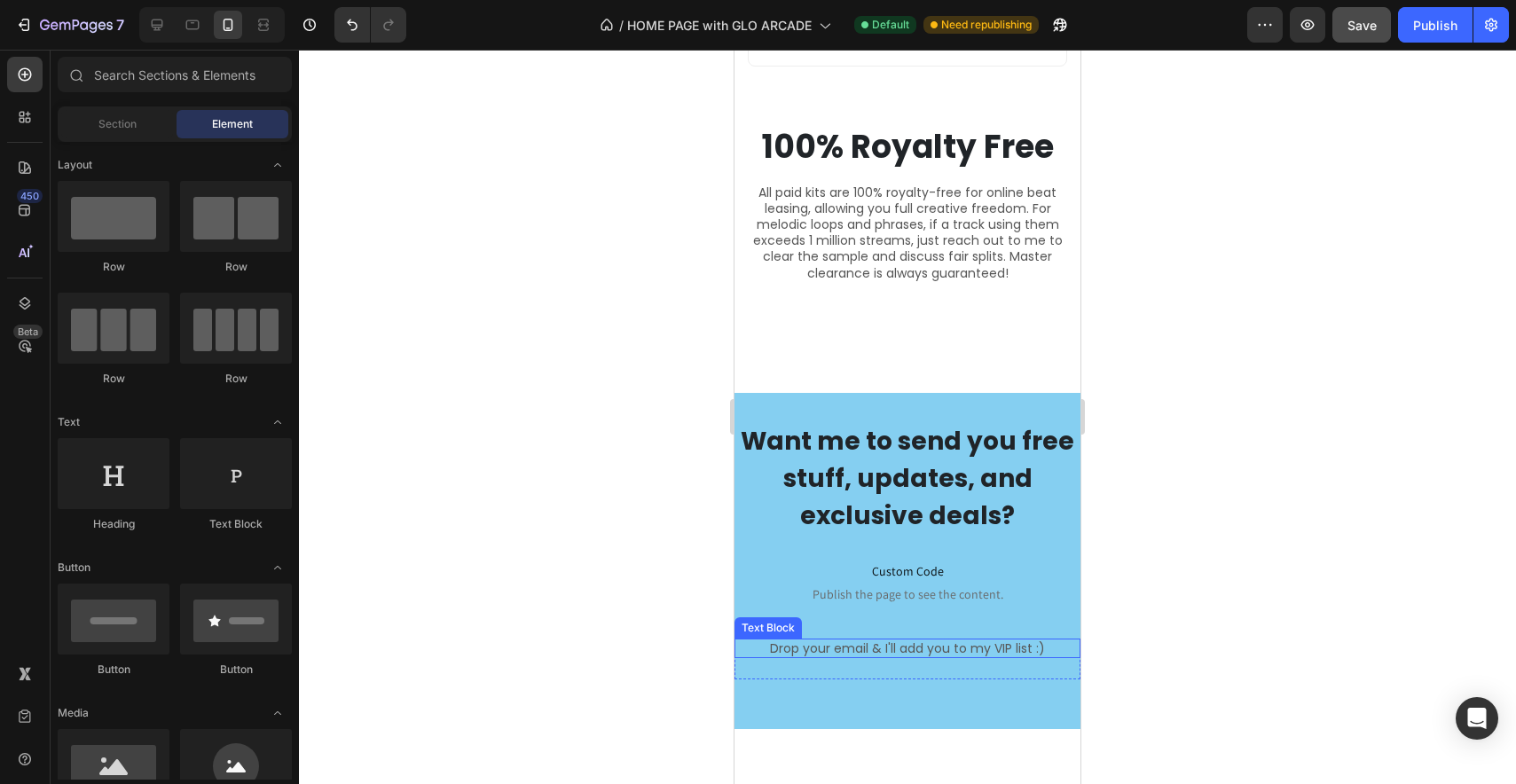
click at [1045, 649] on p "Drop your email & I'll add you to my VIP list :)" at bounding box center [908, 648] width 343 height 16
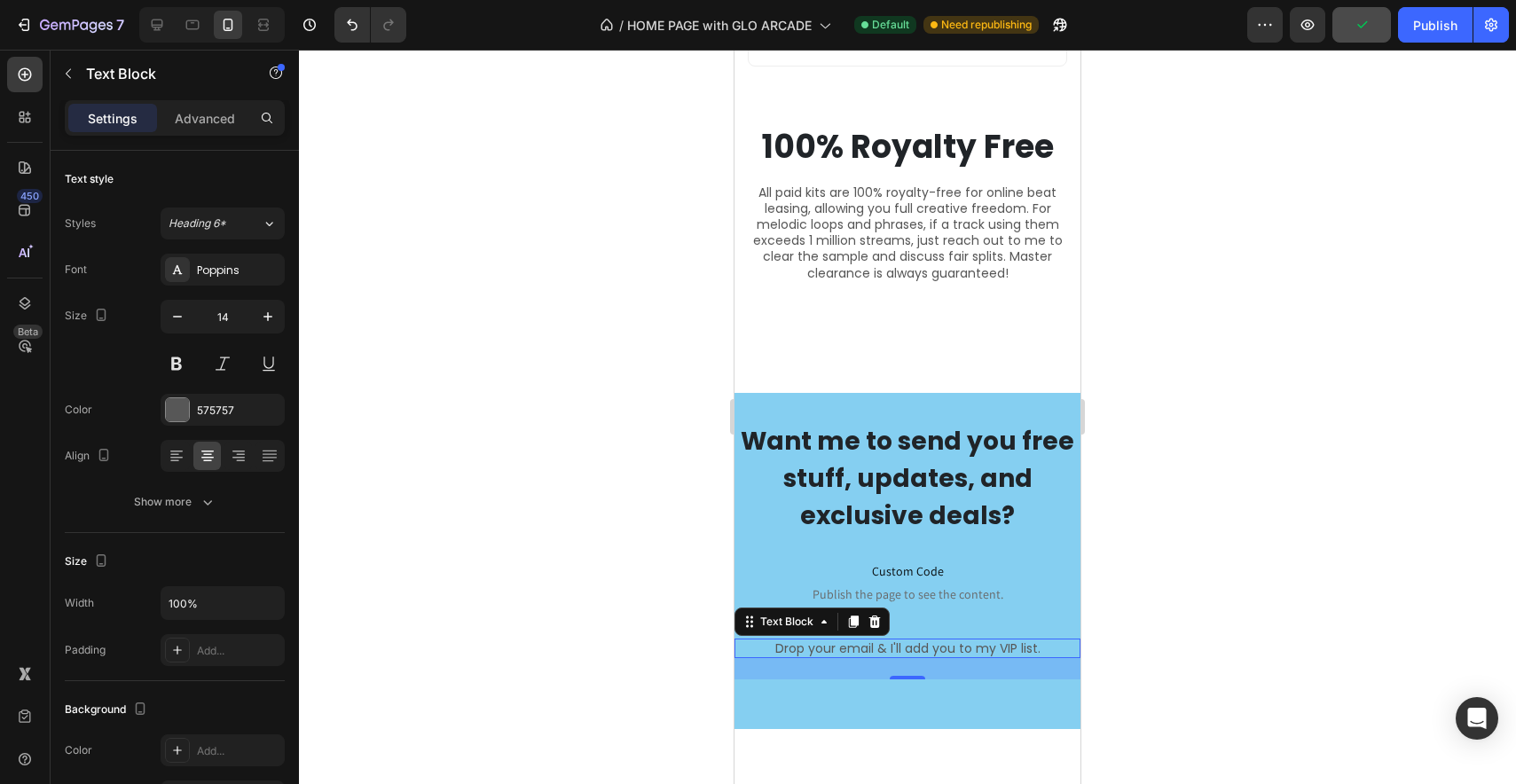
click at [1188, 570] on div at bounding box center [908, 416] width 1217 height 734
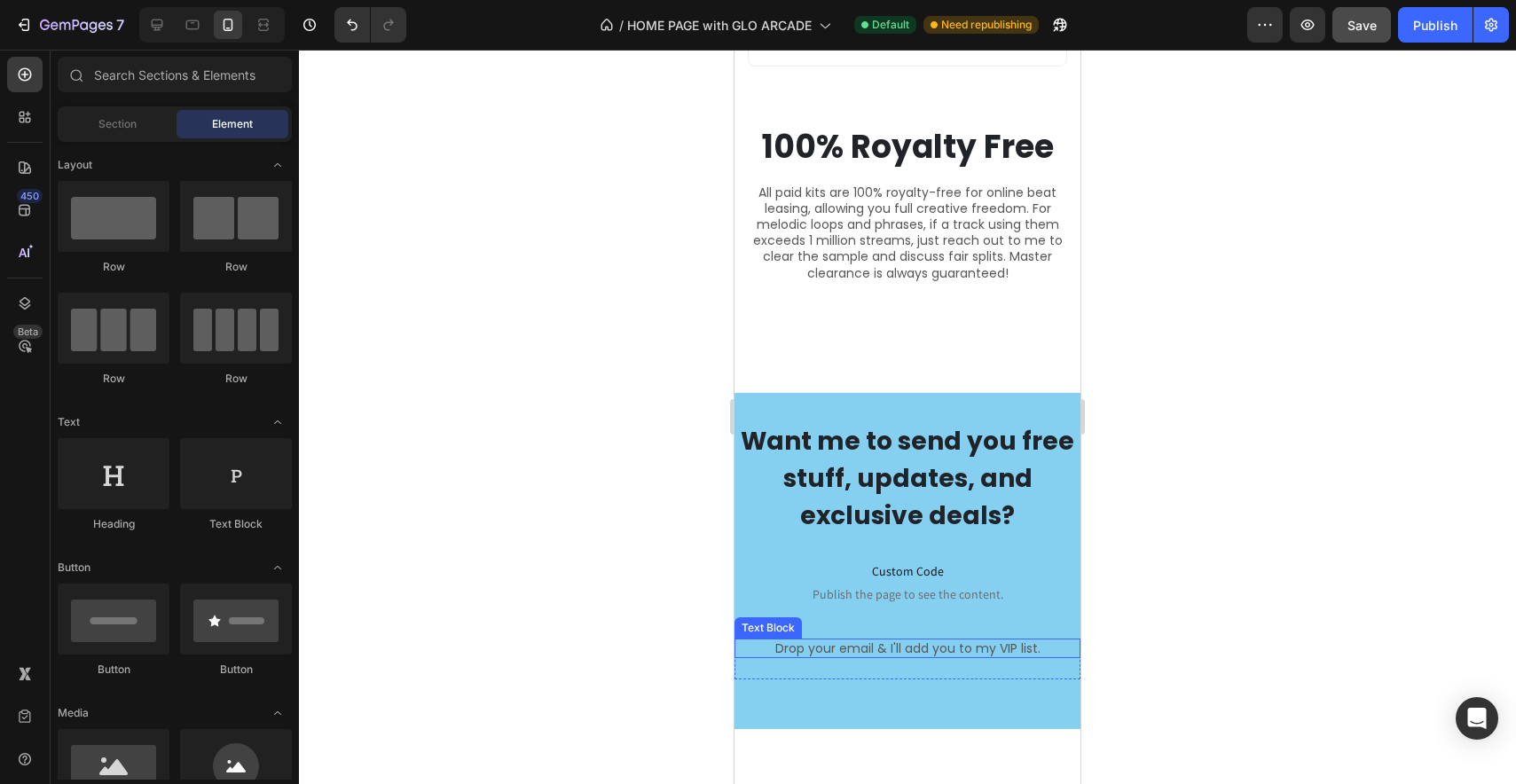
click at [1041, 644] on p "Drop your email & I'll add you to my VIP list." at bounding box center [908, 648] width 343 height 16
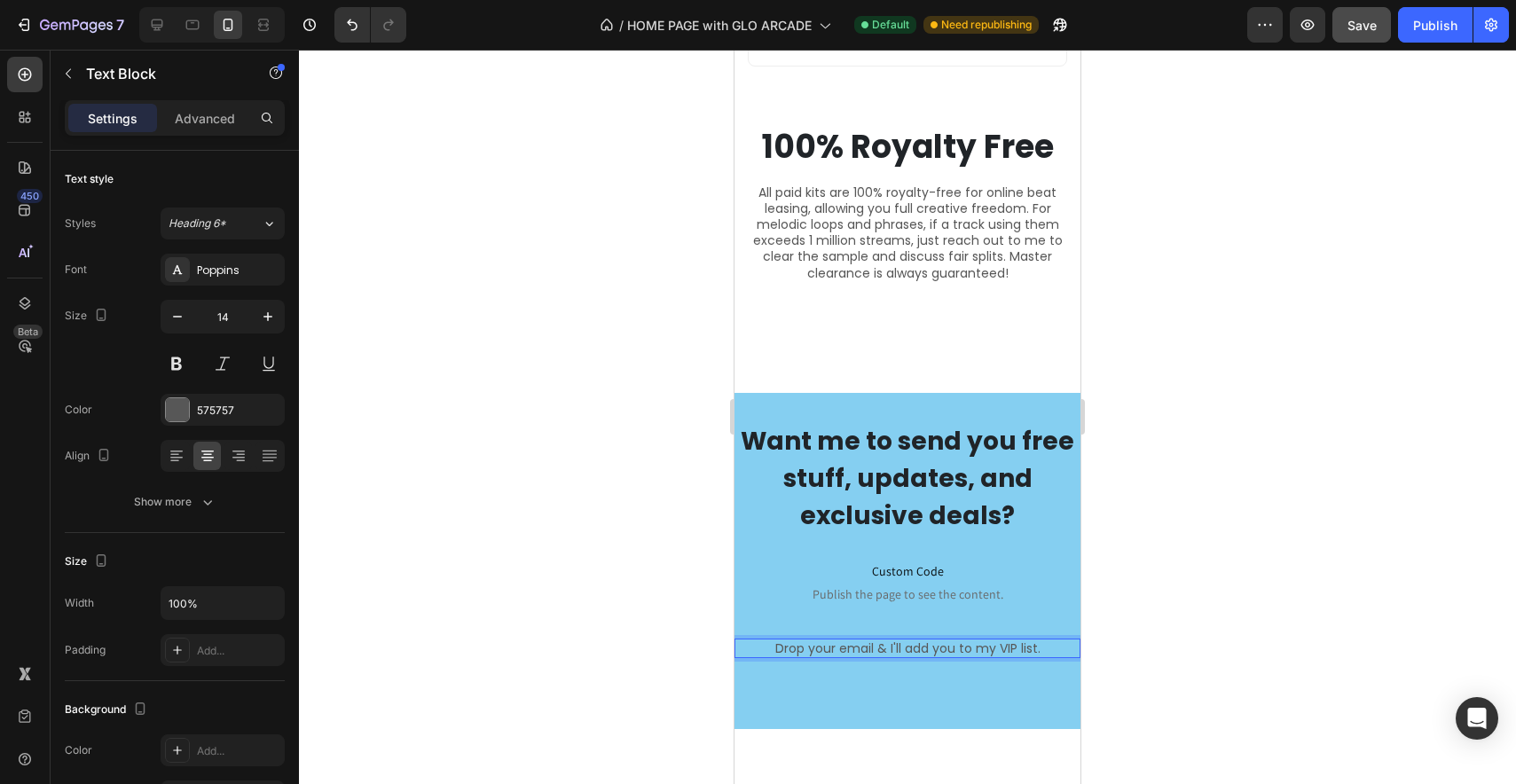
click at [779, 646] on p "Drop your email & I'll add you to my VIP list." at bounding box center [908, 648] width 343 height 16
click at [1142, 589] on div at bounding box center [908, 416] width 1217 height 734
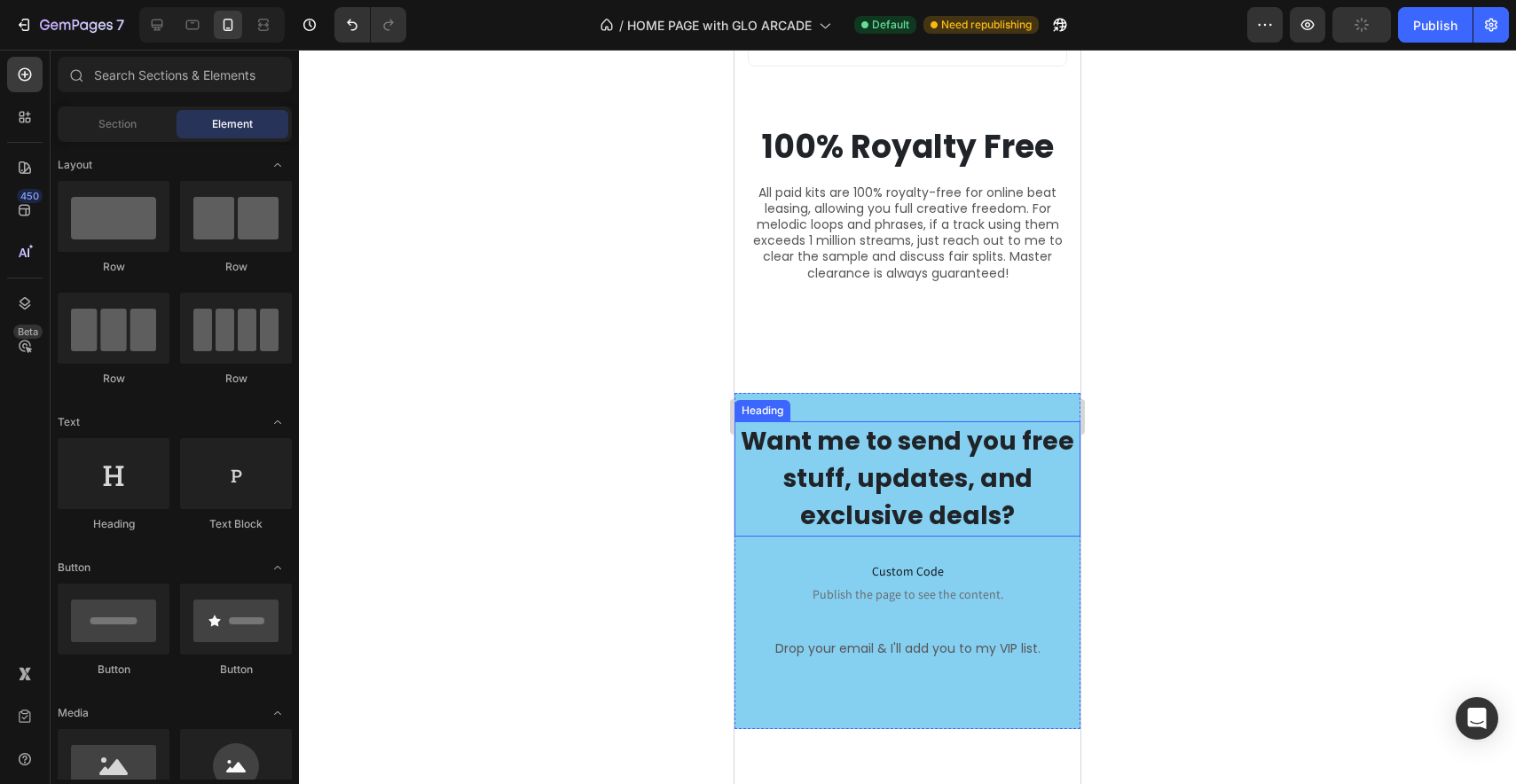
click at [998, 446] on p "Want me to send you free stuff, updates, and exclusive deals?" at bounding box center [908, 479] width 343 height 112
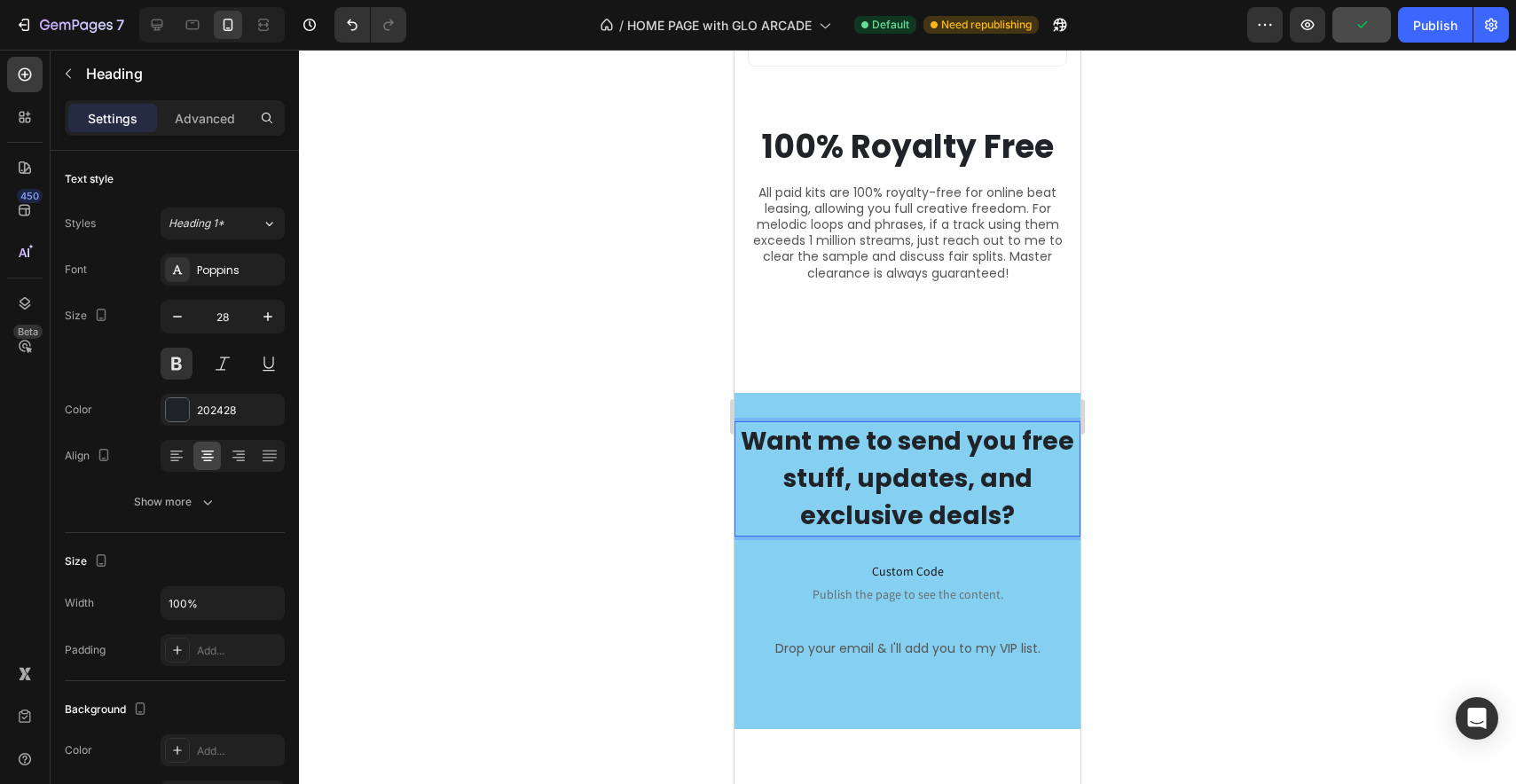
click at [1188, 437] on div at bounding box center [908, 416] width 1217 height 734
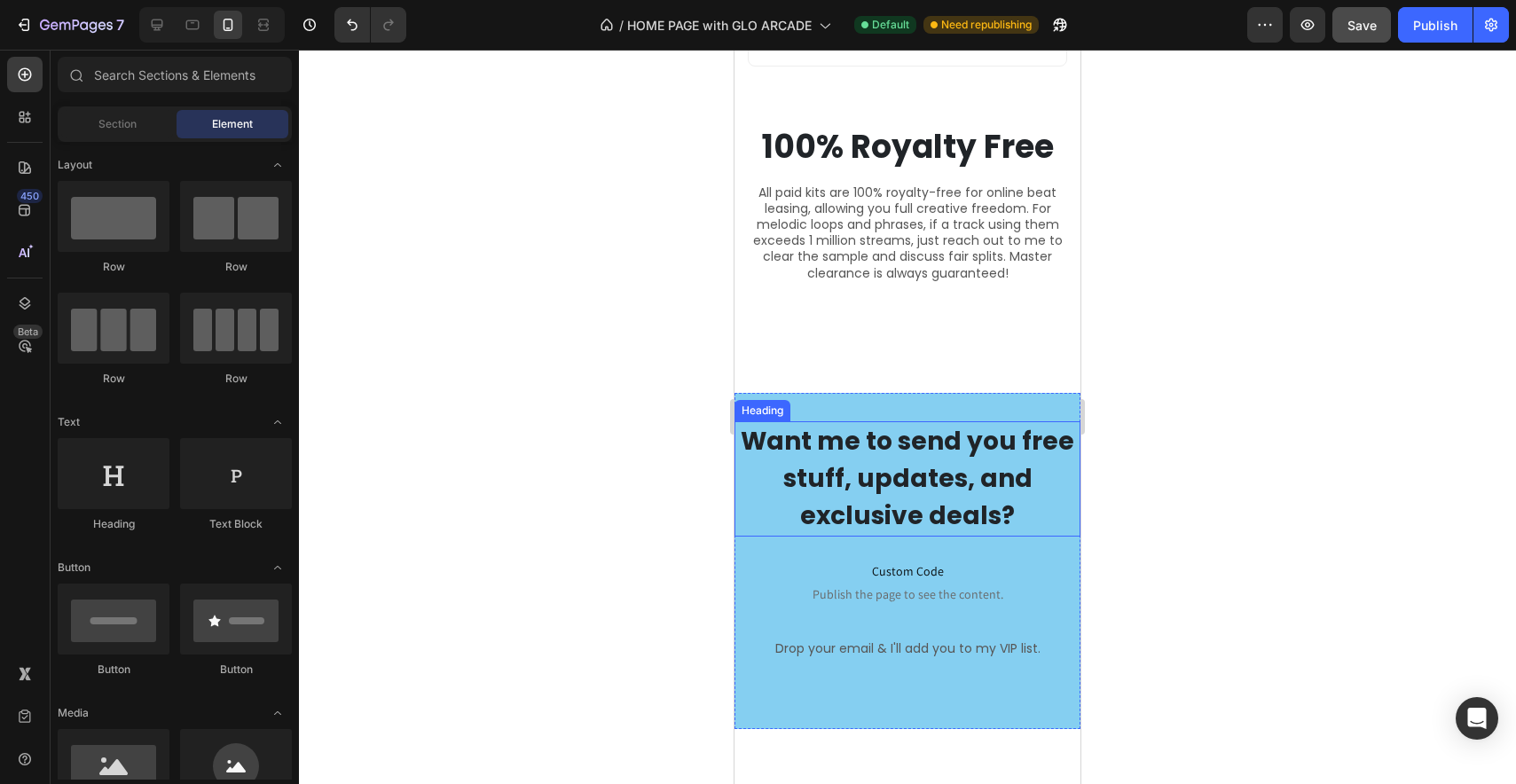
click at [1009, 454] on p "Want me to send you free stuff, updates, and exclusive deals?" at bounding box center [908, 479] width 343 height 112
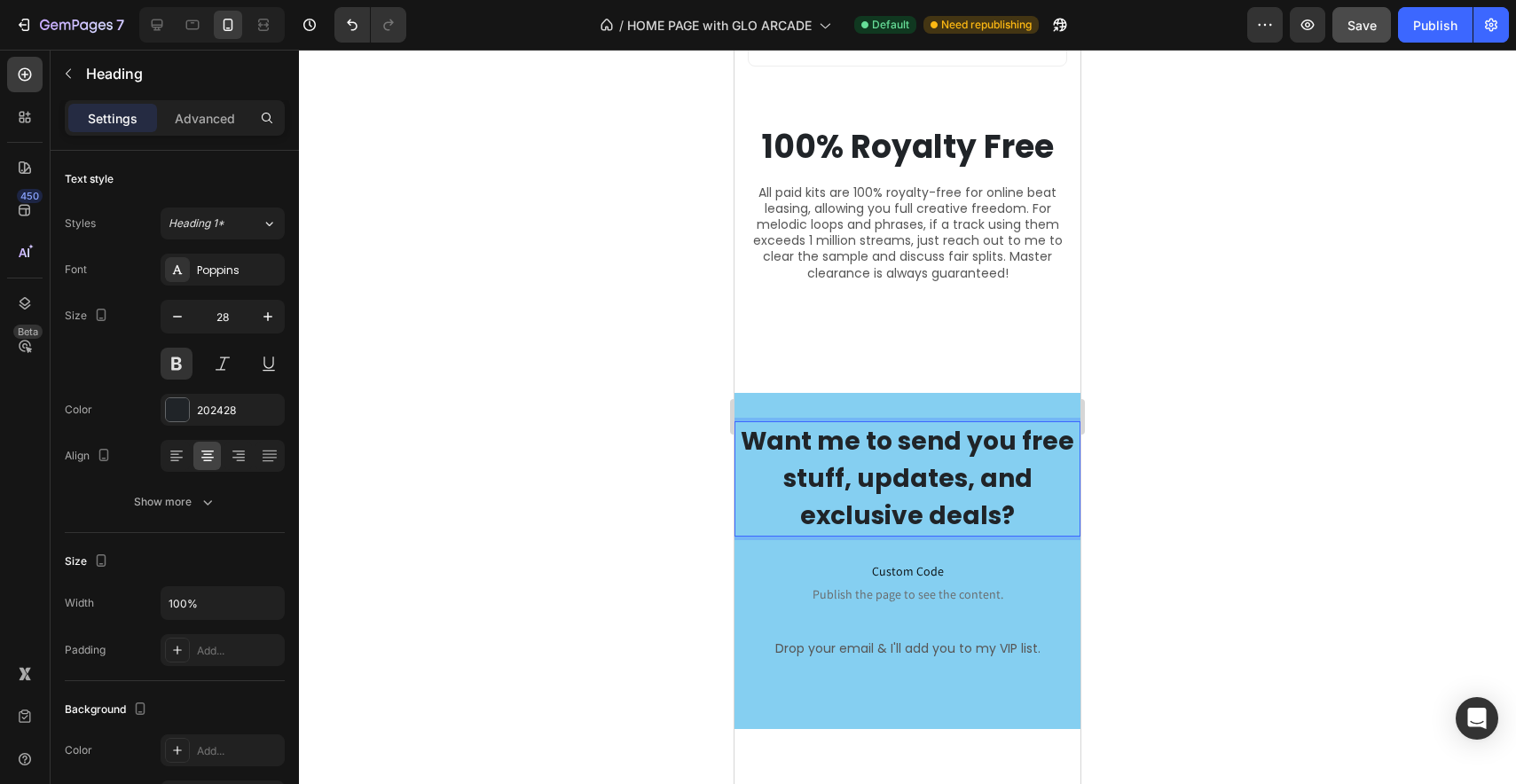
click at [1014, 442] on p "Want me to send you free stuff, updates, and exclusive deals?" at bounding box center [908, 479] width 343 height 112
click at [1188, 401] on div at bounding box center [908, 416] width 1217 height 734
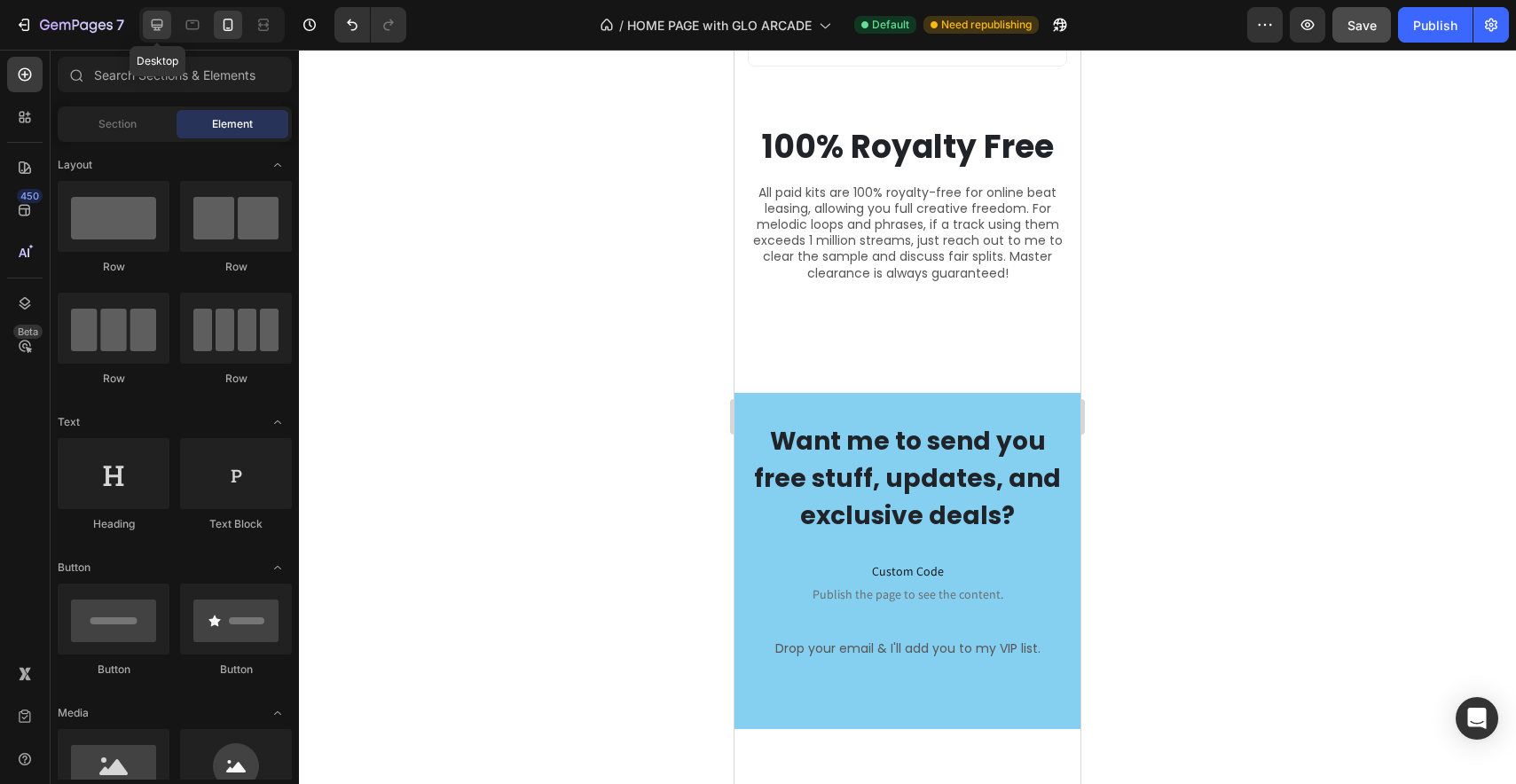
click at [166, 23] on icon at bounding box center [157, 25] width 18 height 18
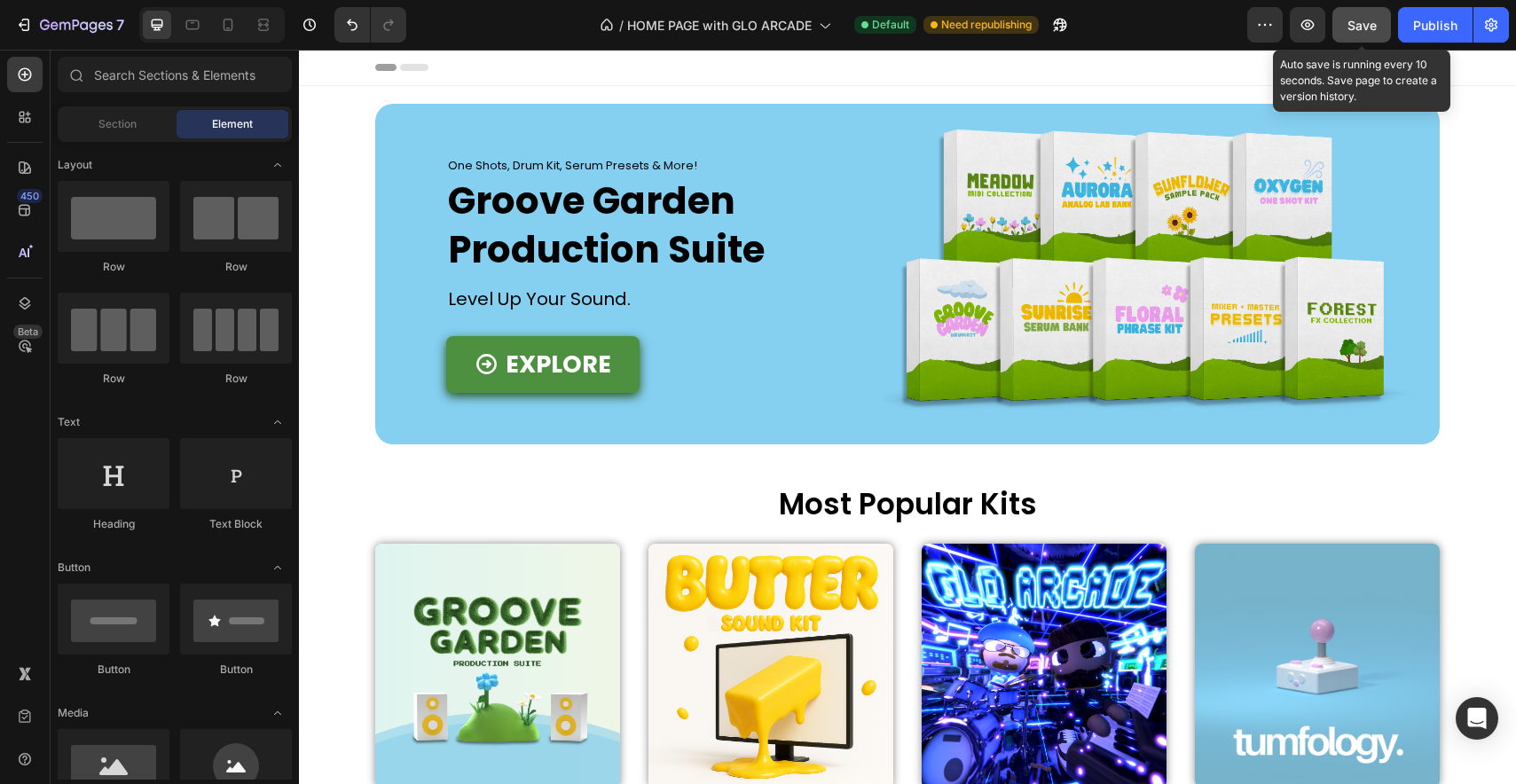
click at [1368, 20] on span "Save" at bounding box center [1362, 26] width 29 height 15
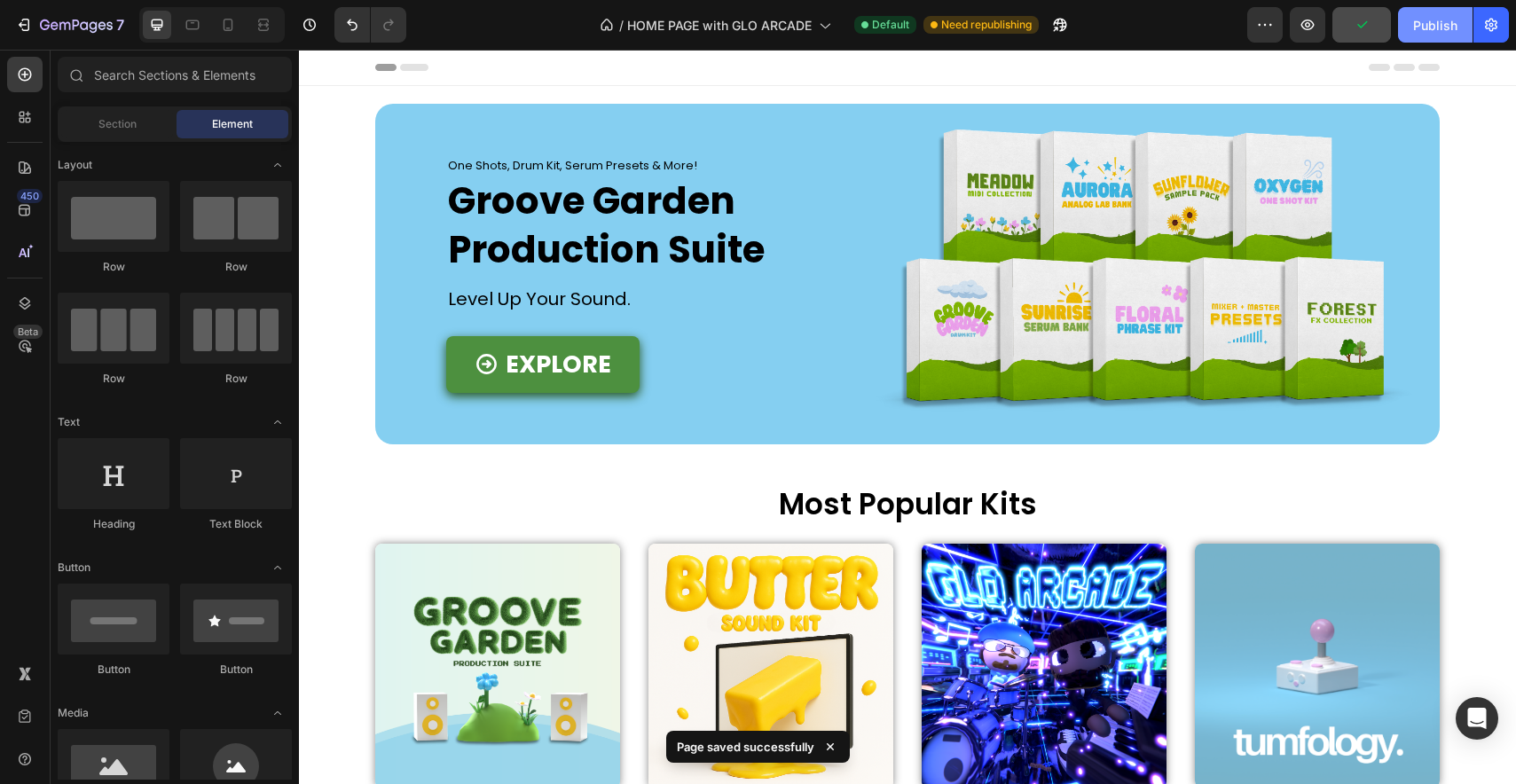
click at [1425, 33] on div "Publish" at bounding box center [1435, 26] width 44 height 19
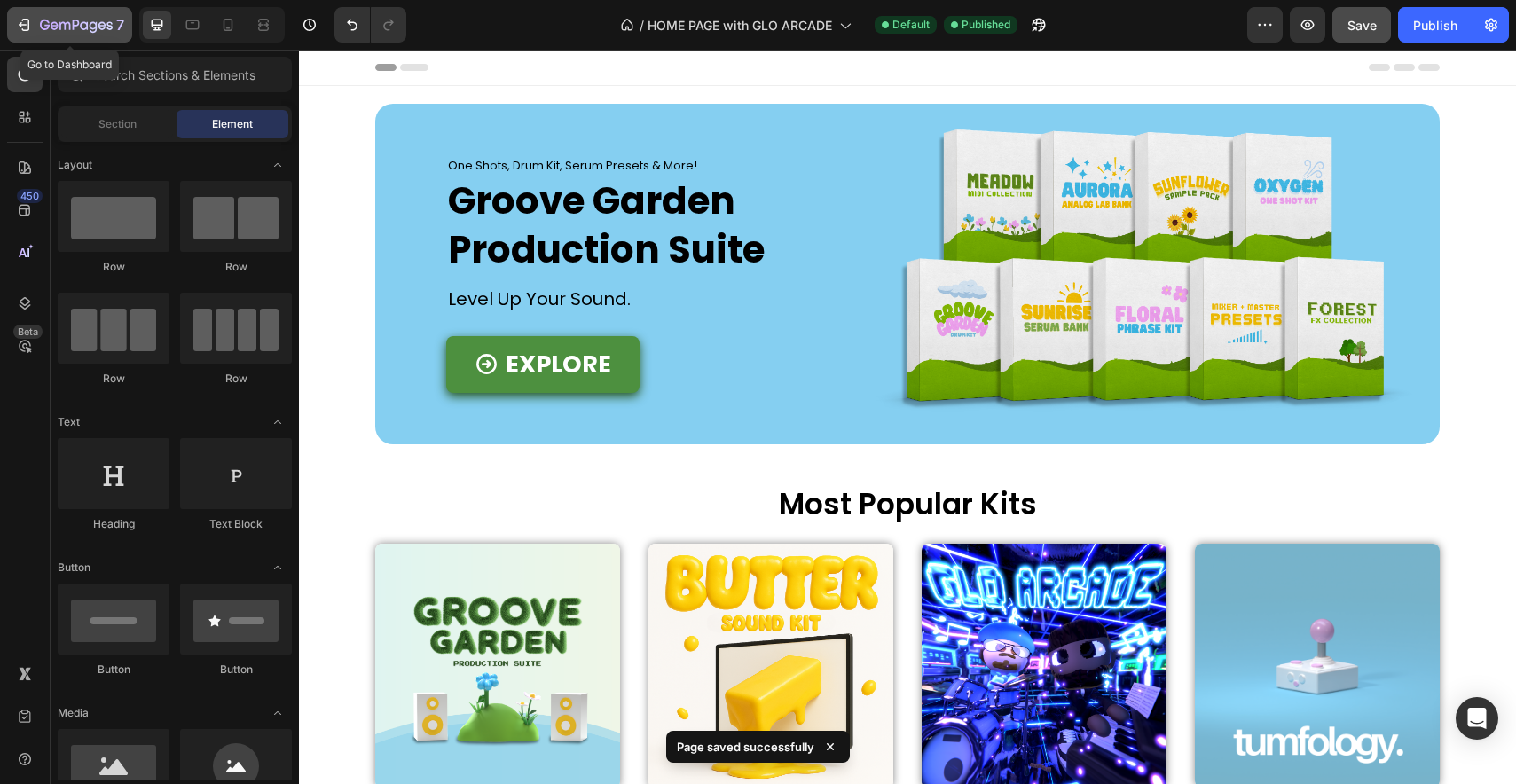
click at [33, 28] on div "7" at bounding box center [69, 25] width 109 height 21
